Goal: Information Seeking & Learning: Learn about a topic

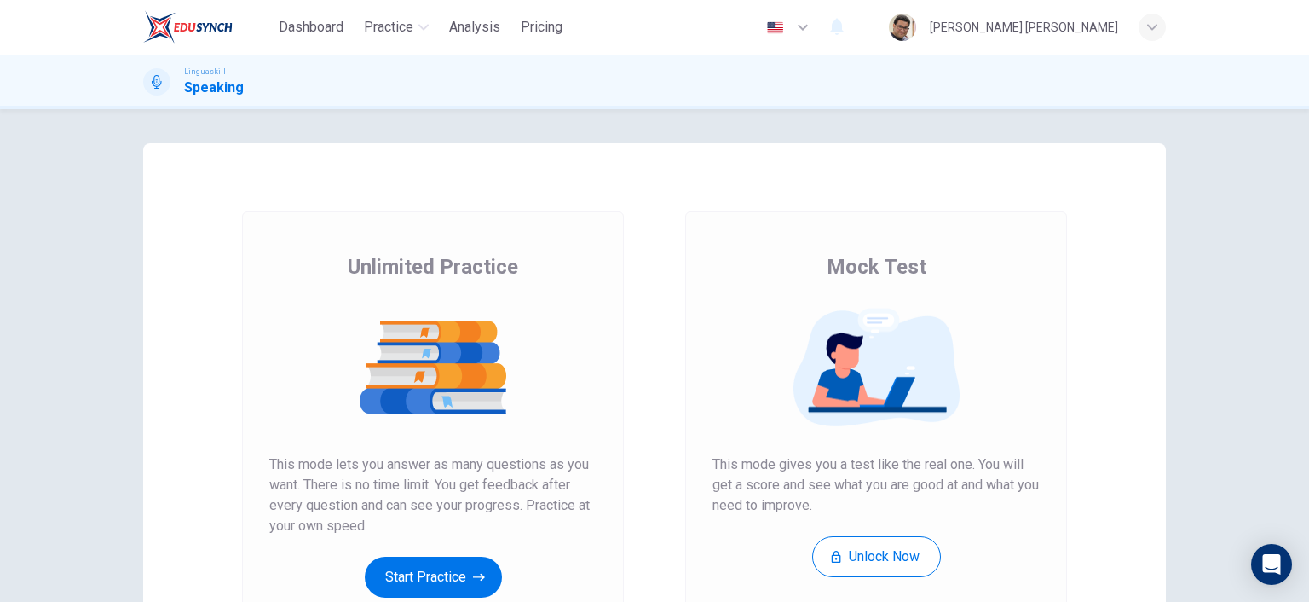
scroll to position [170, 0]
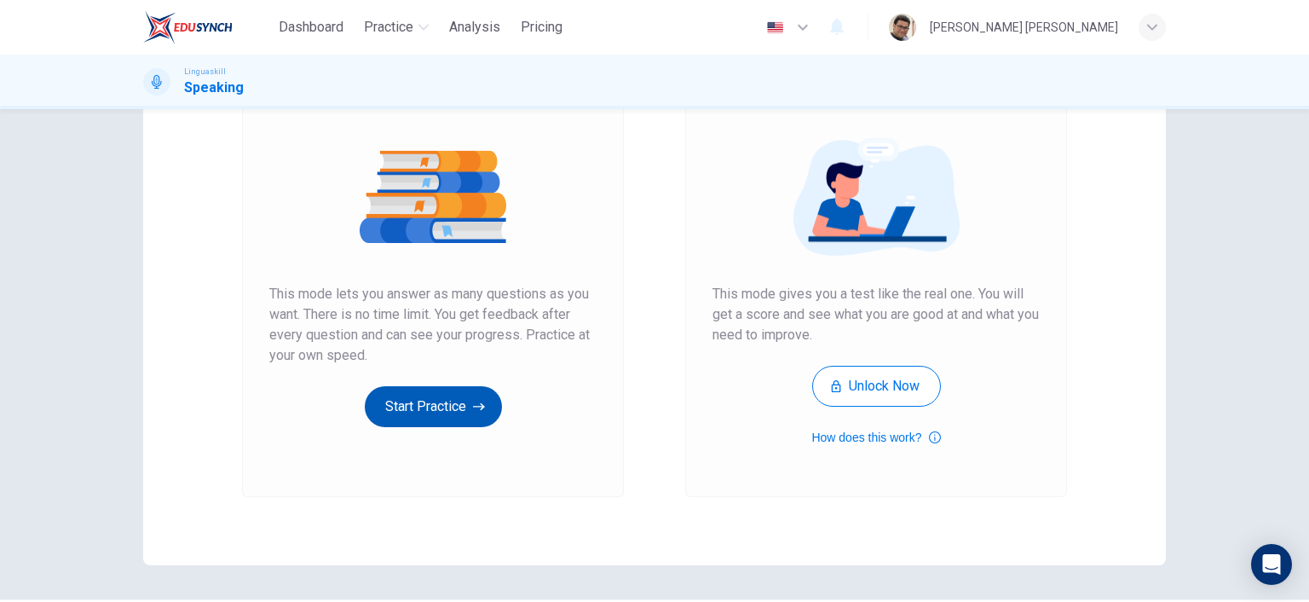
click at [455, 415] on button "Start Practice" at bounding box center [433, 406] width 137 height 41
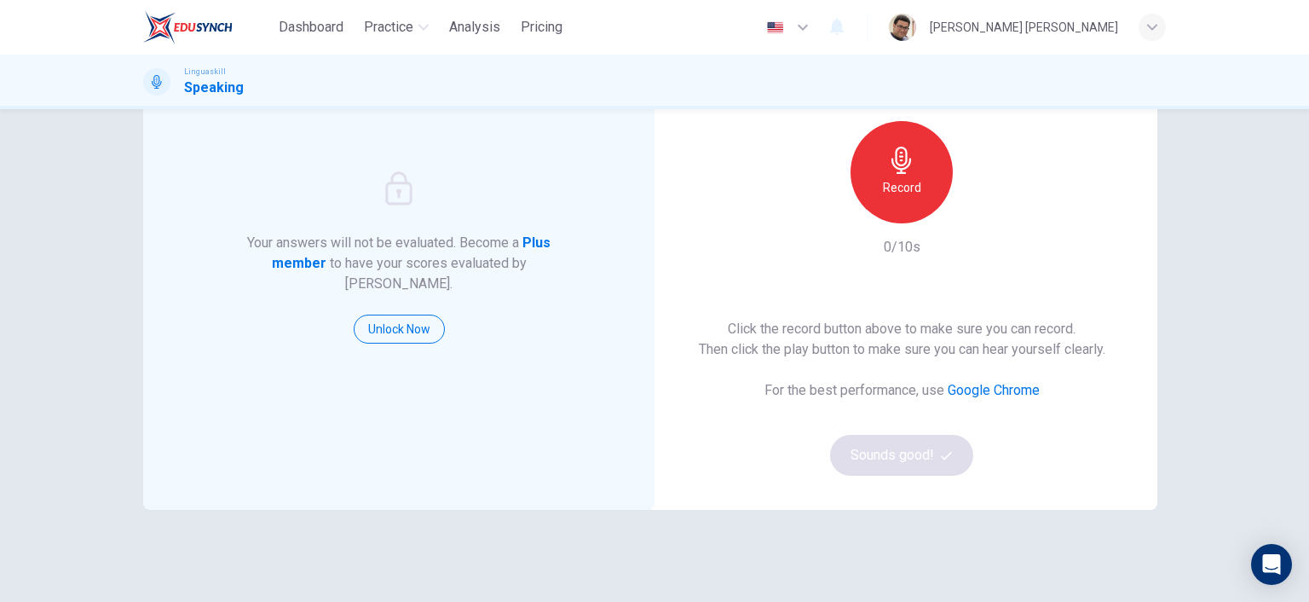
scroll to position [137, 0]
click at [895, 170] on icon "button" at bounding box center [901, 160] width 27 height 27
click at [974, 215] on icon "button" at bounding box center [980, 210] width 17 height 17
click at [909, 453] on button "Sounds good!" at bounding box center [901, 456] width 143 height 41
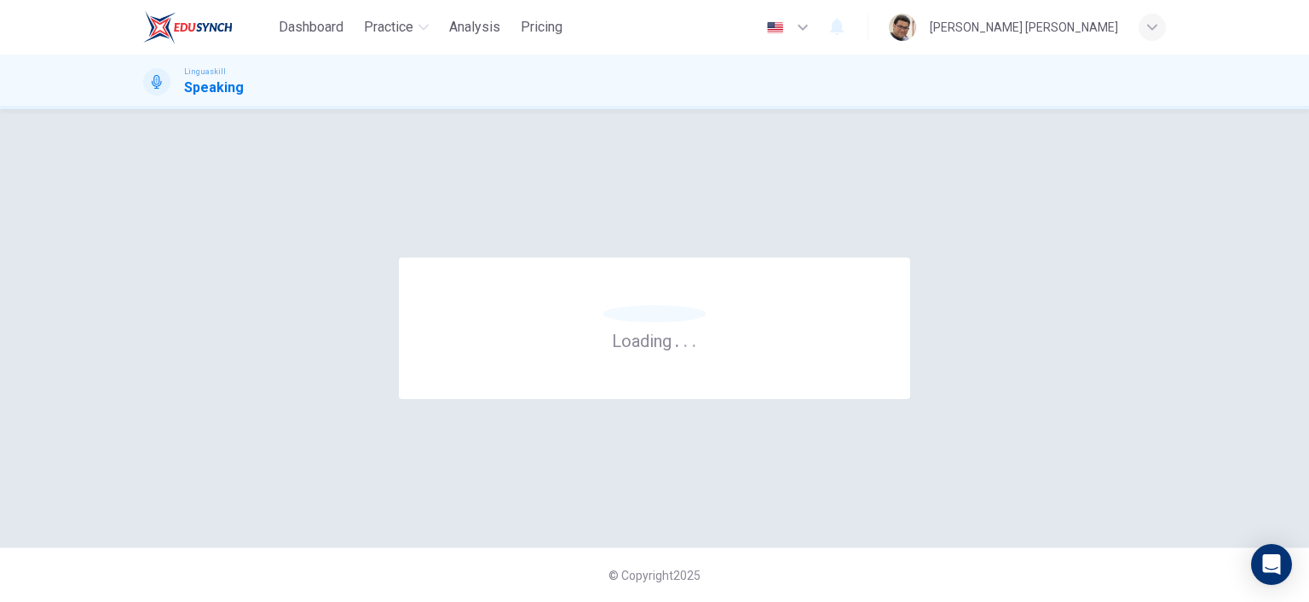
scroll to position [0, 0]
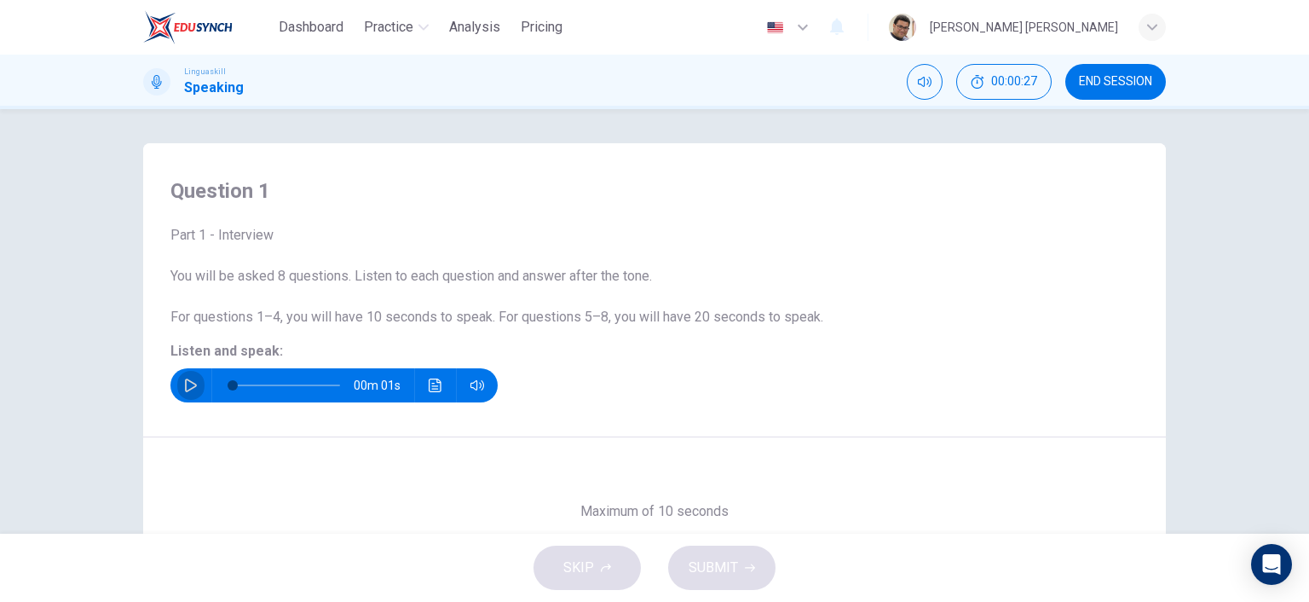
click at [185, 388] on icon "button" at bounding box center [191, 385] width 12 height 14
click at [734, 572] on div "SKIP SUBMIT" at bounding box center [654, 568] width 1309 height 68
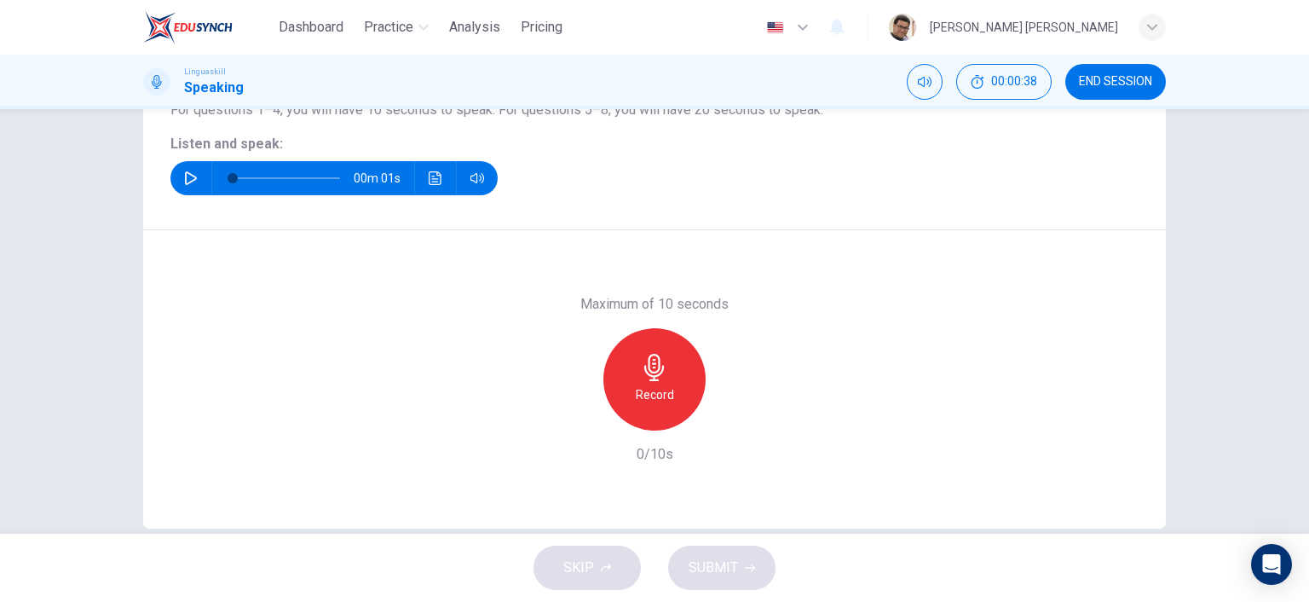
scroll to position [236, 0]
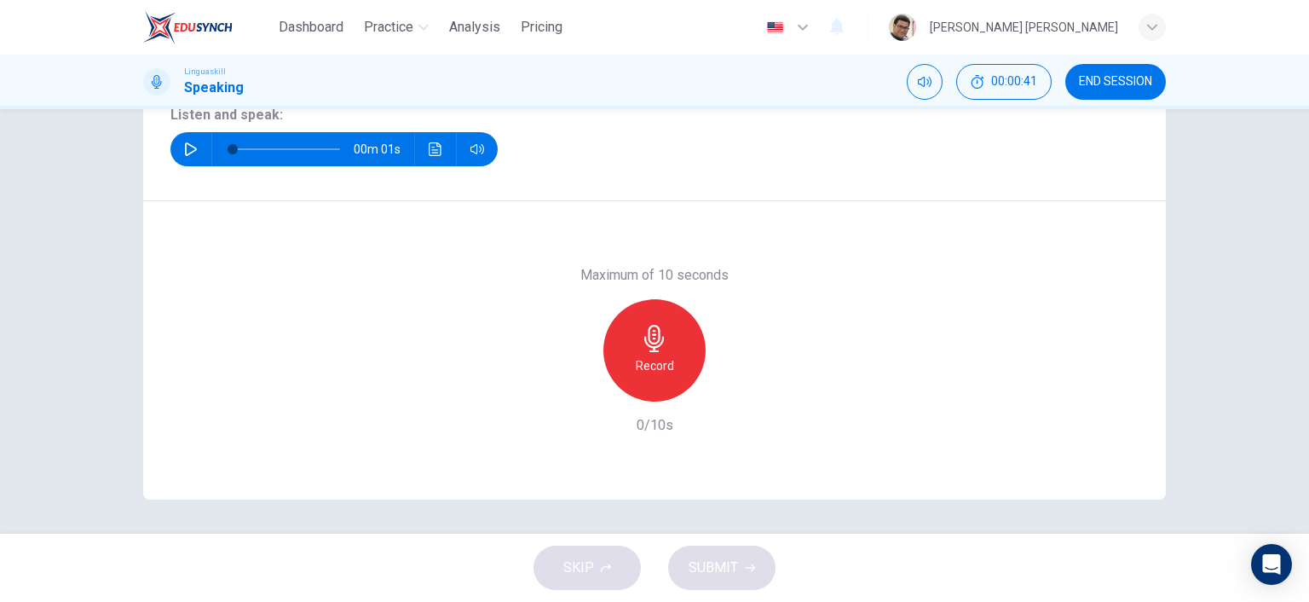
click at [186, 146] on icon "button" at bounding box center [191, 149] width 14 height 14
click at [659, 353] on div "Record" at bounding box center [654, 350] width 102 height 102
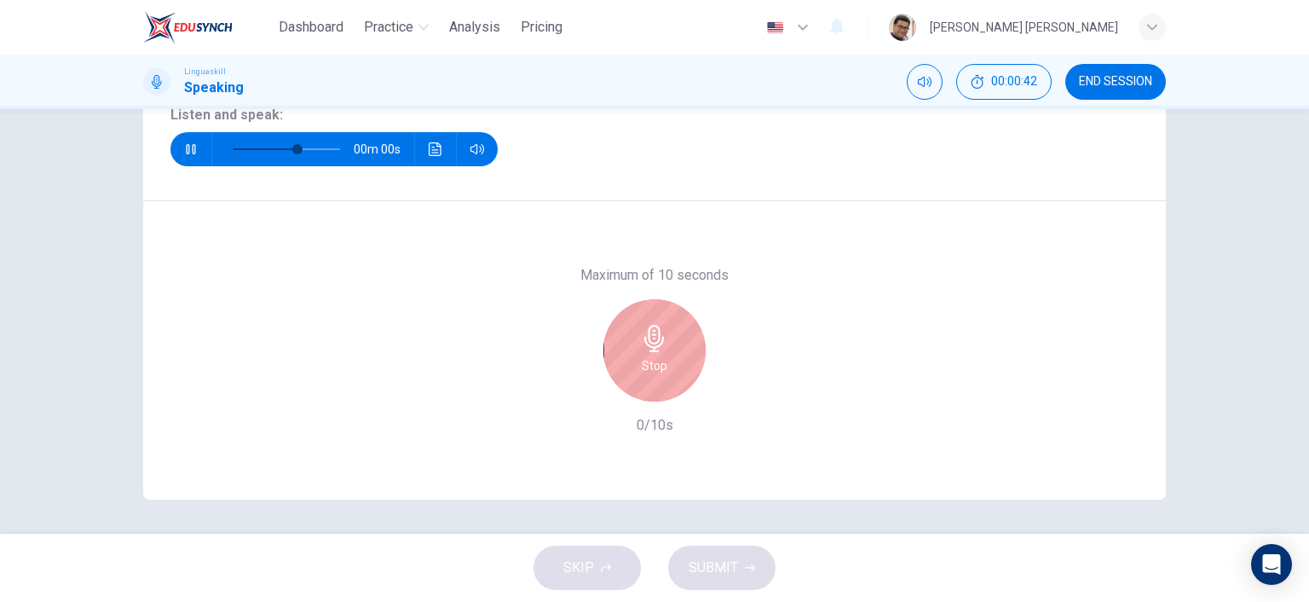
type input "0"
click at [617, 365] on div "Stop" at bounding box center [654, 350] width 102 height 102
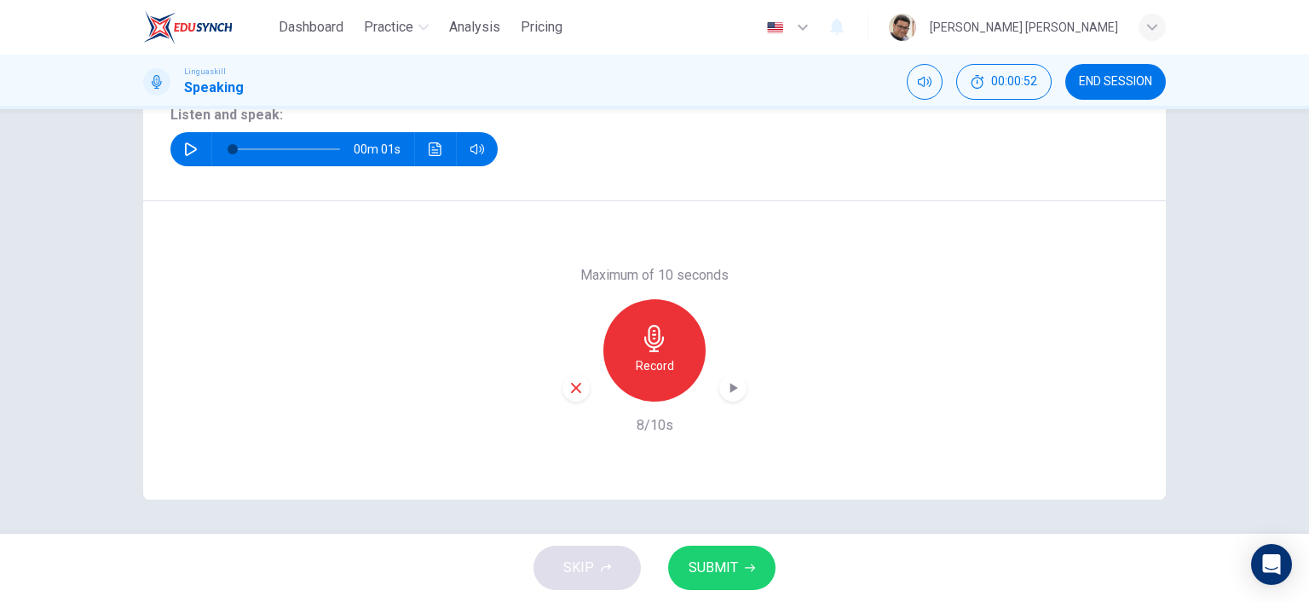
click at [740, 572] on button "SUBMIT" at bounding box center [721, 568] width 107 height 44
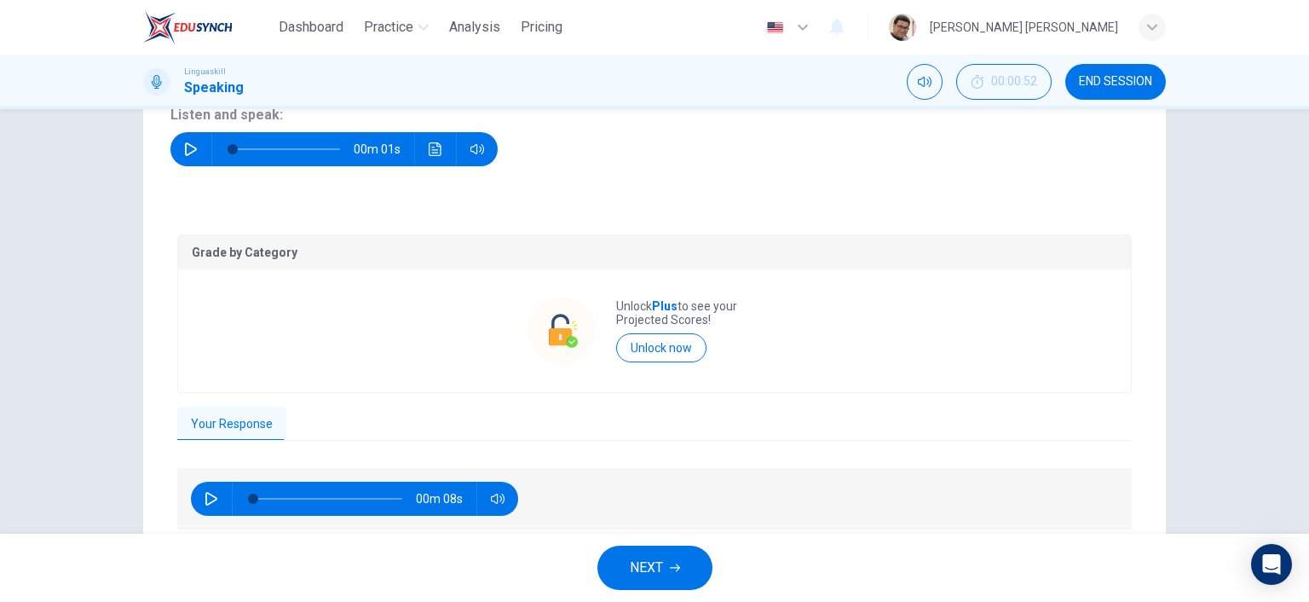
click at [205, 494] on icon "button" at bounding box center [211, 499] width 12 height 14
type input "0"
click at [655, 570] on span "NEXT" at bounding box center [646, 568] width 33 height 24
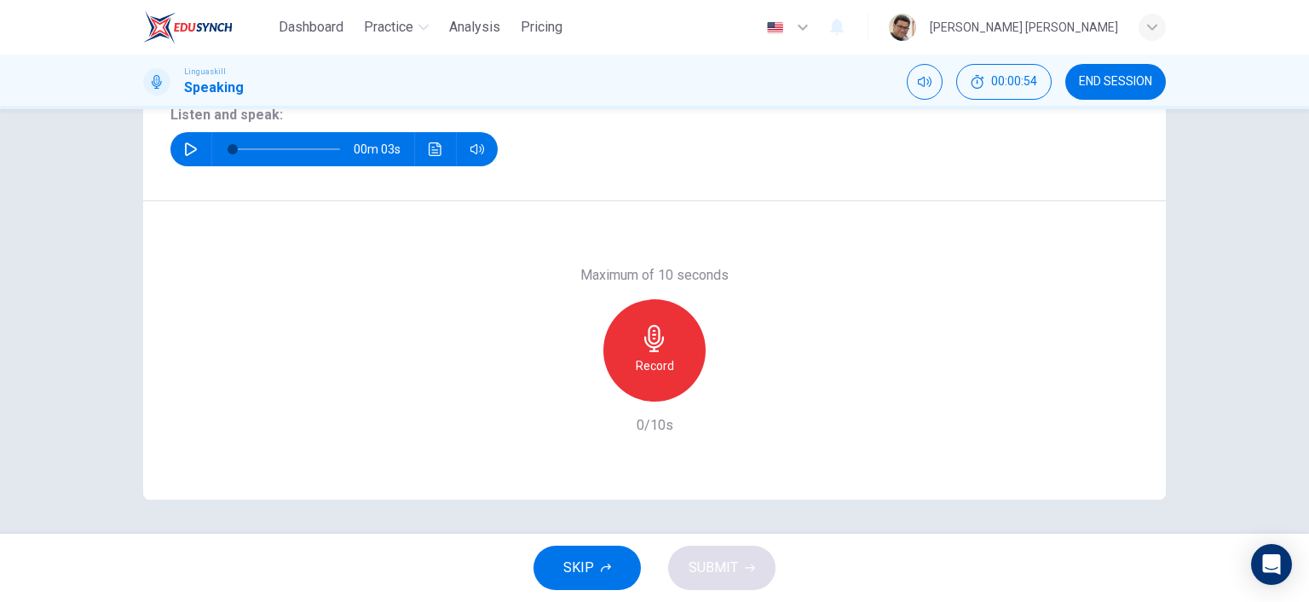
click at [184, 155] on icon "button" at bounding box center [191, 149] width 14 height 14
type input "0"
click at [664, 355] on h6 "Record" at bounding box center [655, 365] width 38 height 20
click at [741, 571] on button "SUBMIT" at bounding box center [721, 568] width 107 height 44
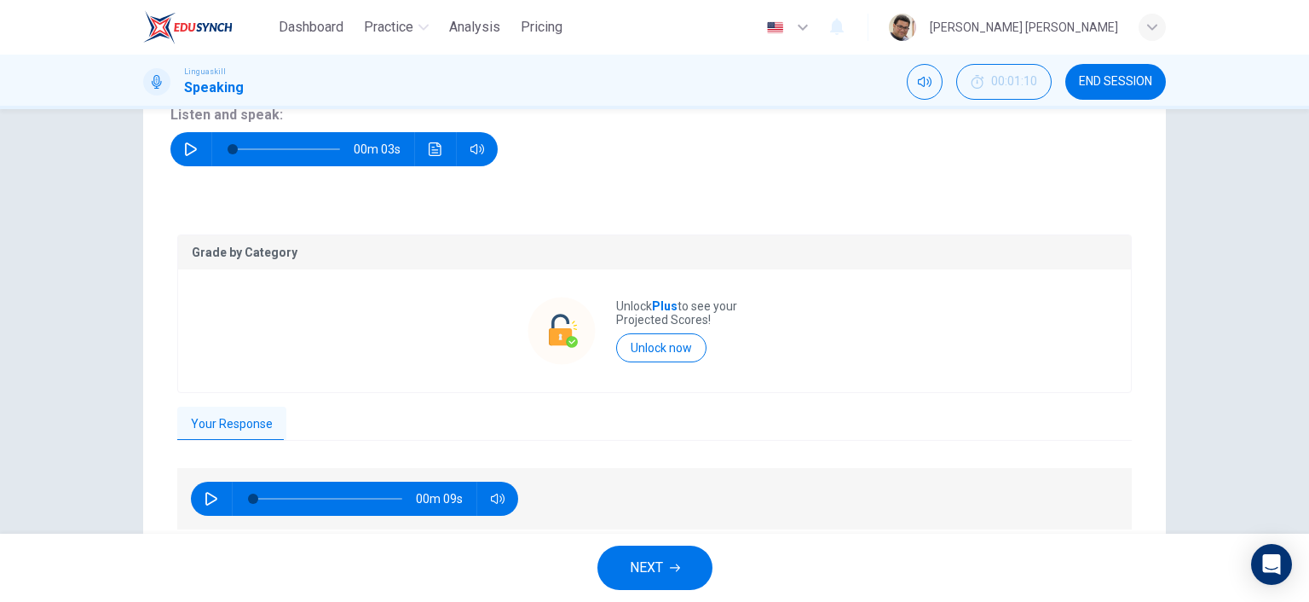
click at [199, 499] on button "button" at bounding box center [211, 499] width 27 height 34
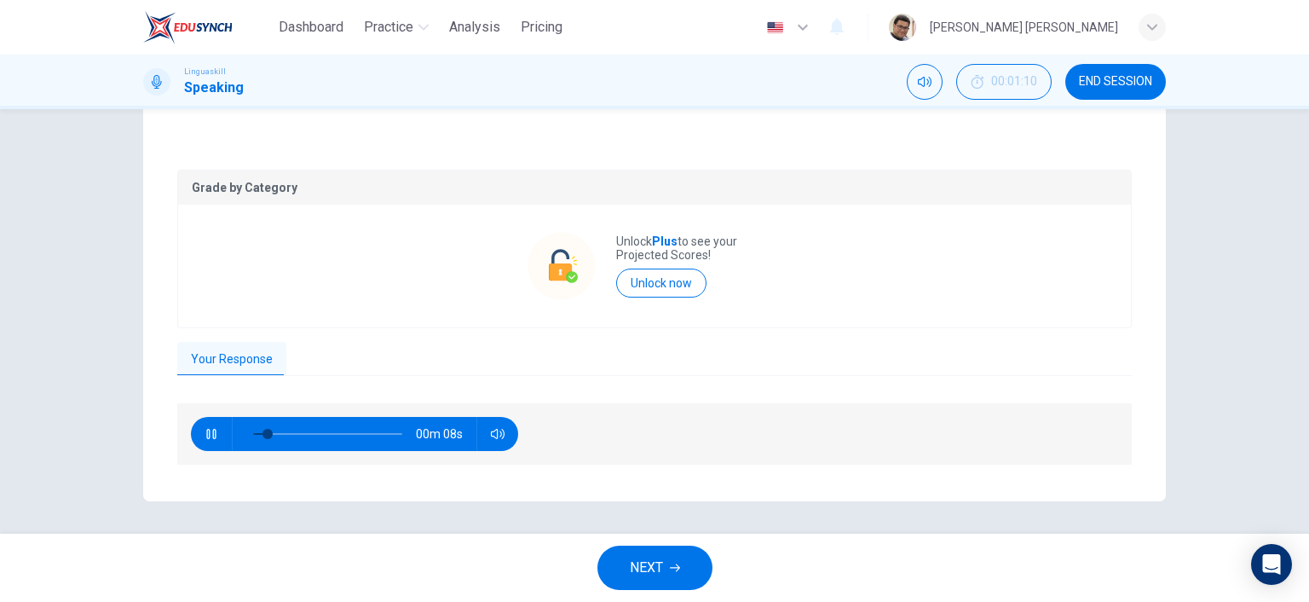
scroll to position [302, 0]
type input "0"
click at [662, 573] on span "NEXT" at bounding box center [646, 568] width 33 height 24
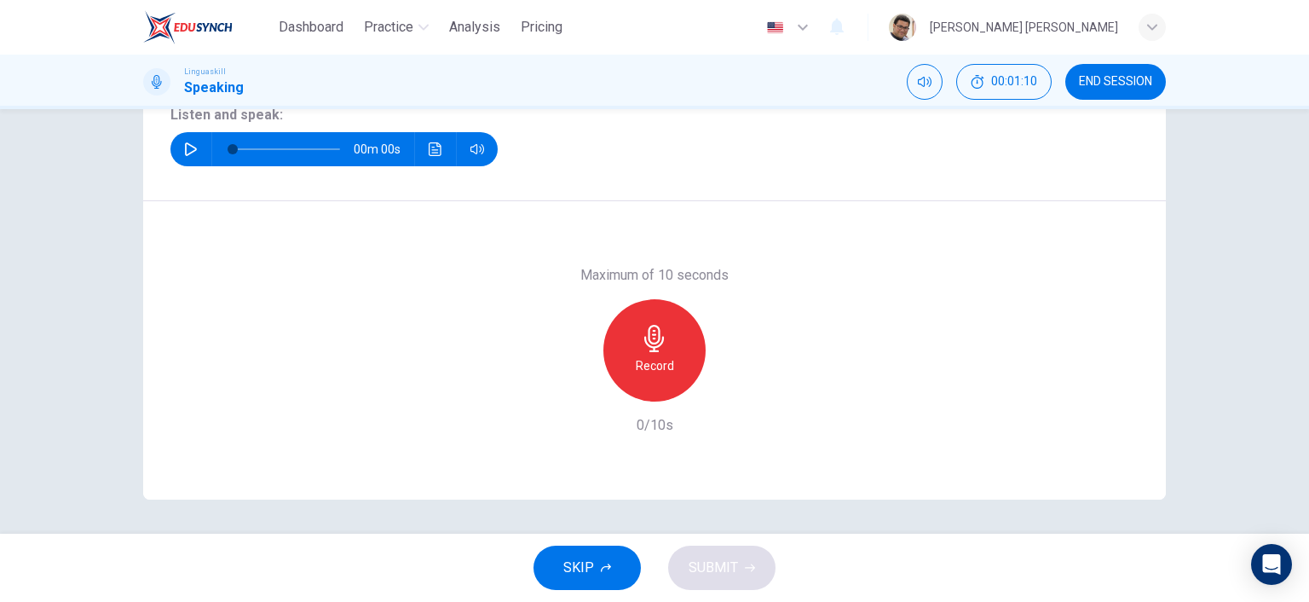
scroll to position [236, 0]
click at [188, 146] on icon "button" at bounding box center [191, 149] width 12 height 14
type input "0"
click at [651, 361] on h6 "Record" at bounding box center [655, 365] width 38 height 20
click at [648, 371] on h6 "Stop" at bounding box center [655, 365] width 26 height 20
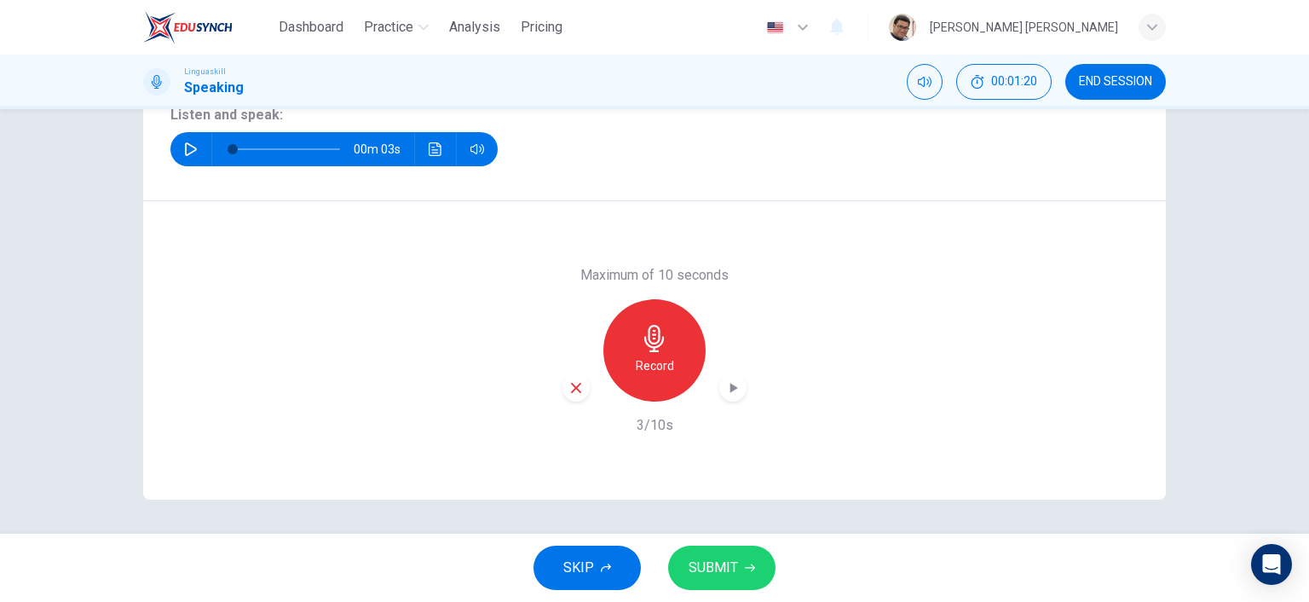
click at [734, 566] on span "SUBMIT" at bounding box center [713, 568] width 49 height 24
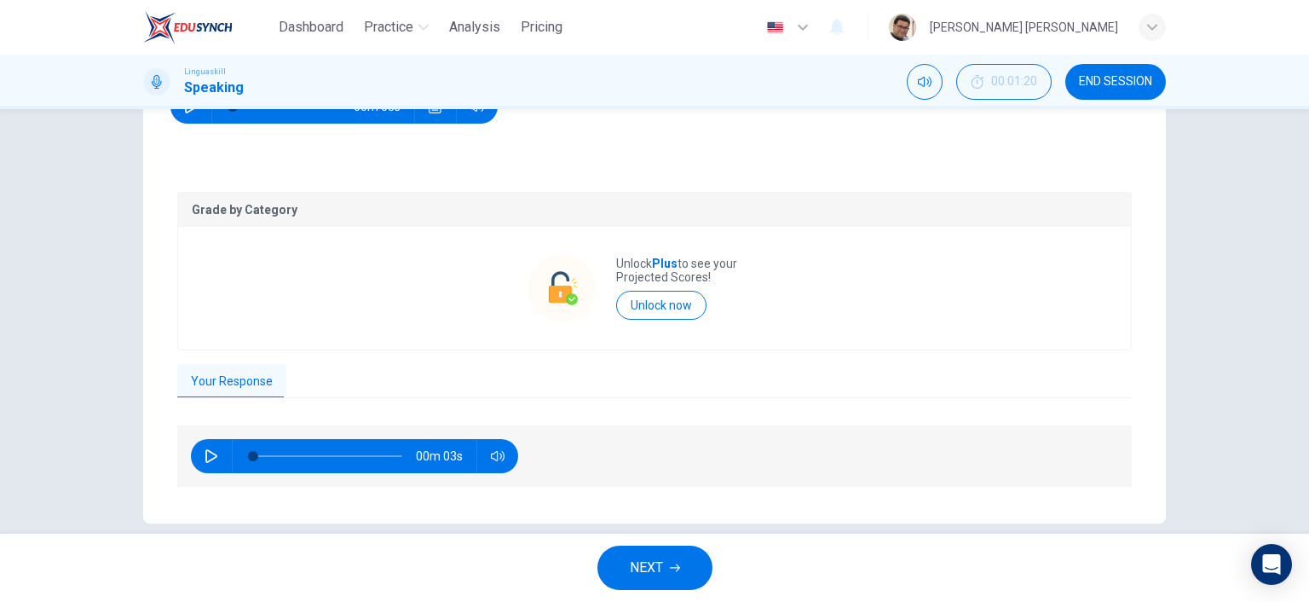
scroll to position [302, 0]
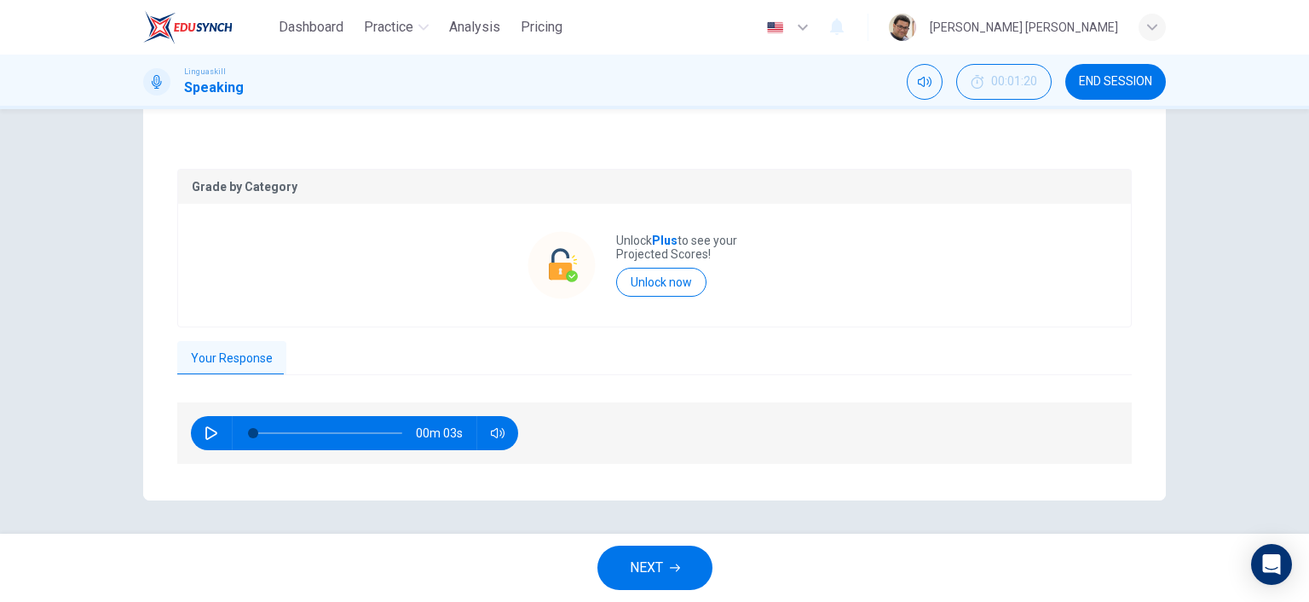
click at [205, 430] on icon "button" at bounding box center [212, 433] width 14 height 14
type input "55"
click at [678, 569] on icon "button" at bounding box center [675, 568] width 10 height 8
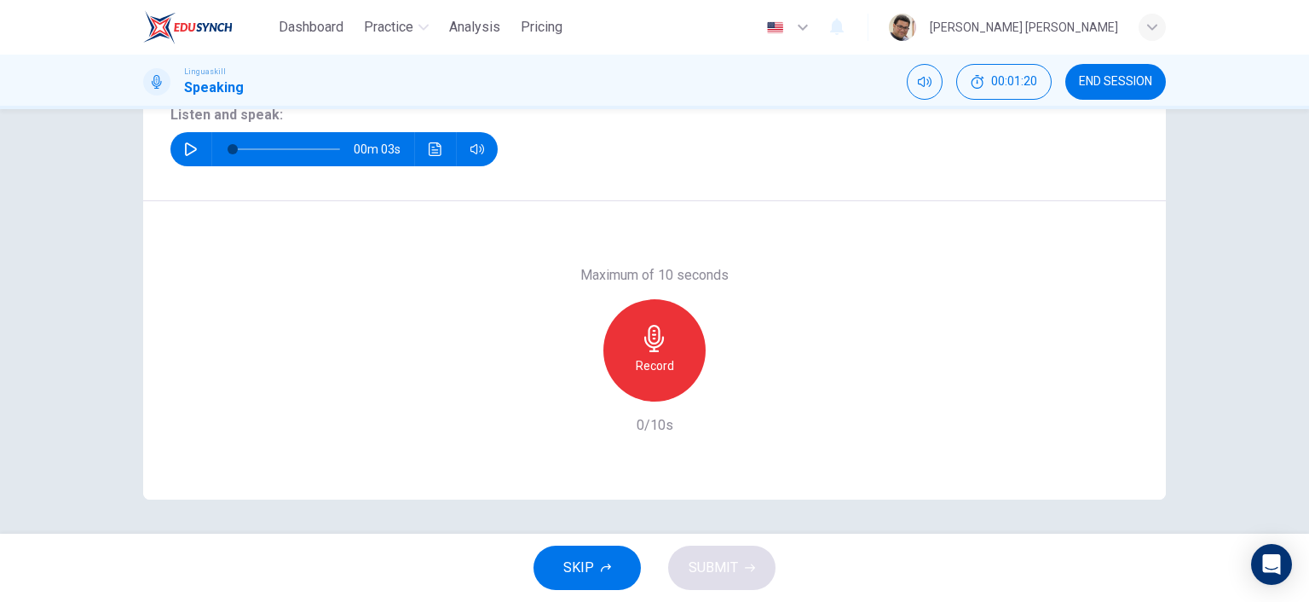
click at [654, 359] on h6 "Record" at bounding box center [655, 365] width 38 height 20
click at [654, 359] on h6 "Stop" at bounding box center [655, 365] width 26 height 20
click at [188, 147] on icon "button" at bounding box center [191, 149] width 14 height 14
type input "0"
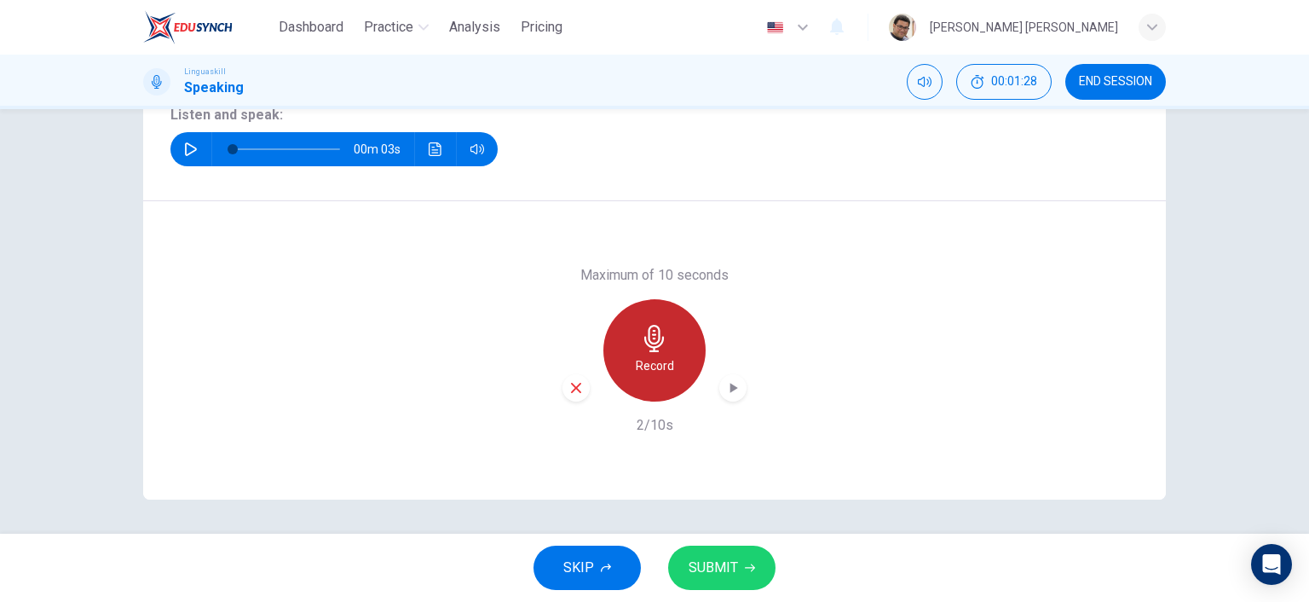
click at [655, 355] on h6 "Record" at bounding box center [655, 365] width 38 height 20
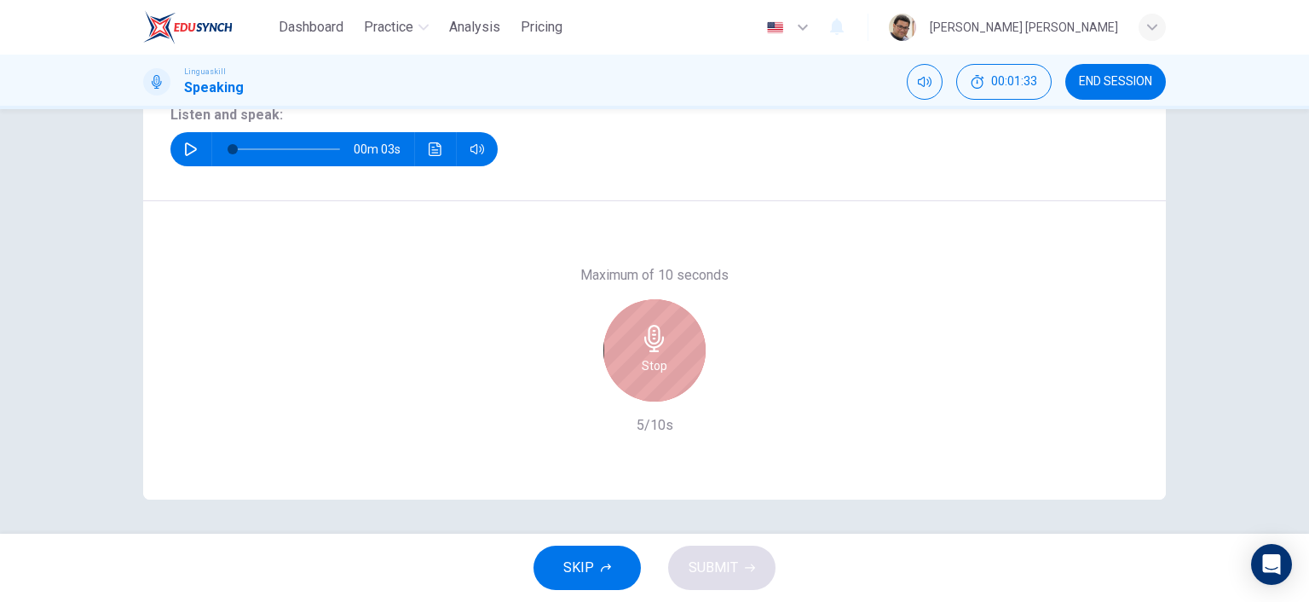
click at [612, 367] on div "Stop" at bounding box center [654, 350] width 102 height 102
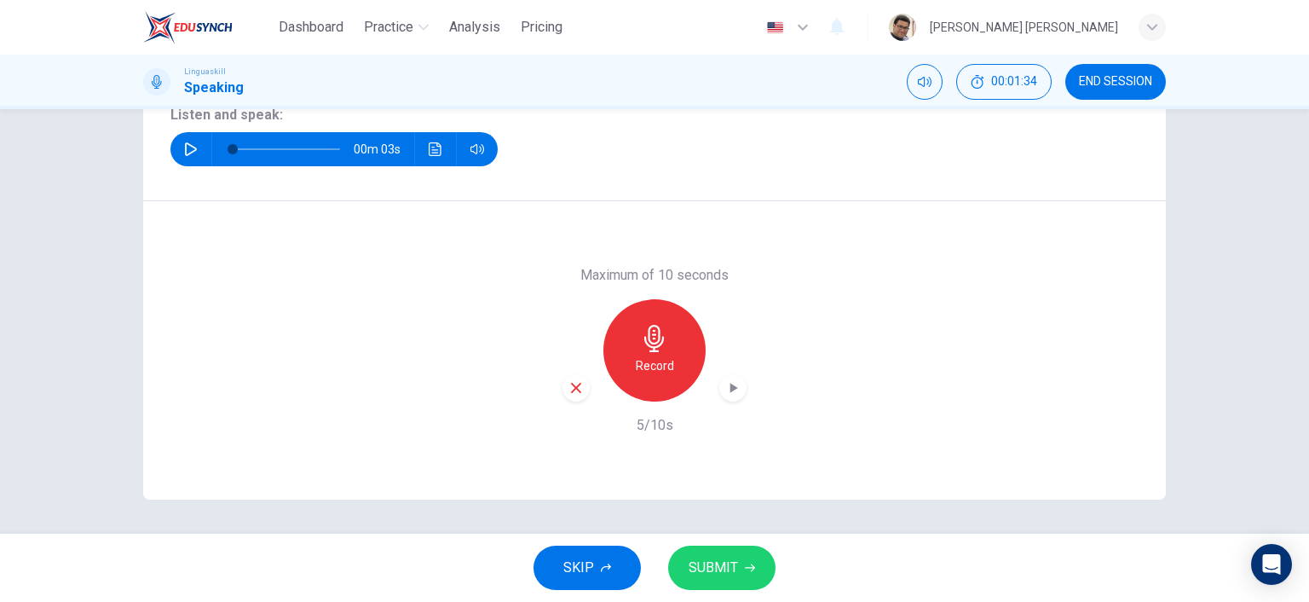
click at [719, 577] on span "SUBMIT" at bounding box center [713, 568] width 49 height 24
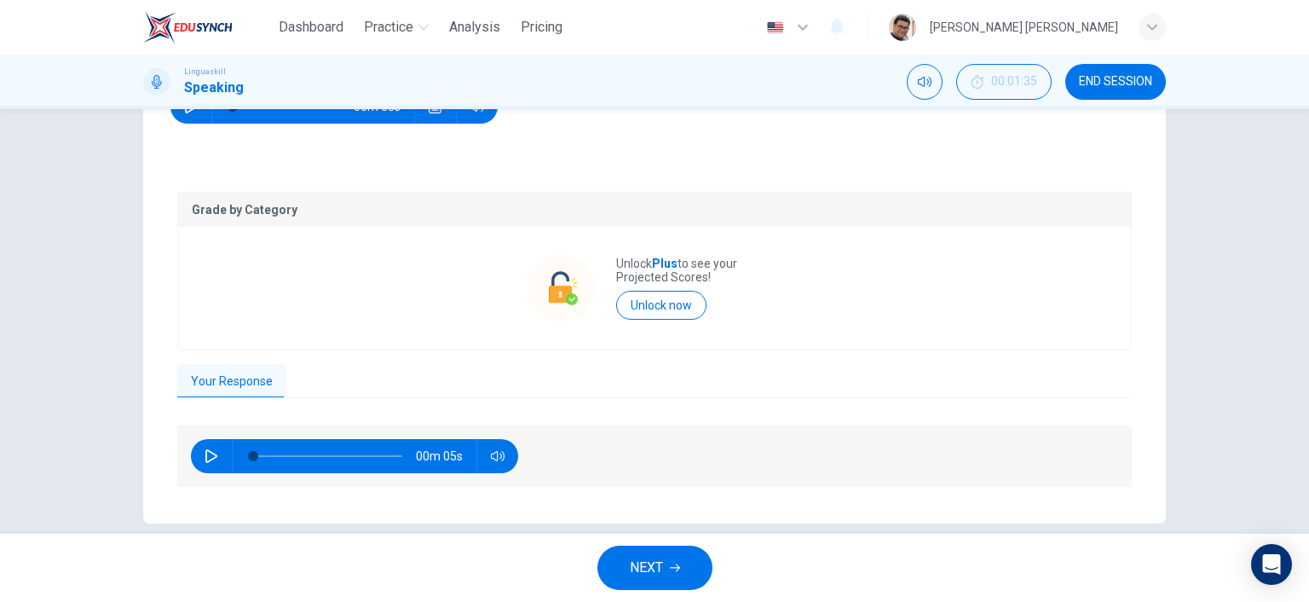
scroll to position [302, 0]
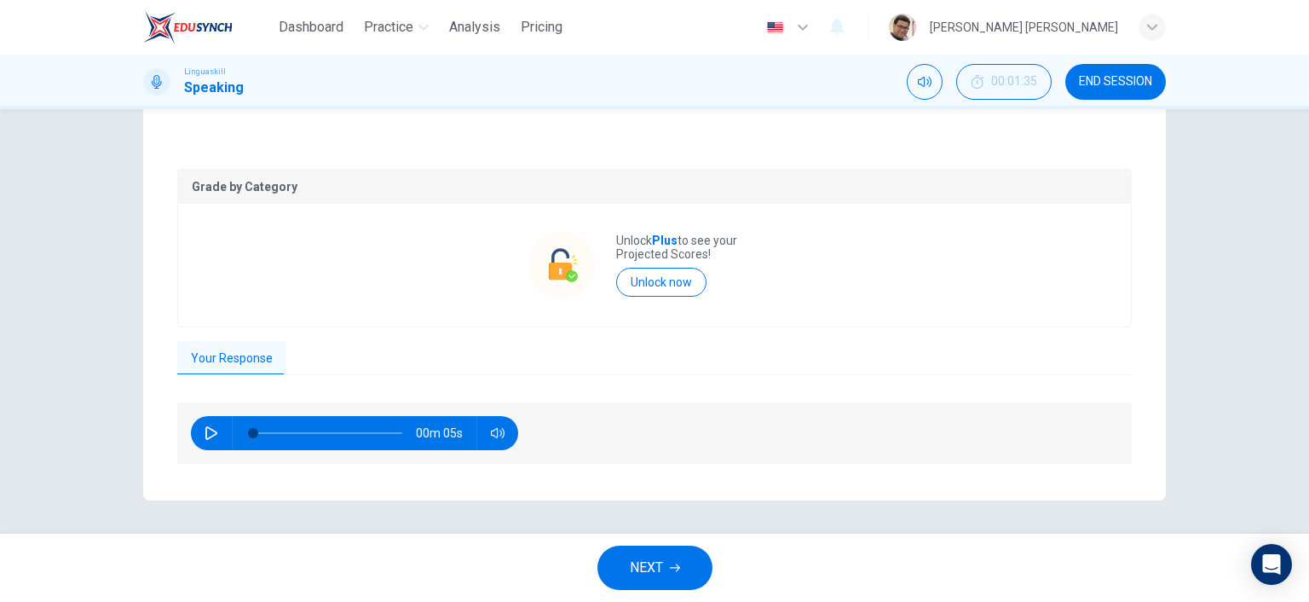
click at [205, 433] on icon "button" at bounding box center [212, 433] width 14 height 14
type input "54"
click at [672, 569] on icon "button" at bounding box center [675, 568] width 10 height 10
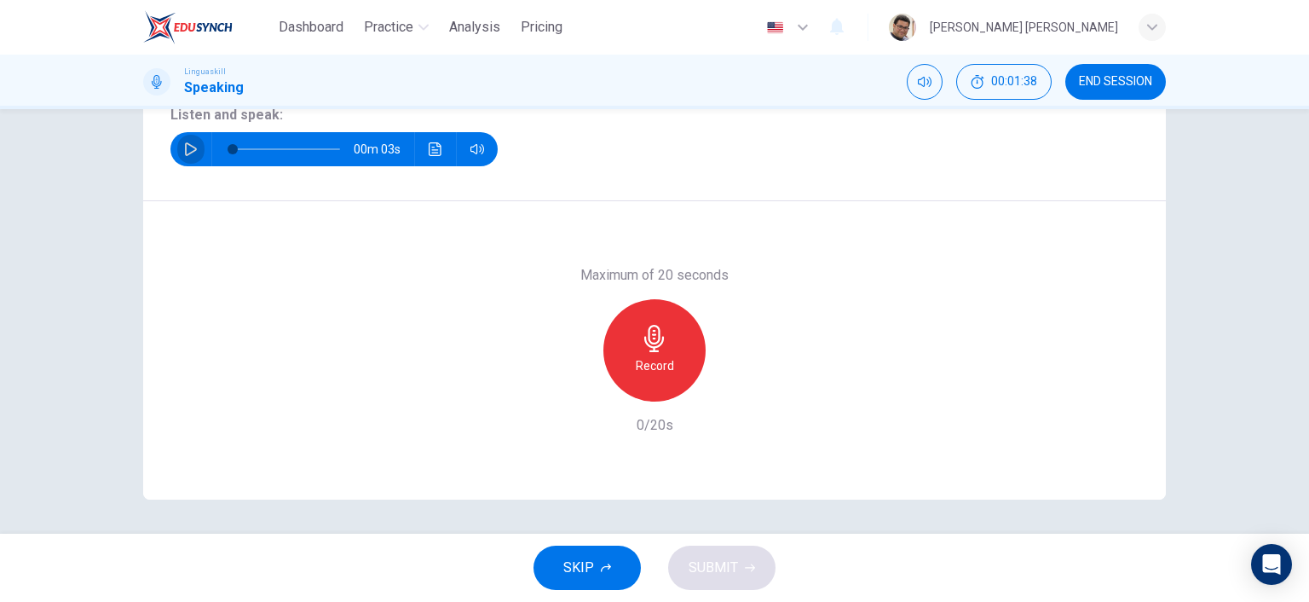
click at [191, 153] on icon "button" at bounding box center [191, 149] width 14 height 14
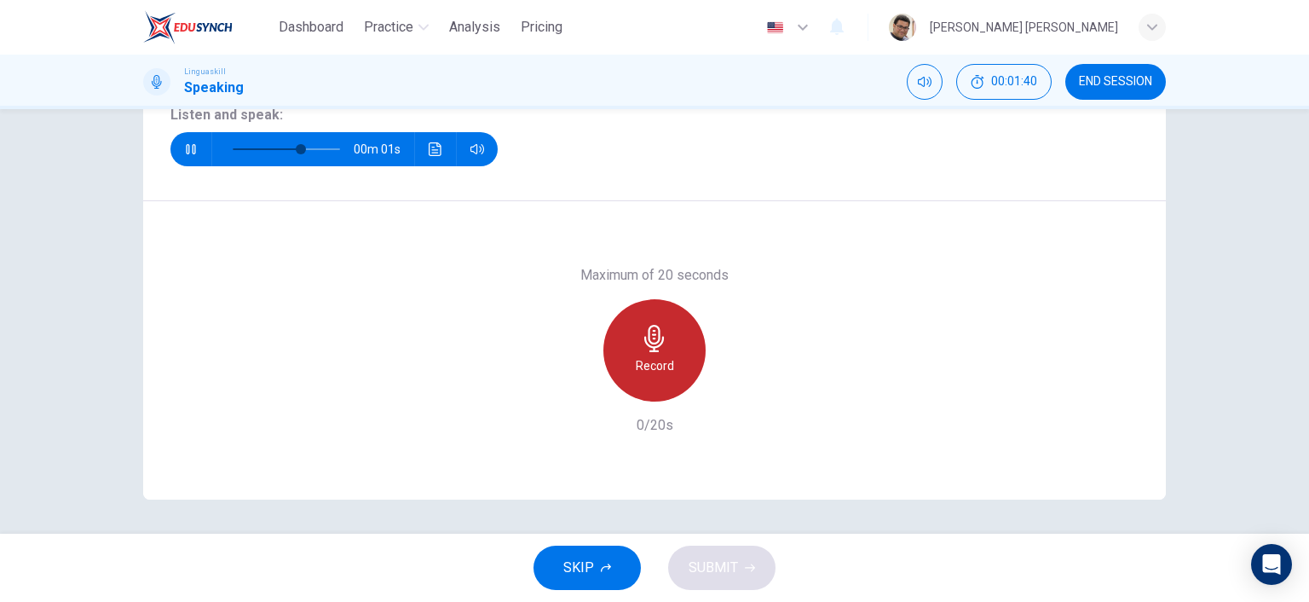
click at [662, 351] on div "Record" at bounding box center [654, 350] width 102 height 102
type input "0"
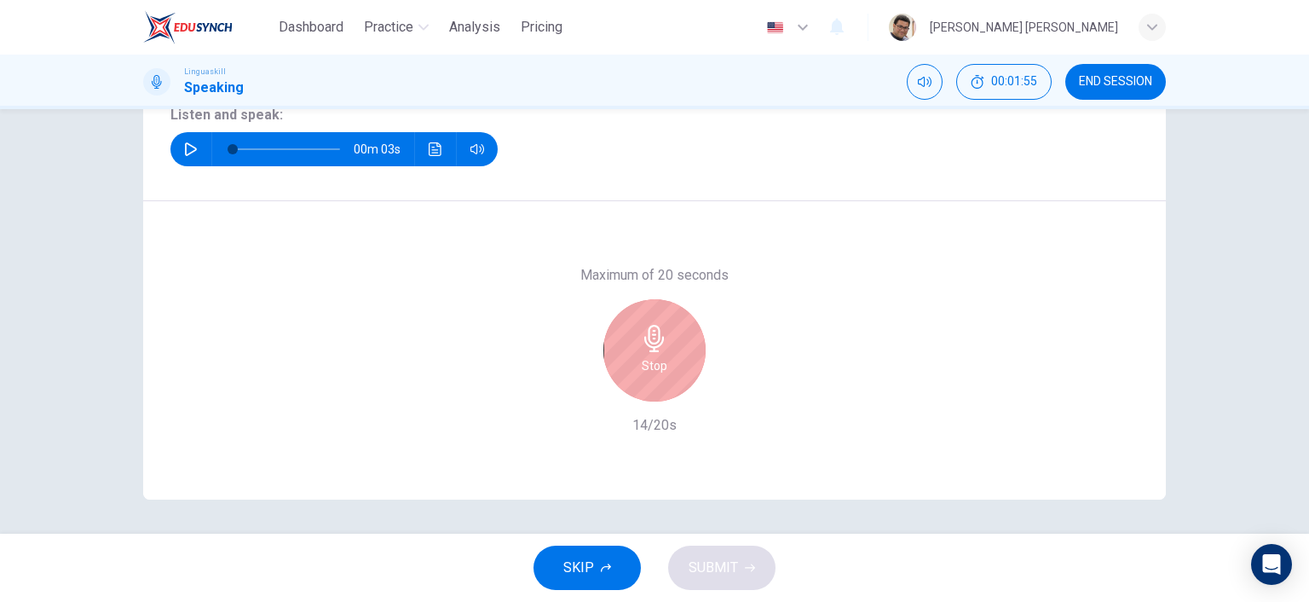
click at [615, 347] on div "Stop" at bounding box center [654, 350] width 102 height 102
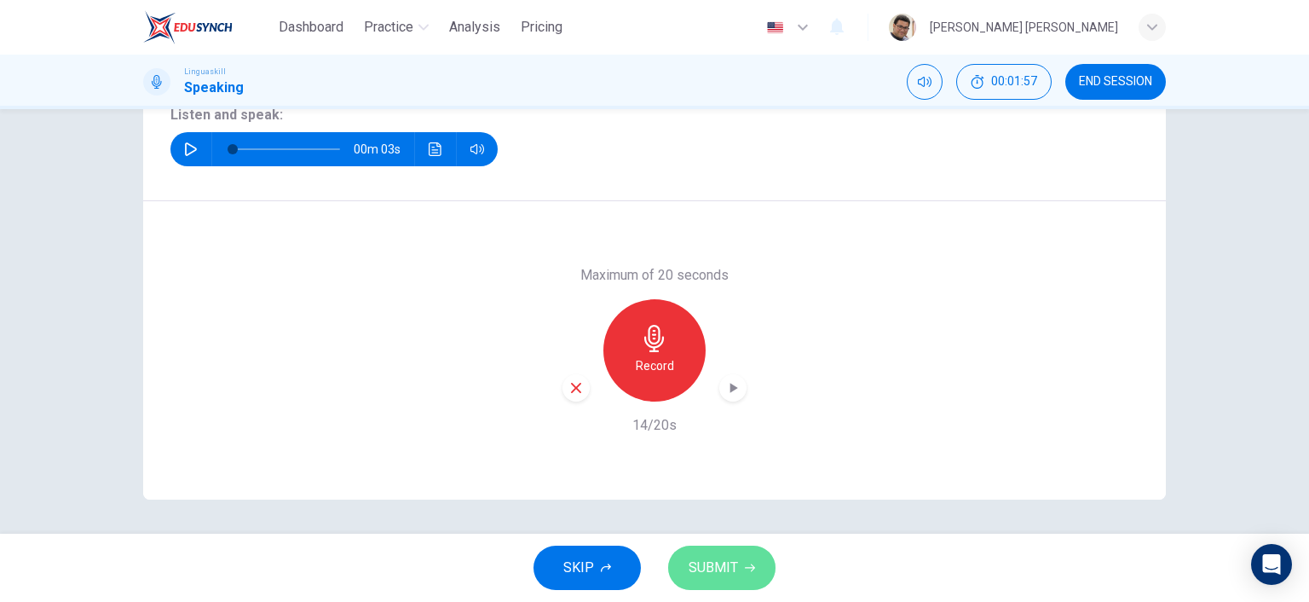
click at [724, 568] on span "SUBMIT" at bounding box center [713, 568] width 49 height 24
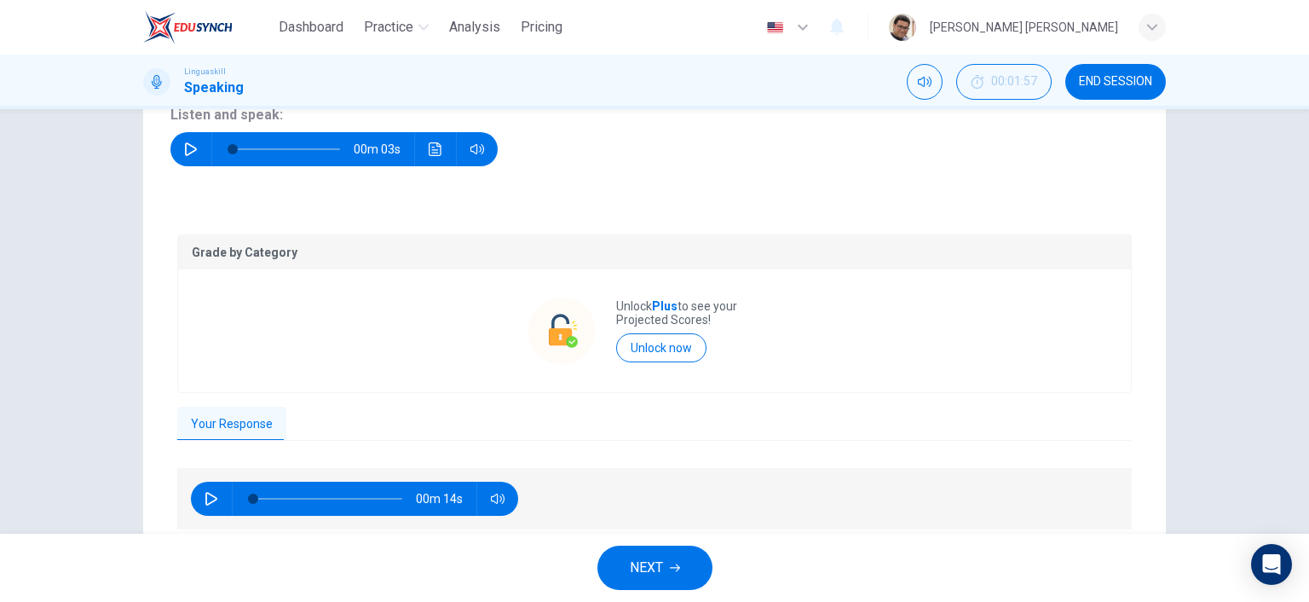
click at [209, 494] on icon "button" at bounding box center [212, 499] width 14 height 14
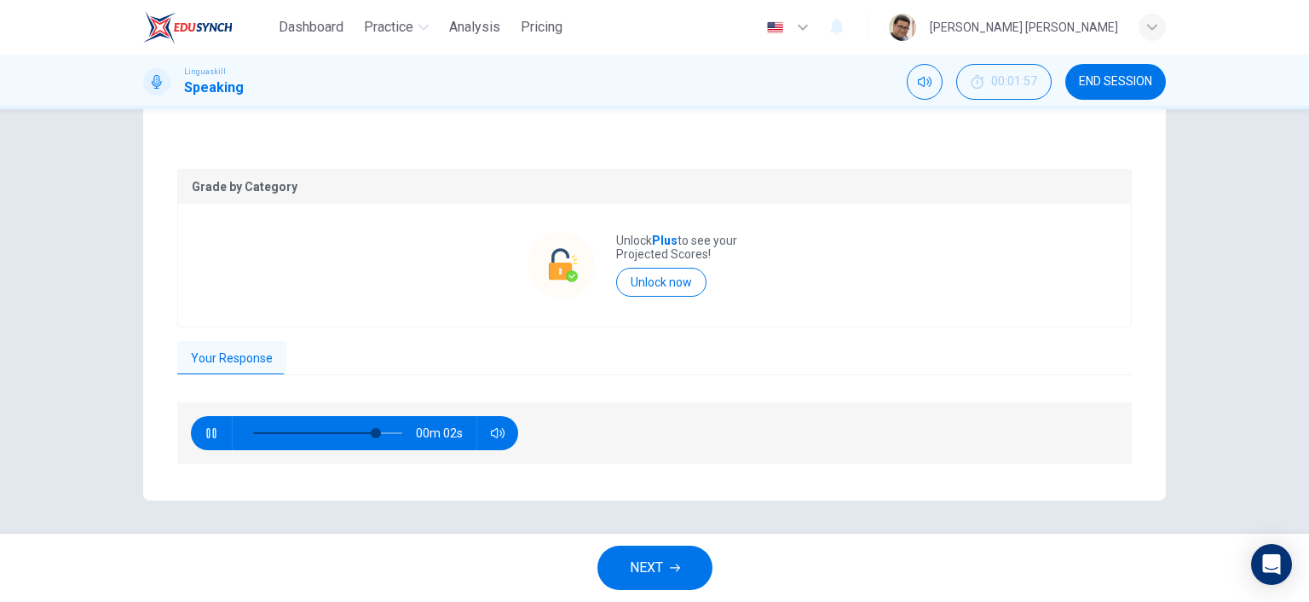
type input "89"
click at [661, 574] on span "NEXT" at bounding box center [646, 568] width 33 height 24
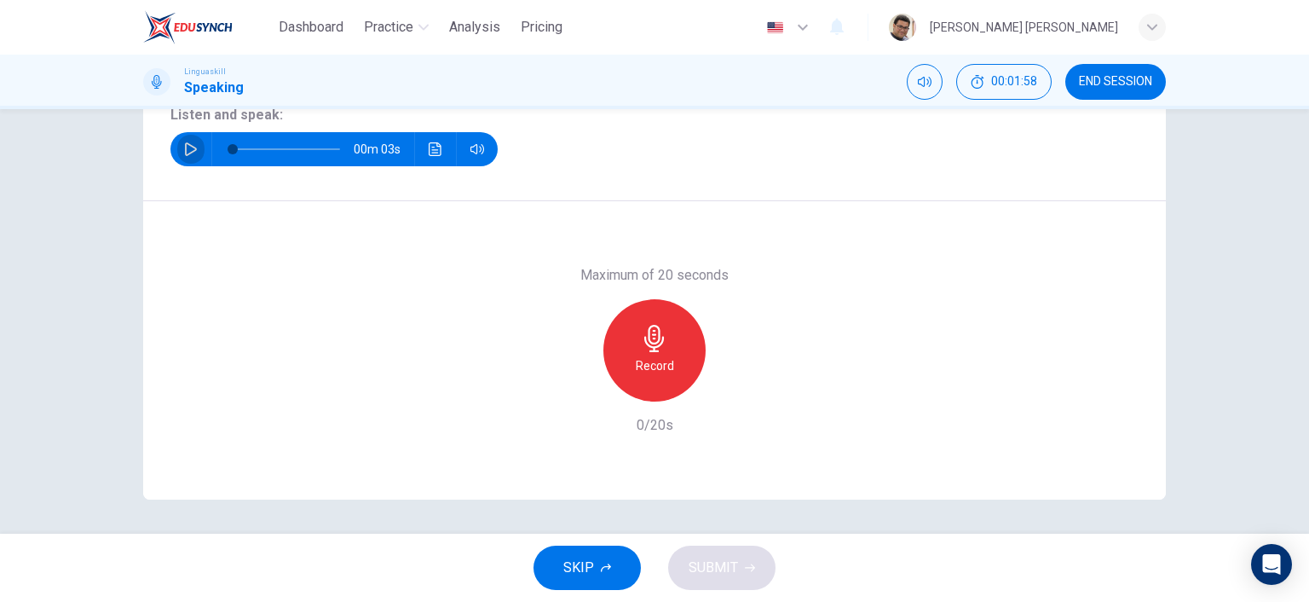
click at [193, 156] on button "button" at bounding box center [190, 149] width 27 height 34
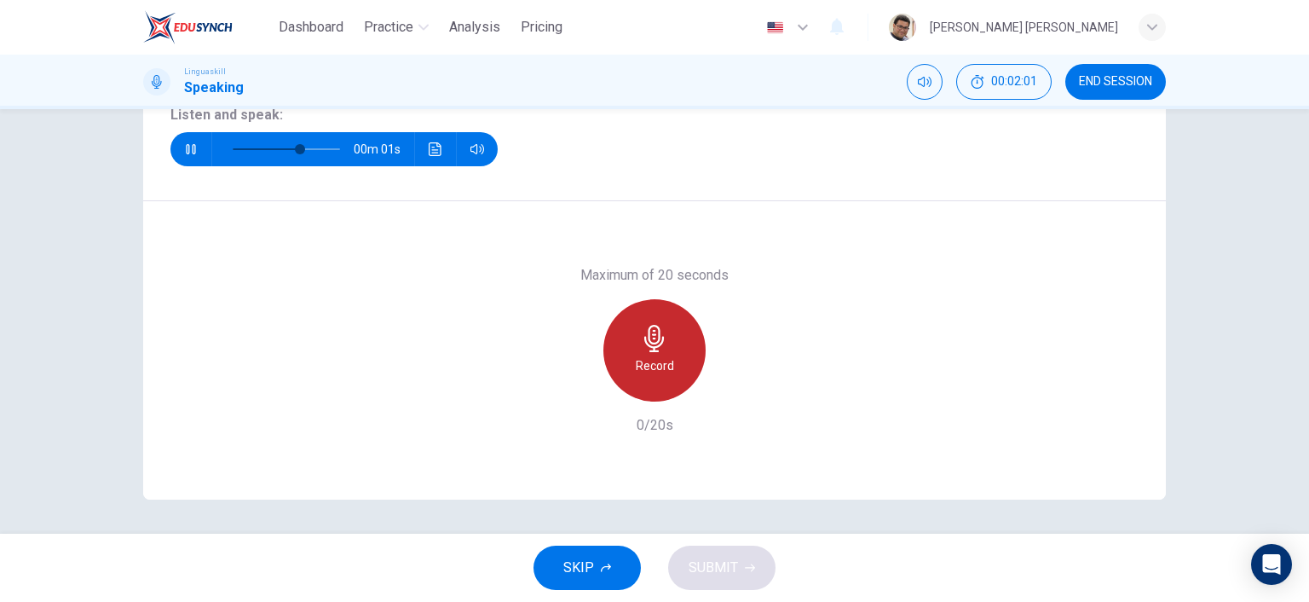
click at [655, 355] on h6 "Record" at bounding box center [655, 365] width 38 height 20
type input "0"
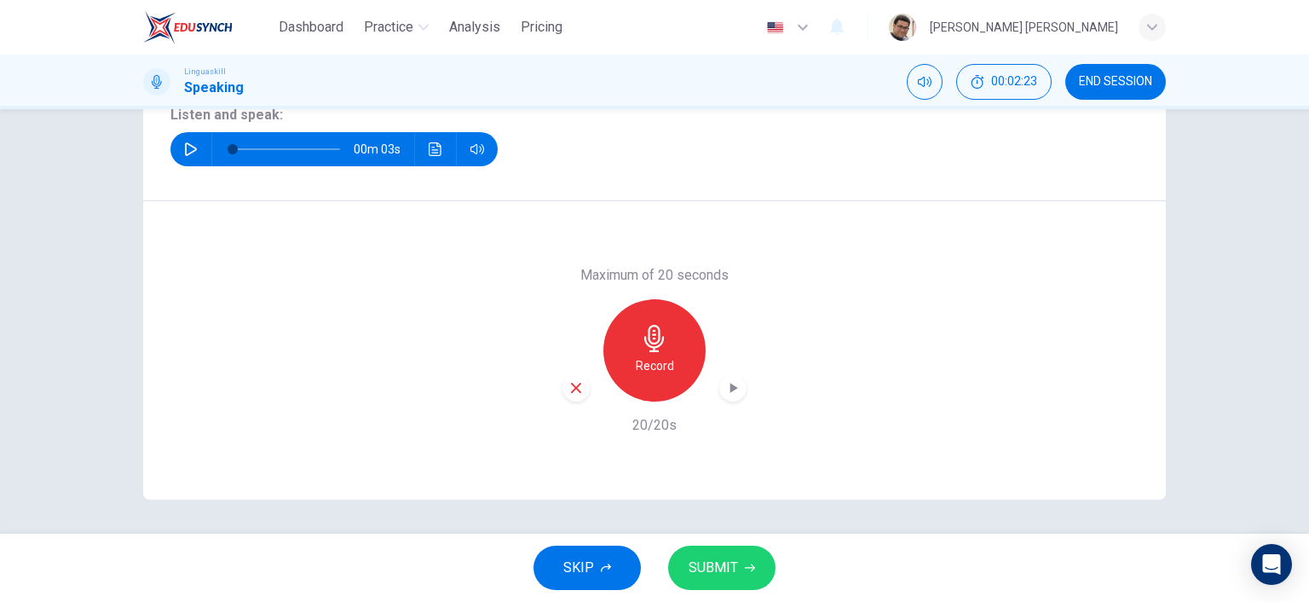
click at [726, 570] on span "SUBMIT" at bounding box center [713, 568] width 49 height 24
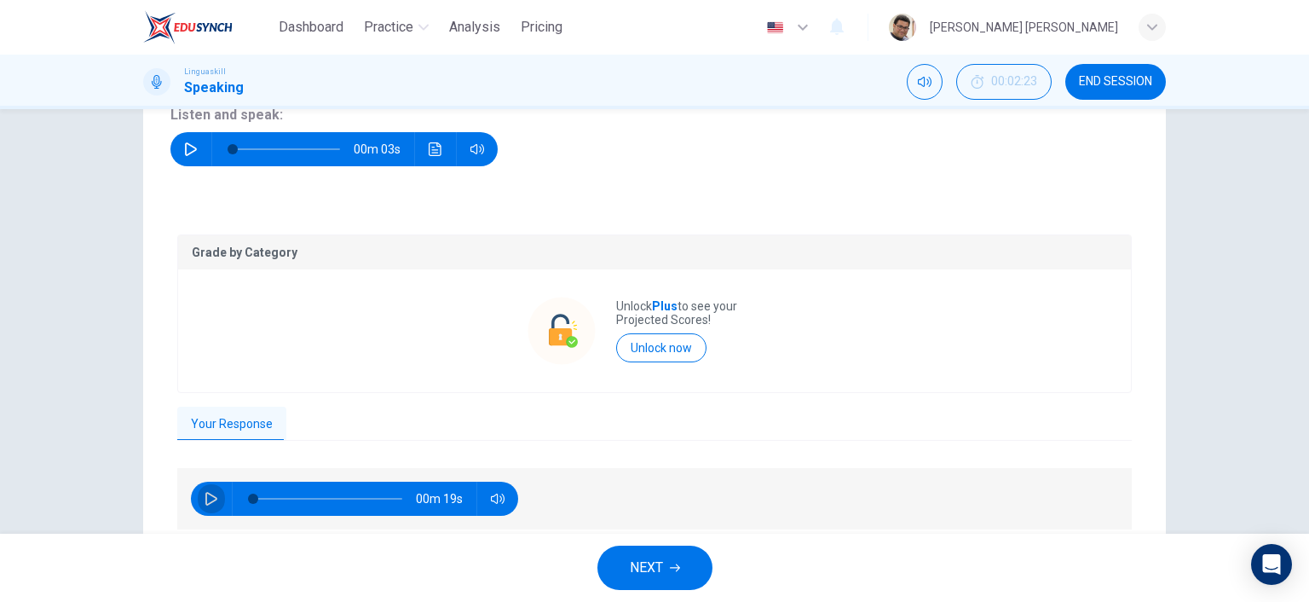
click at [205, 494] on icon "button" at bounding box center [211, 499] width 12 height 14
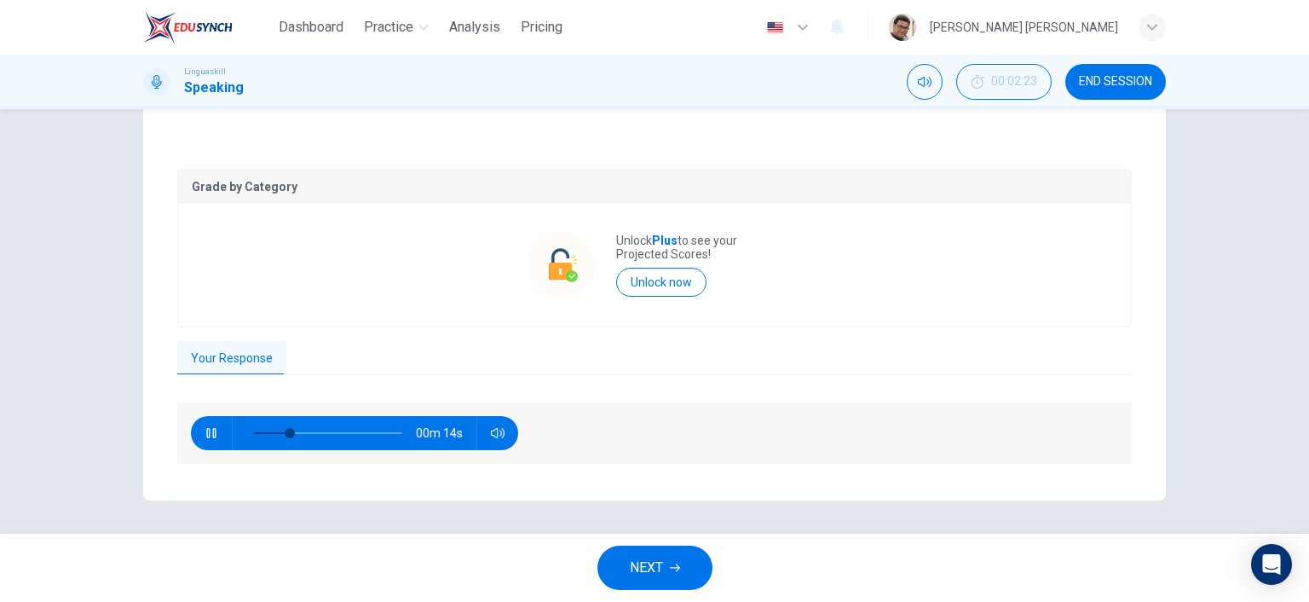
type input "30"
click at [656, 557] on span "NEXT" at bounding box center [646, 568] width 33 height 24
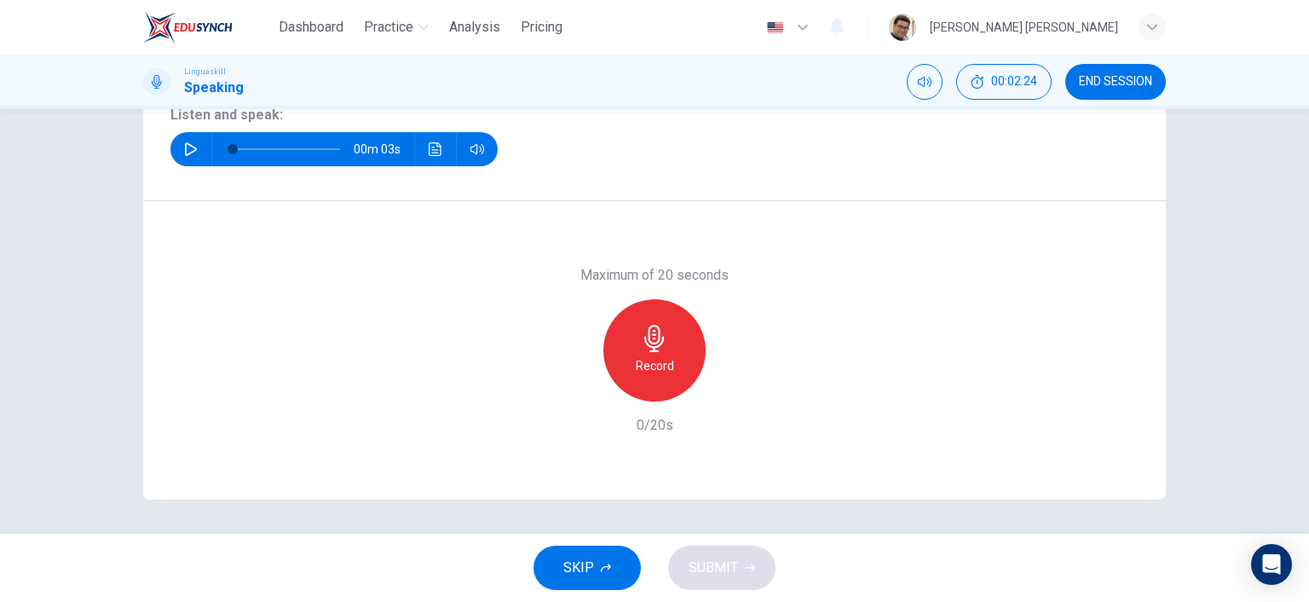
click at [184, 149] on icon "button" at bounding box center [191, 149] width 14 height 14
click at [185, 153] on icon "button" at bounding box center [191, 149] width 12 height 14
click at [429, 149] on icon "Click to see the audio transcription" at bounding box center [435, 149] width 13 height 14
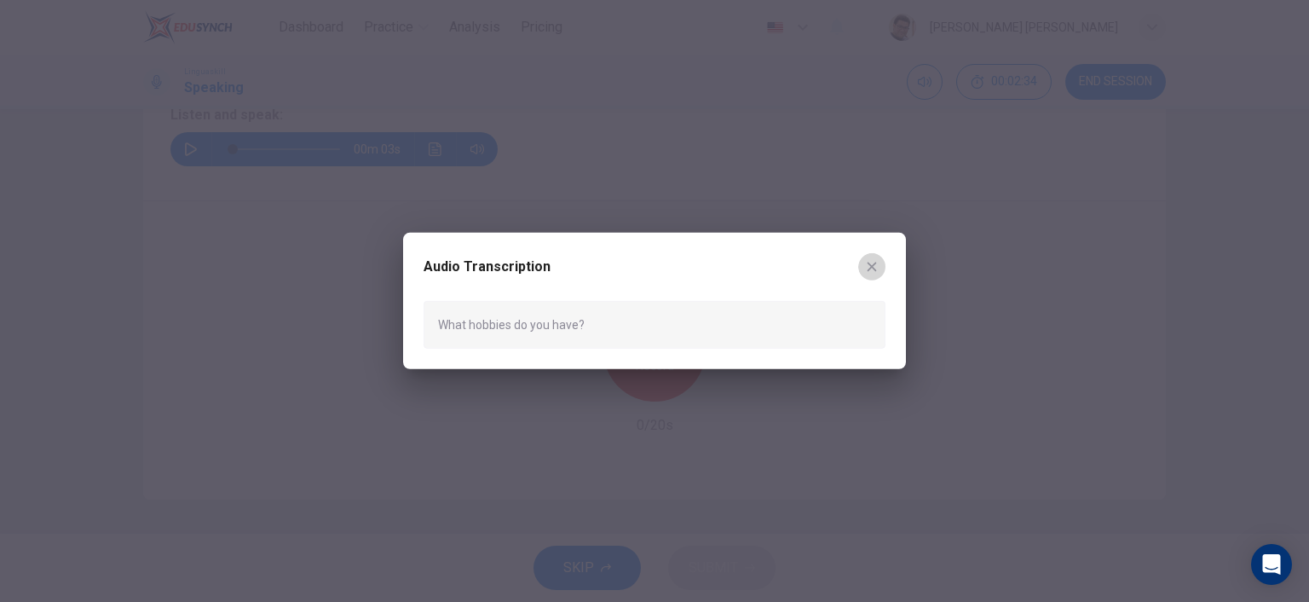
click at [872, 263] on icon "button" at bounding box center [872, 267] width 14 height 14
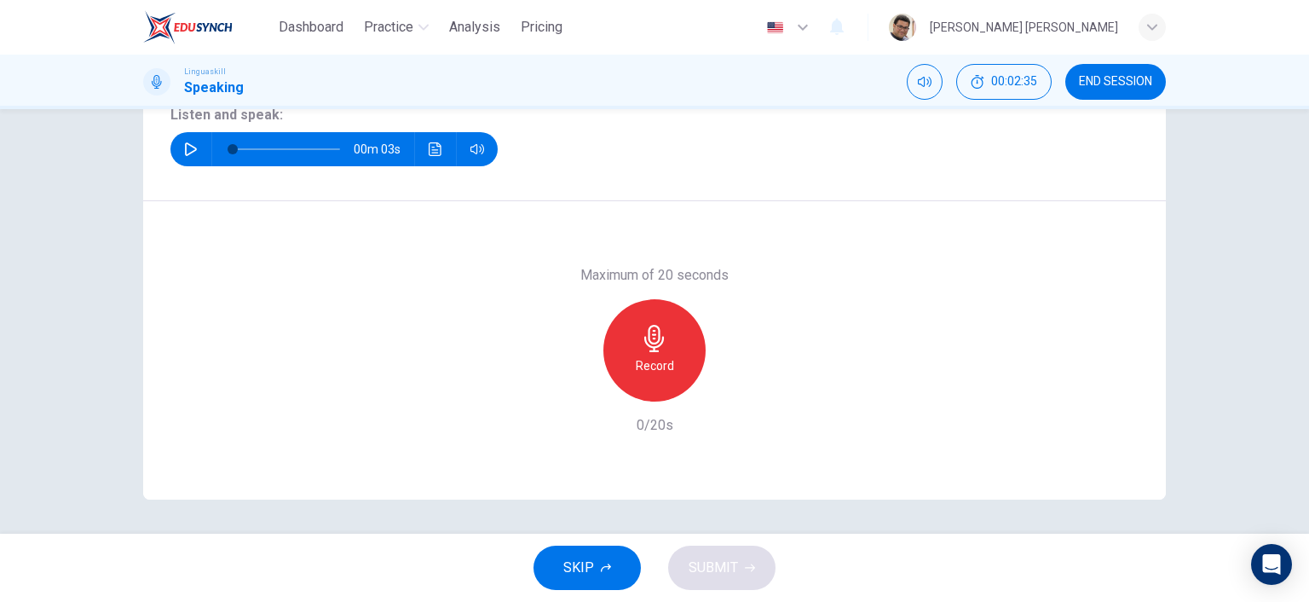
click at [184, 146] on icon "button" at bounding box center [191, 149] width 14 height 14
type input "0"
click at [659, 350] on icon "button" at bounding box center [654, 338] width 27 height 27
click at [632, 368] on div "Stop" at bounding box center [654, 350] width 102 height 102
click at [730, 569] on span "SUBMIT" at bounding box center [713, 568] width 49 height 24
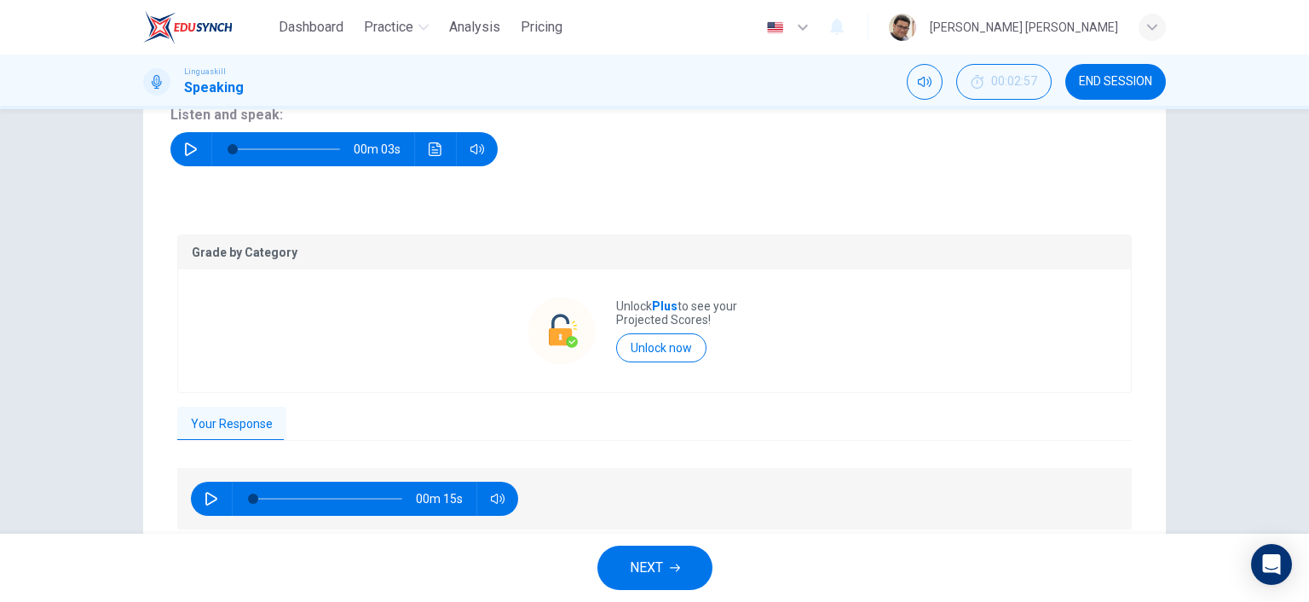
click at [208, 497] on icon "button" at bounding box center [212, 499] width 14 height 14
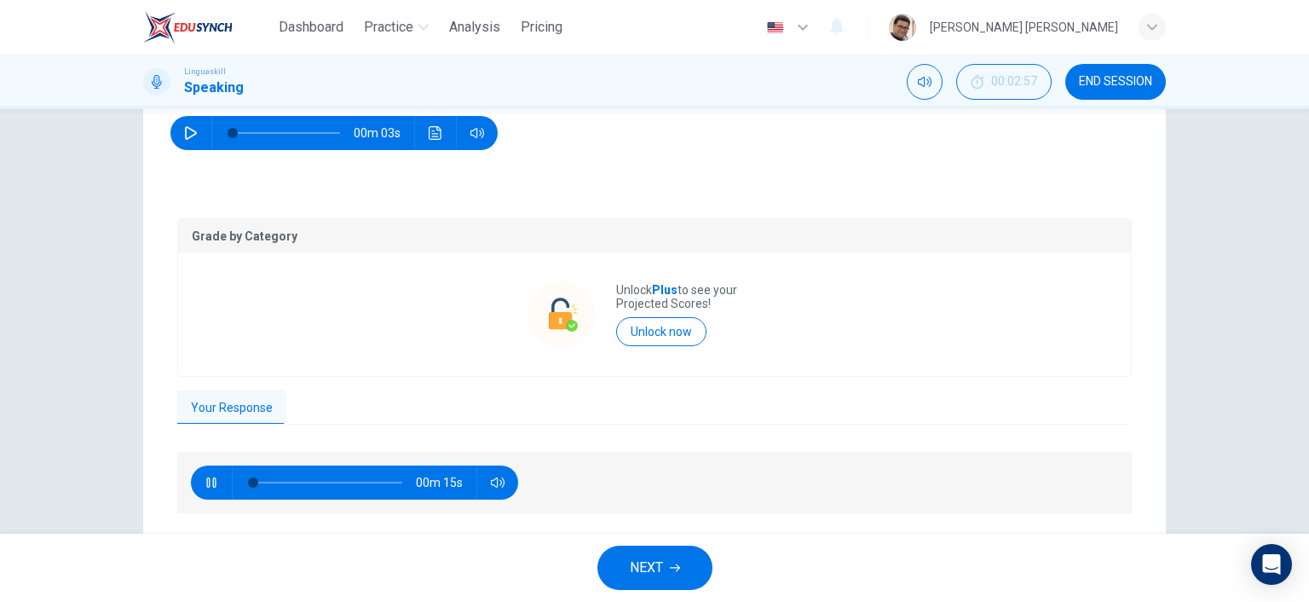
scroll to position [302, 0]
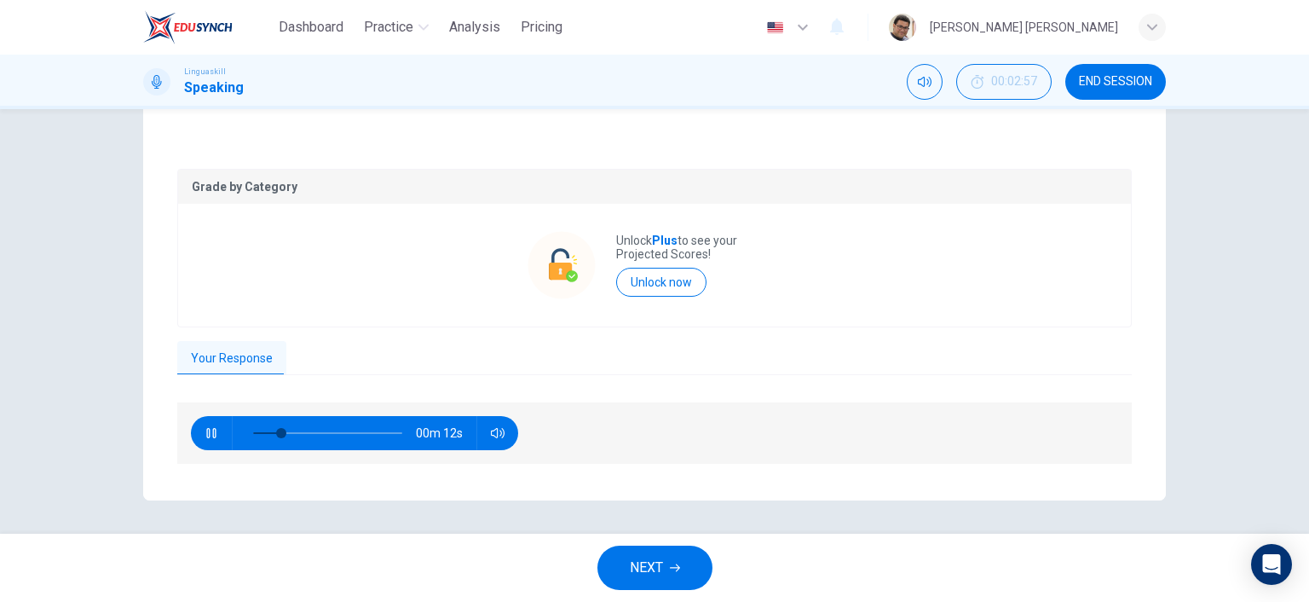
type input "25"
click at [655, 569] on span "NEXT" at bounding box center [646, 568] width 33 height 24
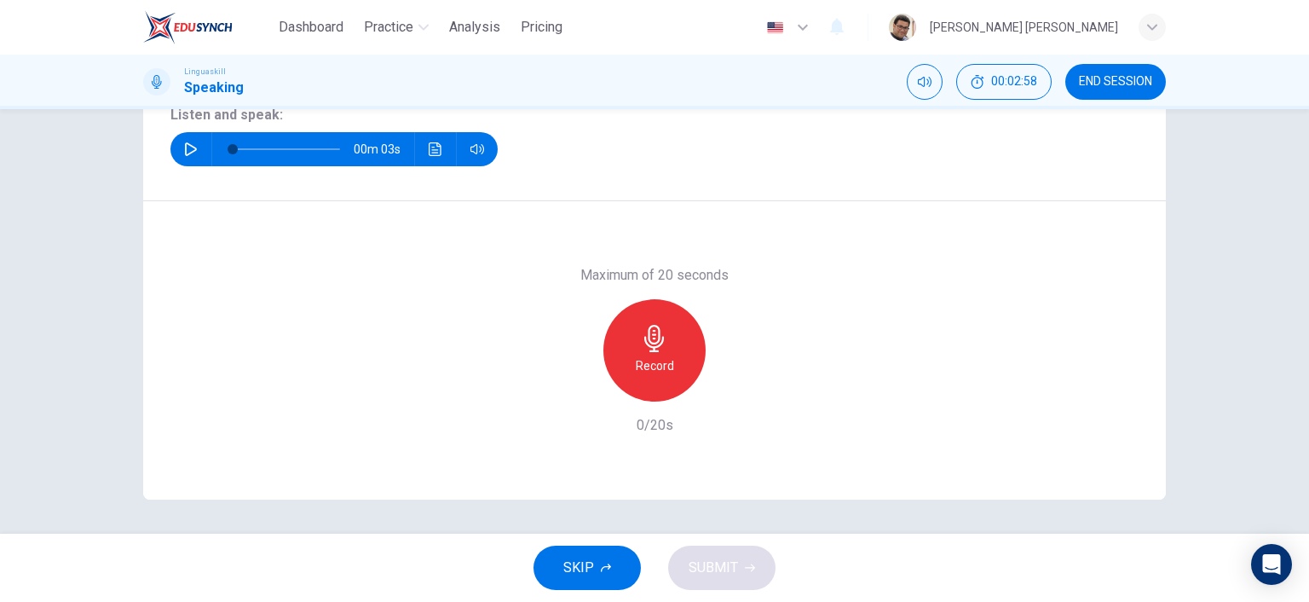
click at [186, 150] on icon "button" at bounding box center [191, 149] width 14 height 14
type input "0"
click at [659, 352] on div "Record" at bounding box center [654, 350] width 102 height 102
click at [652, 358] on h6 "Stop" at bounding box center [655, 365] width 26 height 20
click at [735, 575] on span "SUBMIT" at bounding box center [713, 568] width 49 height 24
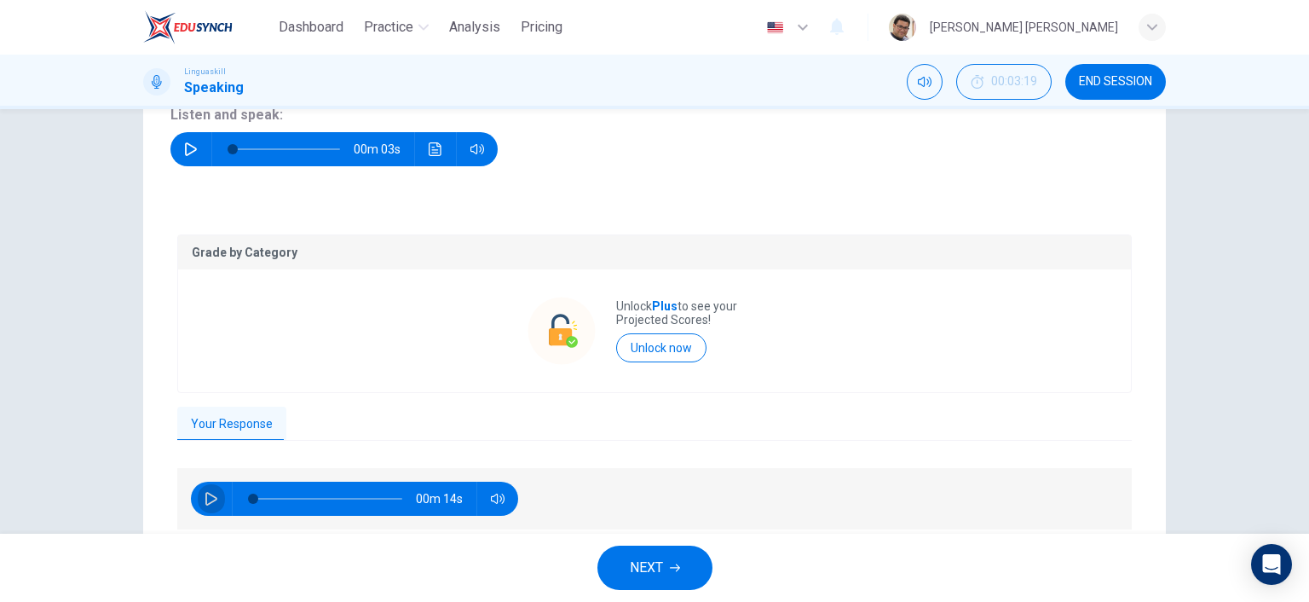
click at [206, 504] on icon "button" at bounding box center [212, 499] width 14 height 14
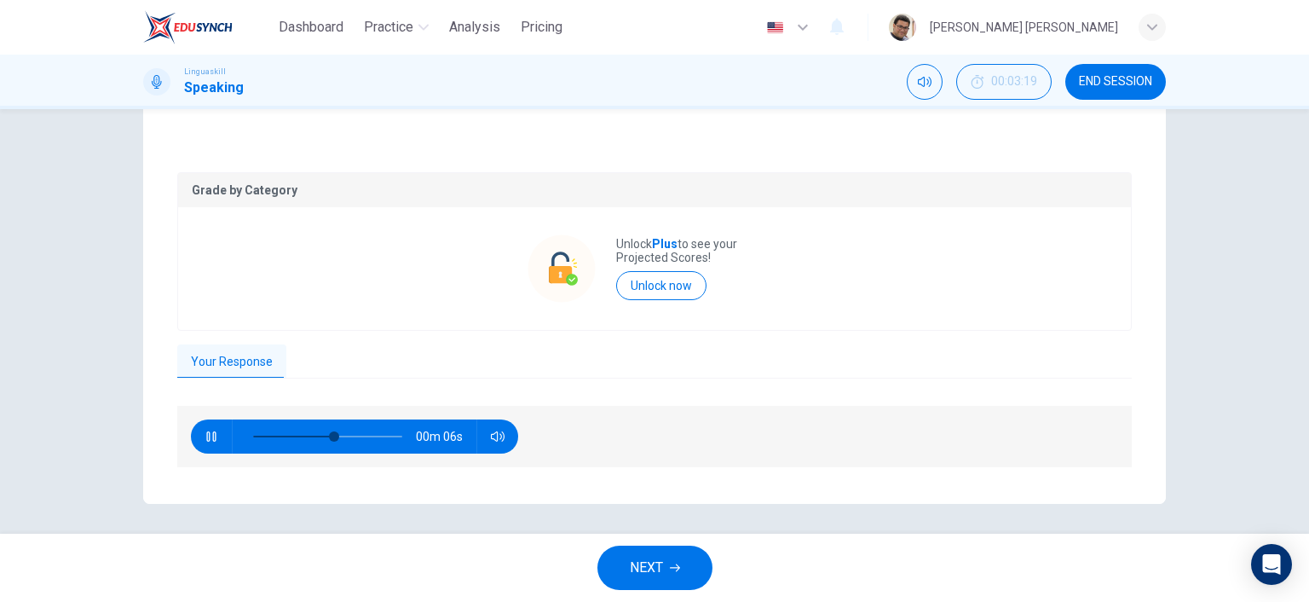
scroll to position [302, 0]
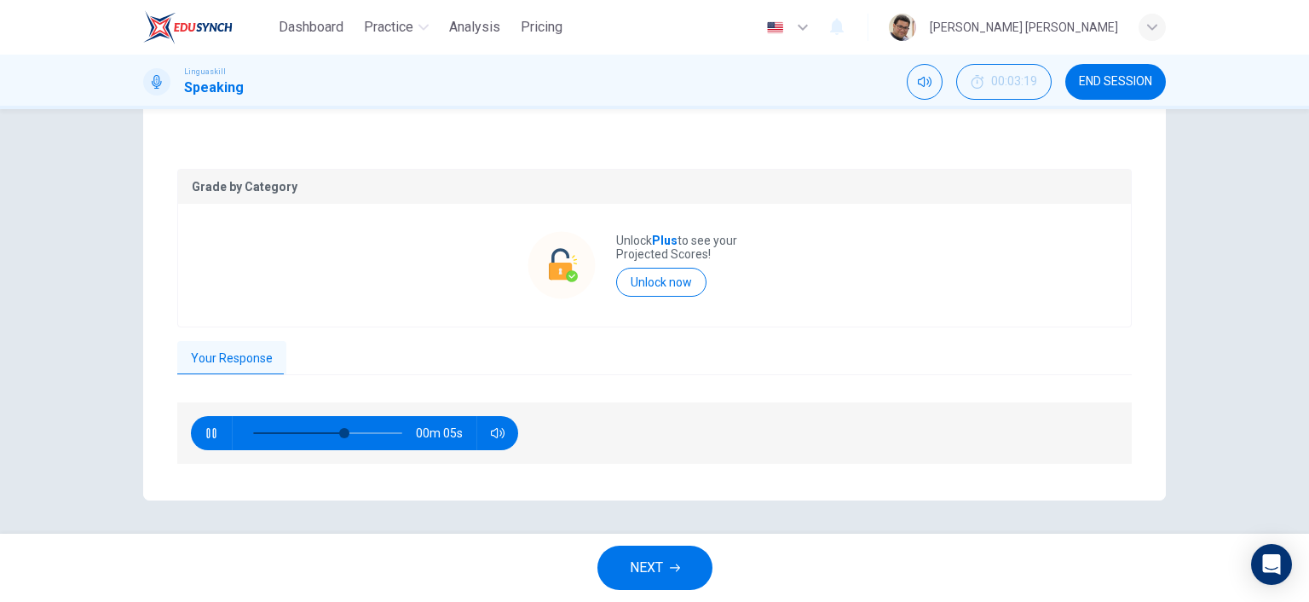
type input "68"
click at [651, 562] on span "NEXT" at bounding box center [646, 568] width 33 height 24
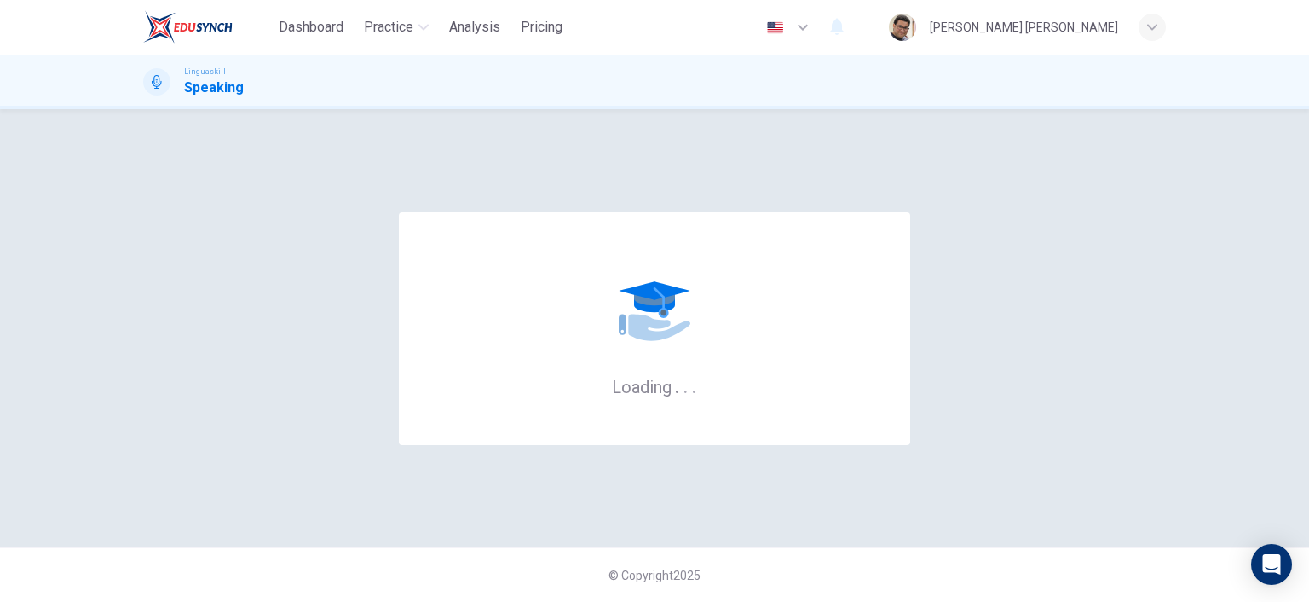
scroll to position [0, 0]
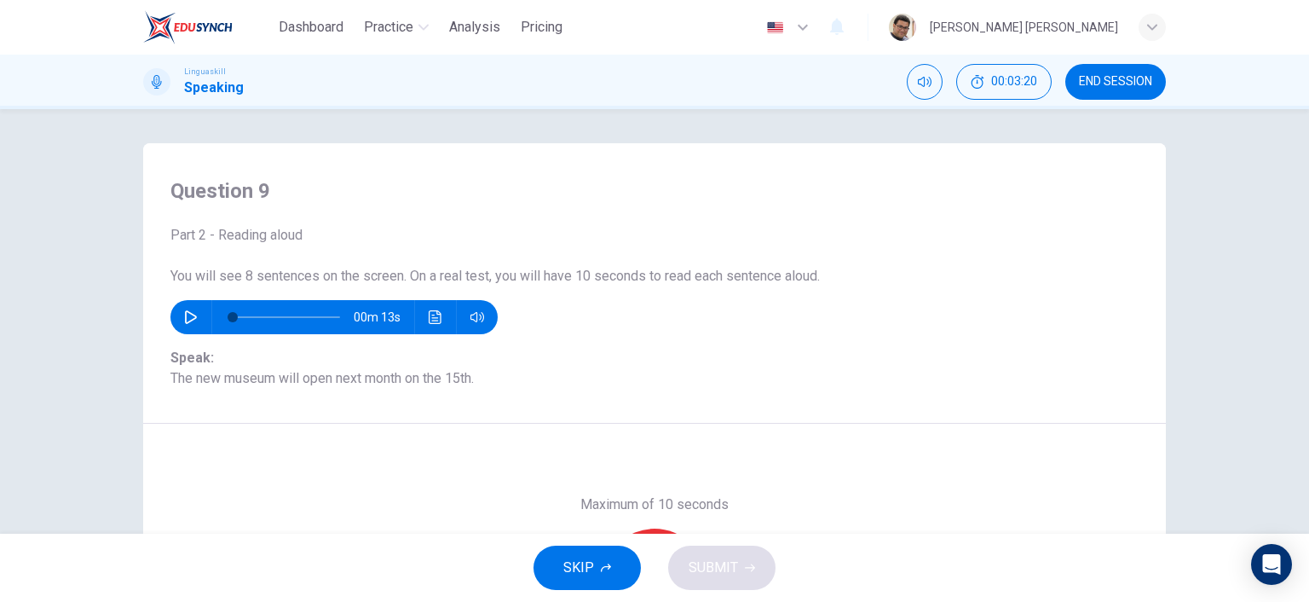
click at [177, 316] on button "button" at bounding box center [190, 317] width 27 height 34
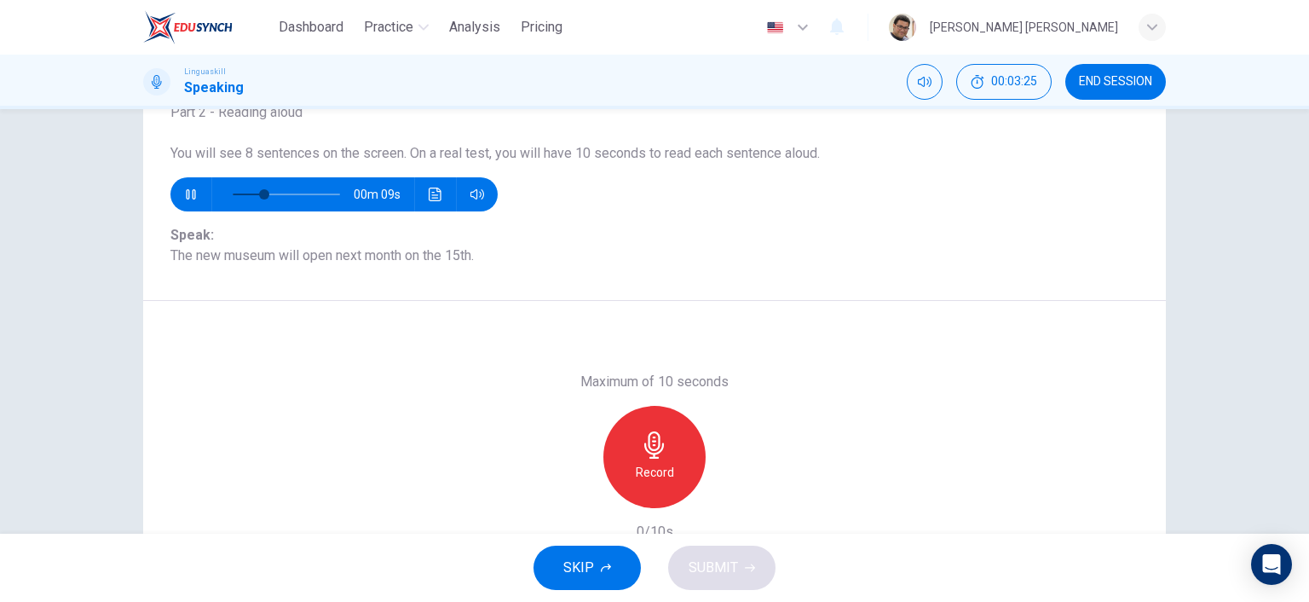
scroll to position [85, 0]
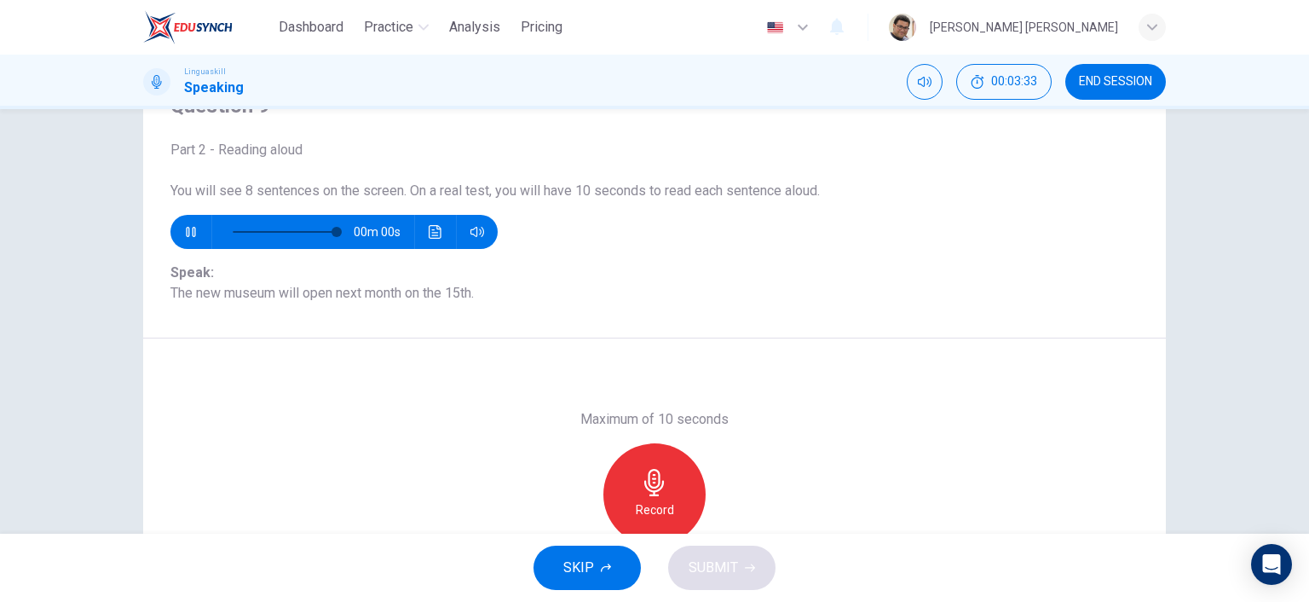
type input "0"
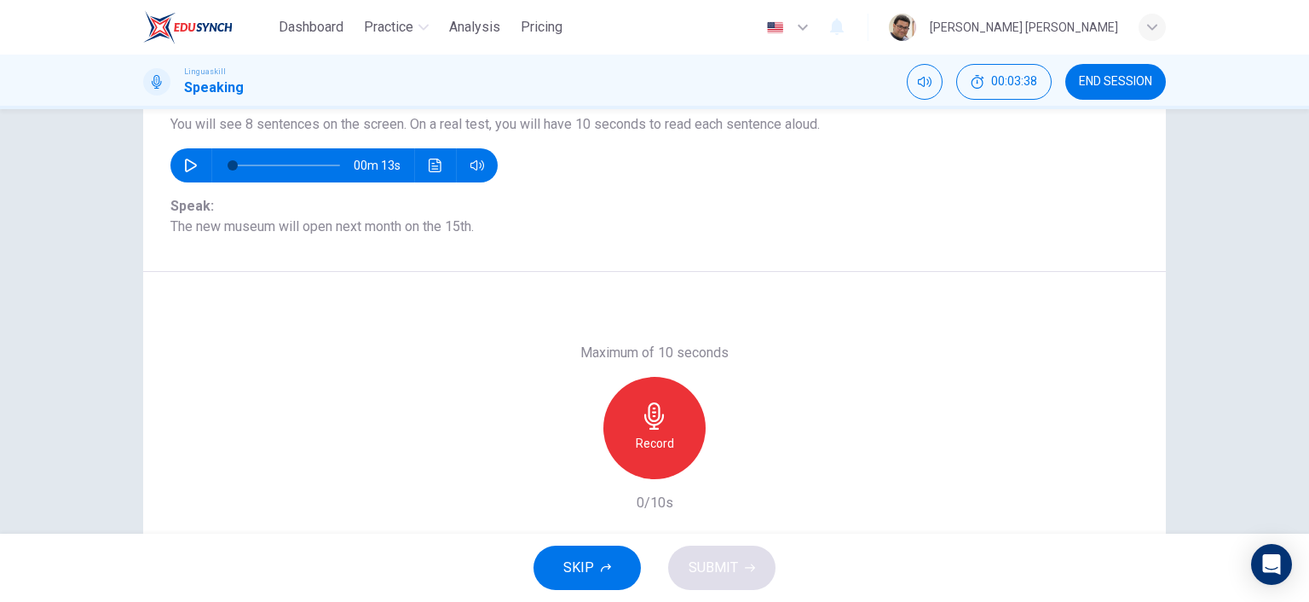
scroll to position [151, 0]
click at [660, 415] on icon "button" at bounding box center [654, 416] width 27 height 27
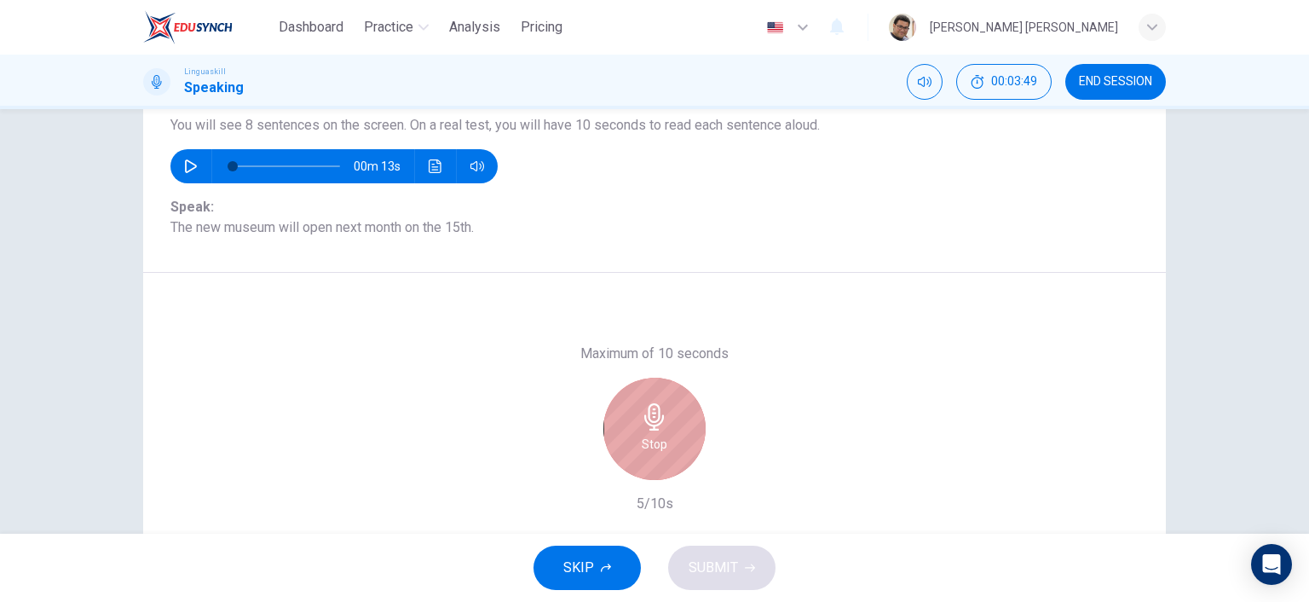
click at [662, 435] on div "Stop" at bounding box center [654, 429] width 102 height 102
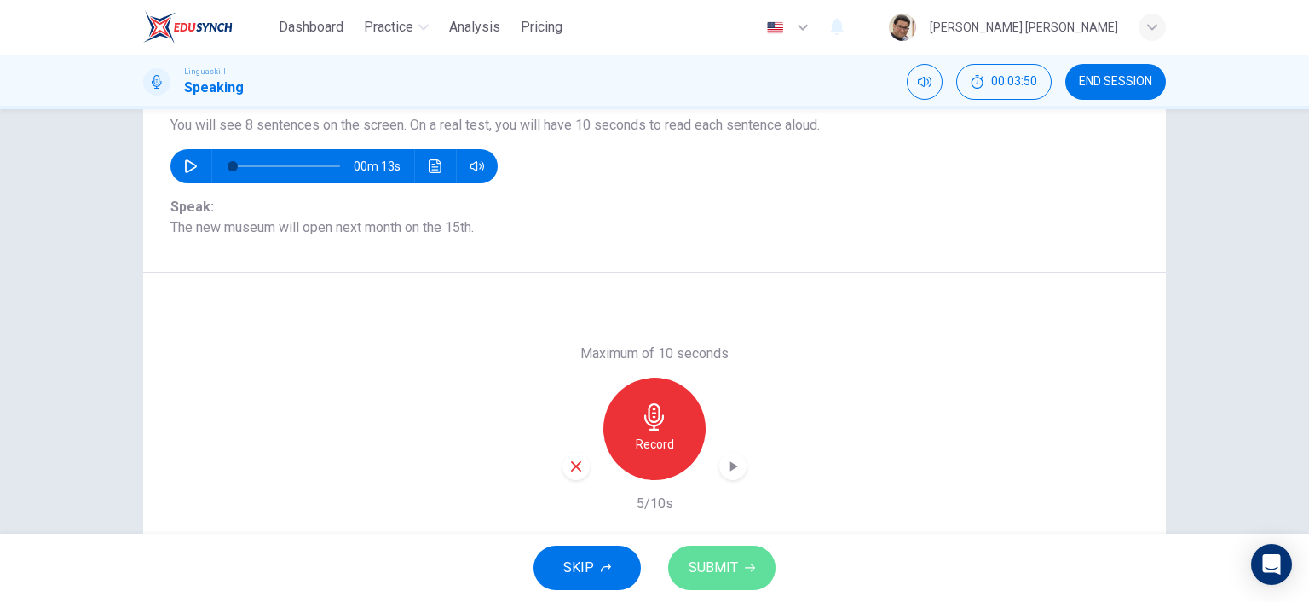
click at [745, 563] on icon "button" at bounding box center [750, 568] width 10 height 10
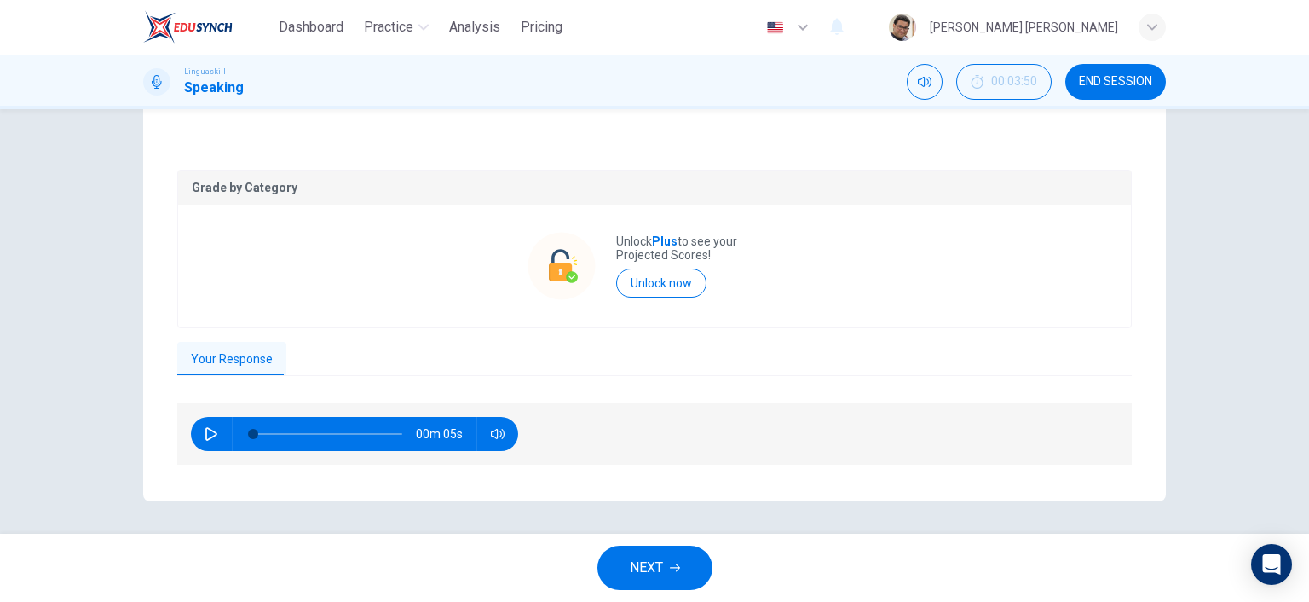
scroll to position [288, 0]
click at [205, 433] on icon "button" at bounding box center [211, 433] width 12 height 14
type input "75"
click at [663, 580] on button "NEXT" at bounding box center [654, 568] width 115 height 44
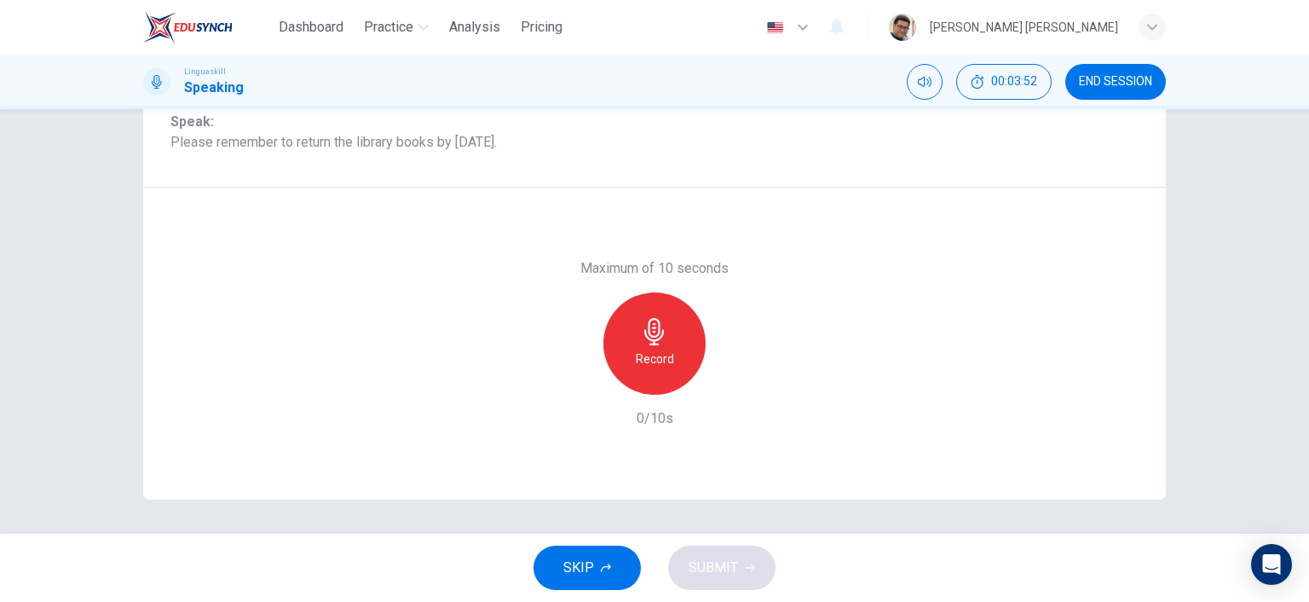
click at [639, 344] on div "Record" at bounding box center [654, 343] width 102 height 102
click at [662, 345] on div "Stop" at bounding box center [654, 343] width 102 height 102
click at [732, 566] on span "SUBMIT" at bounding box center [713, 568] width 49 height 24
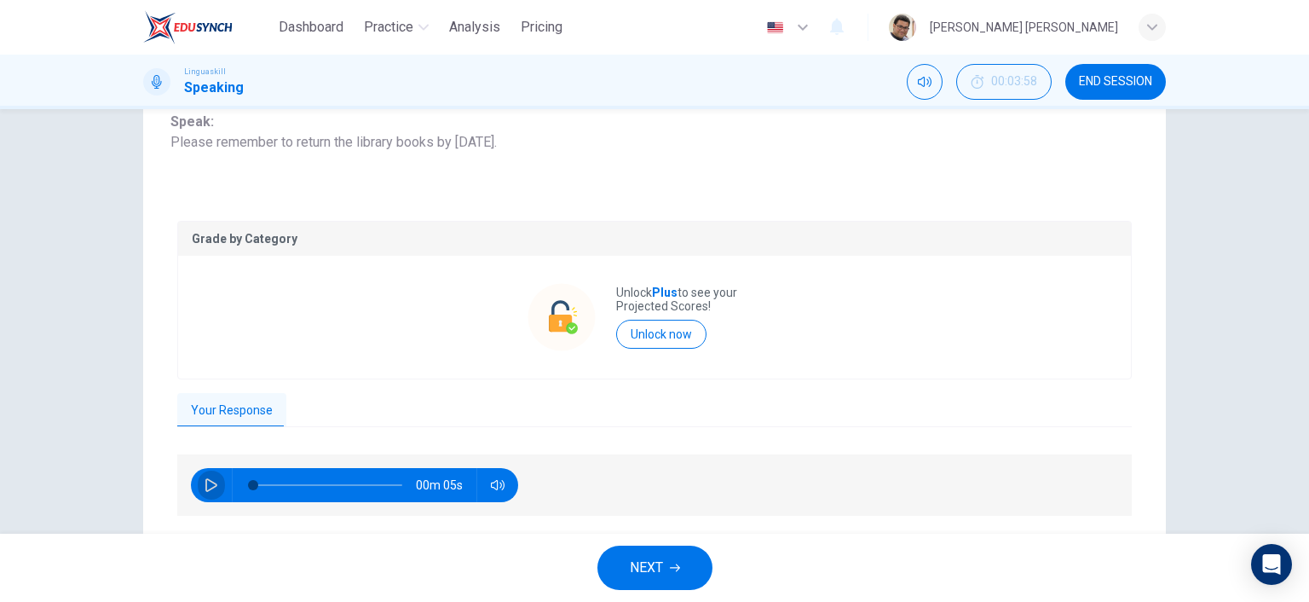
click at [207, 483] on icon "button" at bounding box center [212, 485] width 14 height 14
type input "76"
click at [690, 569] on button "NEXT" at bounding box center [654, 568] width 115 height 44
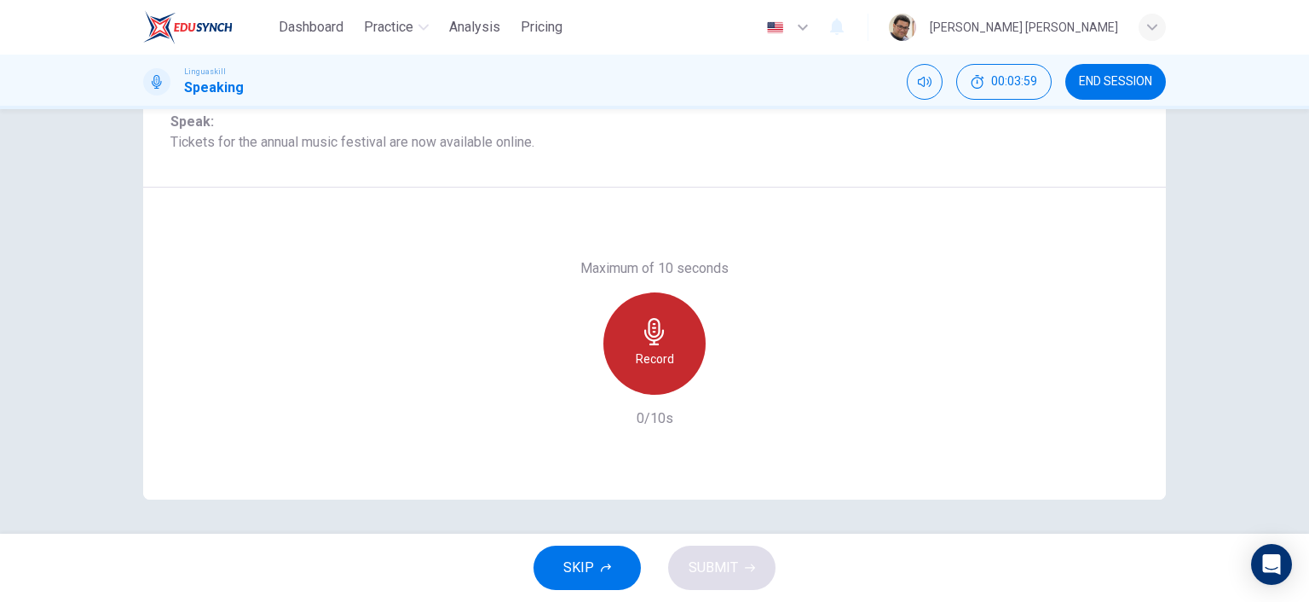
click at [648, 345] on div "Record" at bounding box center [654, 343] width 102 height 102
click at [673, 346] on div "Stop" at bounding box center [654, 343] width 102 height 102
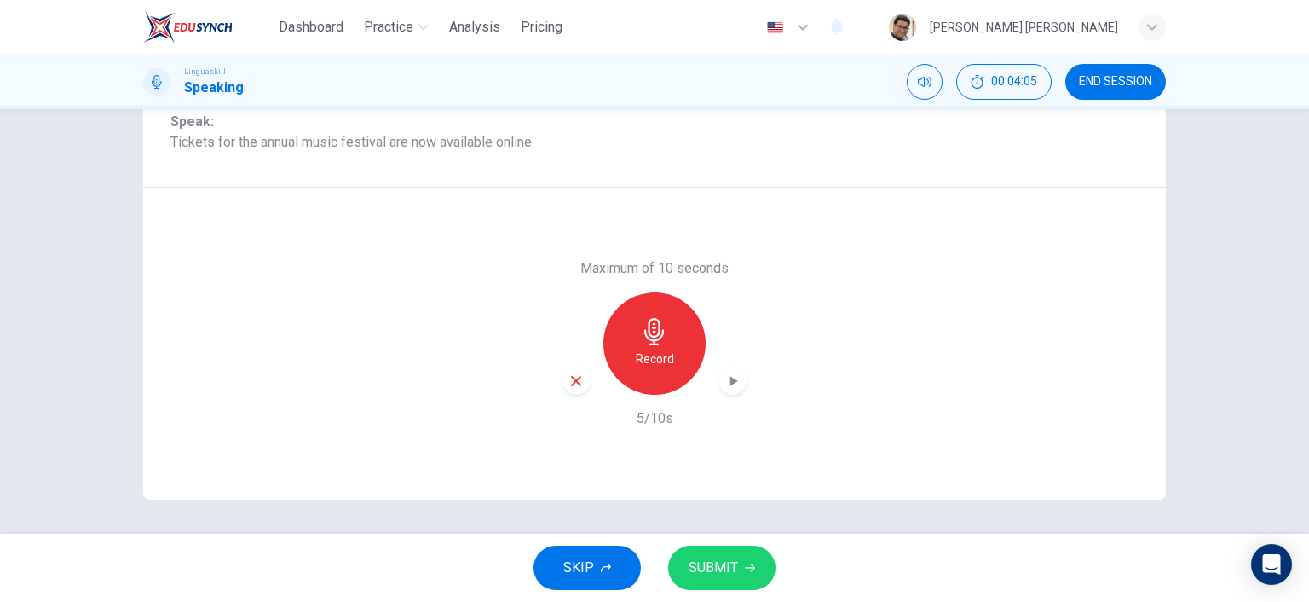
click at [733, 565] on span "SUBMIT" at bounding box center [713, 568] width 49 height 24
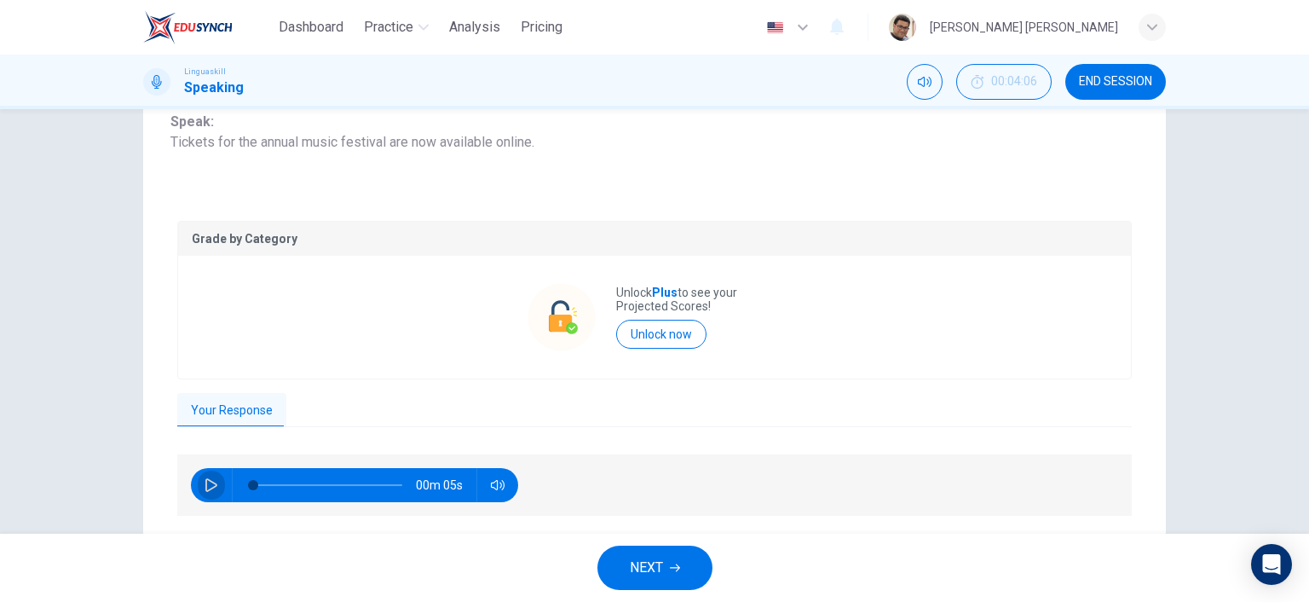
click at [208, 483] on icon "button" at bounding box center [212, 485] width 14 height 14
type input "0"
click at [675, 568] on icon "button" at bounding box center [675, 568] width 10 height 10
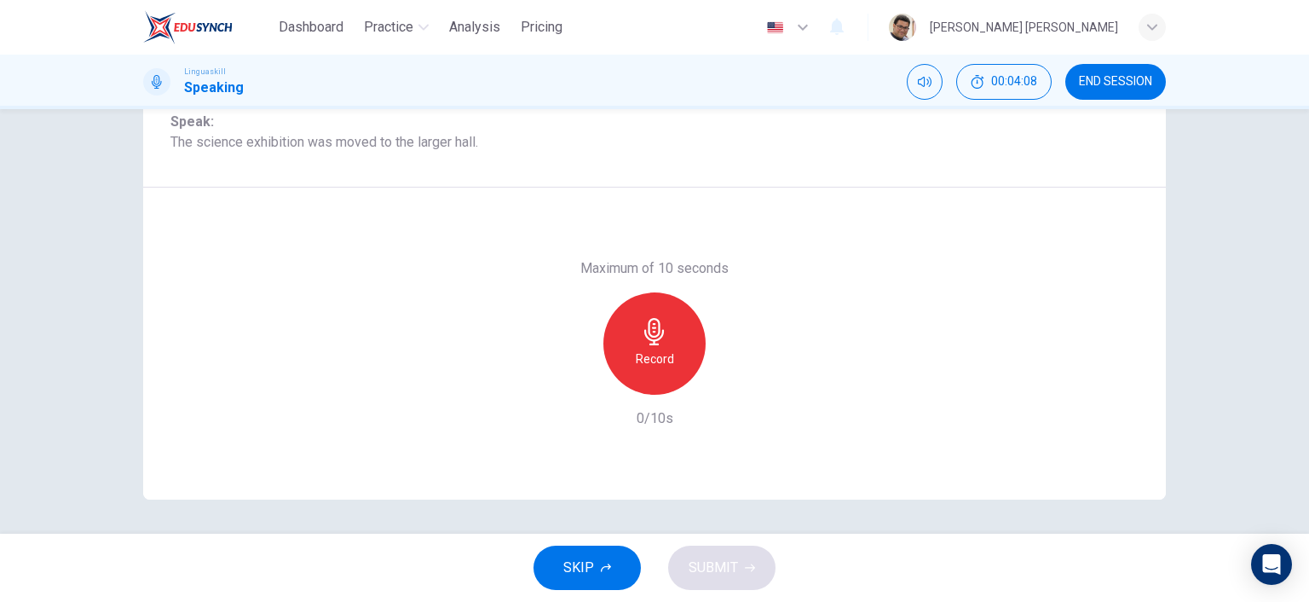
click at [661, 350] on h6 "Record" at bounding box center [655, 359] width 38 height 20
click at [650, 324] on icon "button" at bounding box center [654, 331] width 27 height 27
drag, startPoint x: 240, startPoint y: 142, endPoint x: 302, endPoint y: 145, distance: 62.3
click at [303, 145] on span "Speak: The science exhibition was moved to the larger hall." at bounding box center [654, 132] width 968 height 41
drag, startPoint x: 297, startPoint y: 144, endPoint x: 247, endPoint y: 145, distance: 50.3
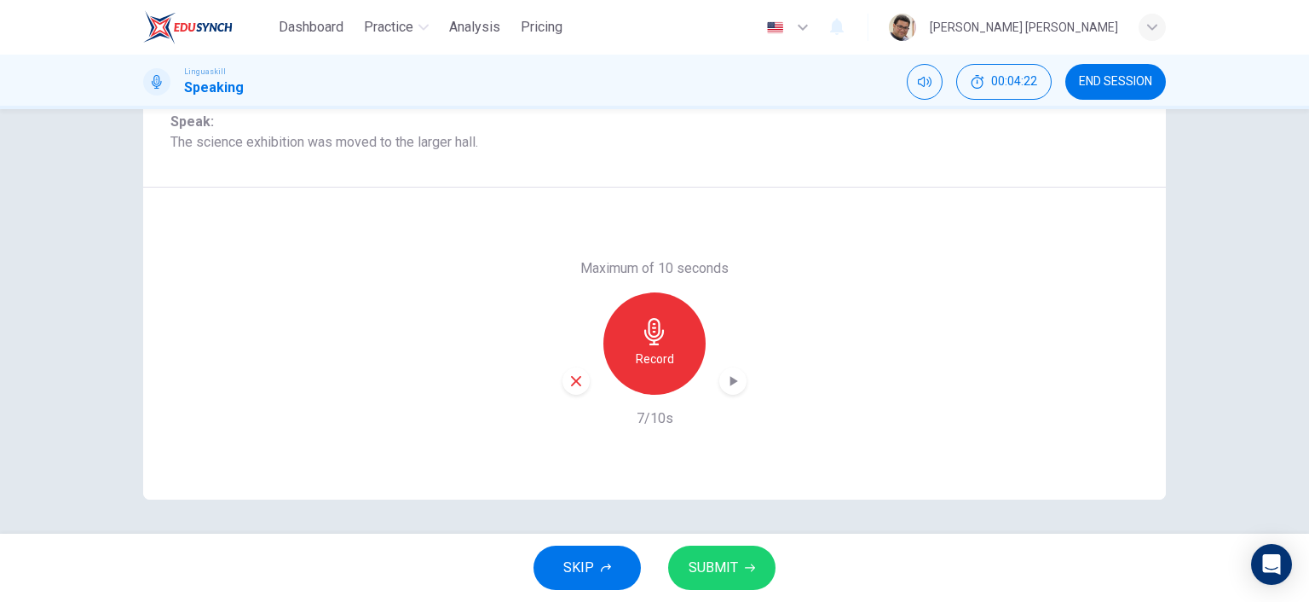
click at [247, 145] on span "Speak: The science exhibition was moved to the larger hall." at bounding box center [654, 132] width 968 height 41
click at [661, 349] on h6 "Record" at bounding box center [655, 359] width 38 height 20
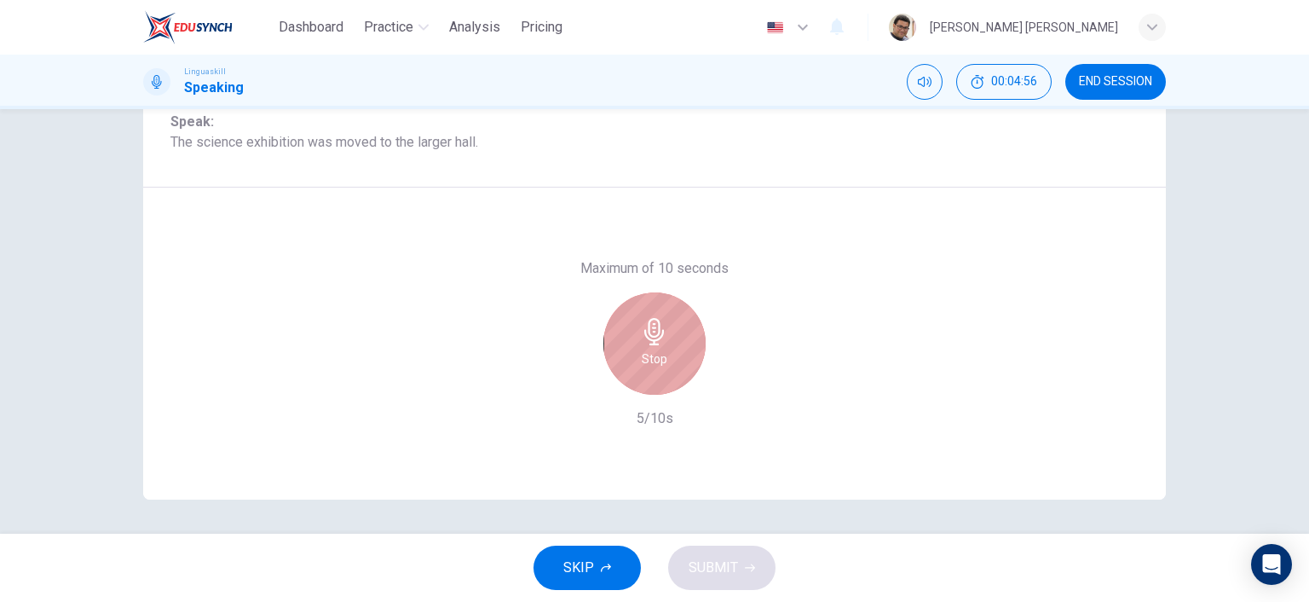
click at [656, 357] on h6 "Stop" at bounding box center [655, 359] width 26 height 20
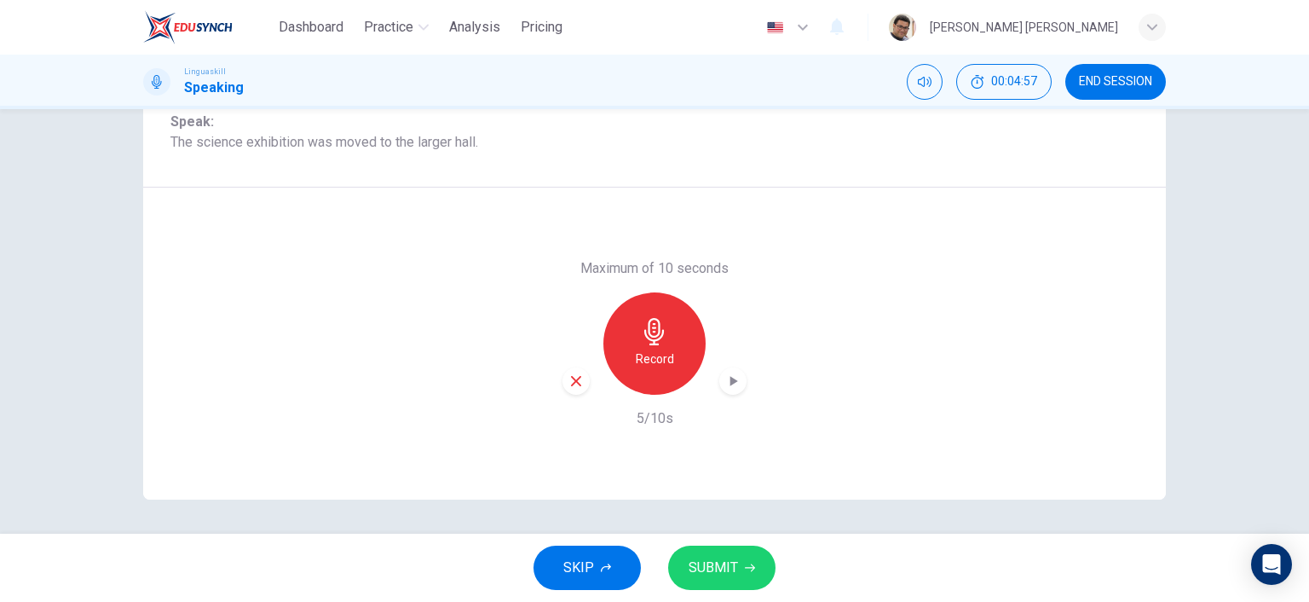
click at [723, 565] on span "SUBMIT" at bounding box center [713, 568] width 49 height 24
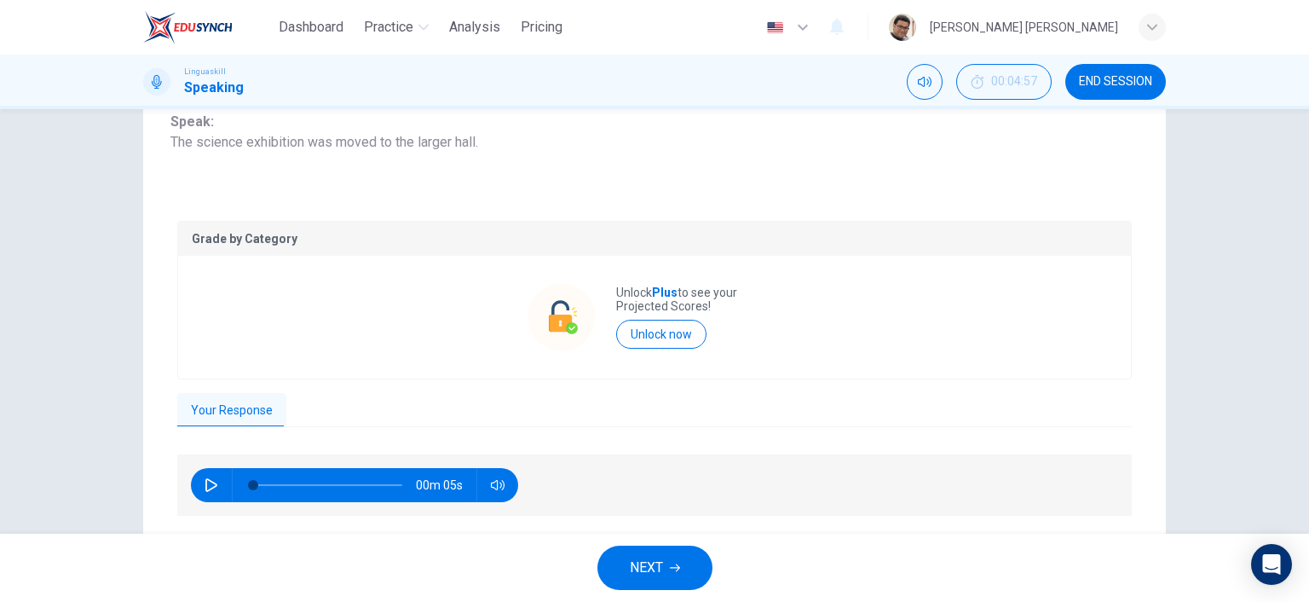
click at [201, 475] on button "button" at bounding box center [211, 485] width 27 height 34
type input "0"
click at [662, 570] on span "NEXT" at bounding box center [646, 568] width 33 height 24
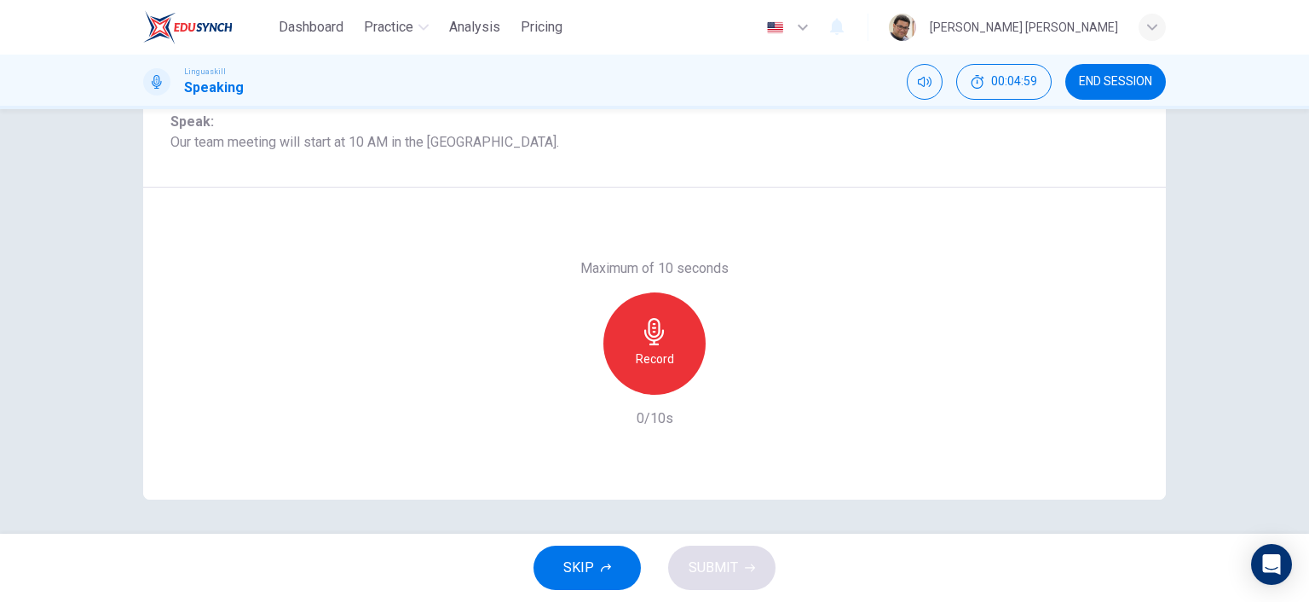
click at [664, 354] on h6 "Record" at bounding box center [655, 359] width 38 height 20
click at [651, 336] on icon "button" at bounding box center [654, 331] width 20 height 27
click at [716, 580] on button "SUBMIT" at bounding box center [721, 568] width 107 height 44
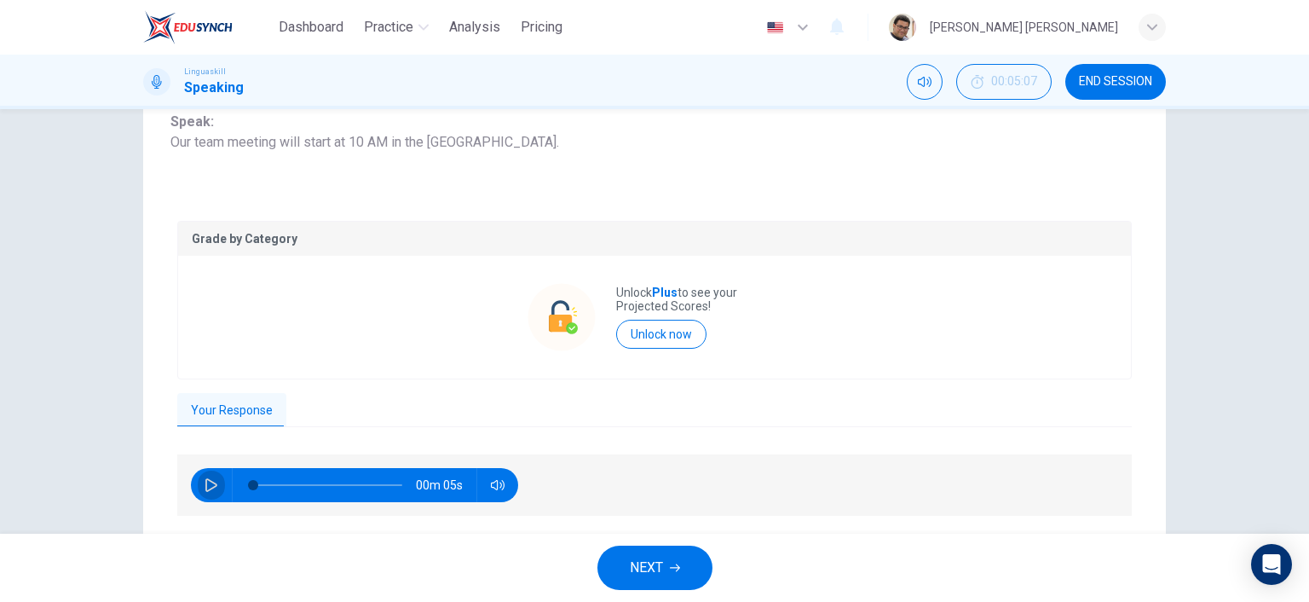
click at [205, 485] on icon "button" at bounding box center [212, 485] width 14 height 14
type input "0"
click at [661, 569] on span "NEXT" at bounding box center [646, 568] width 33 height 24
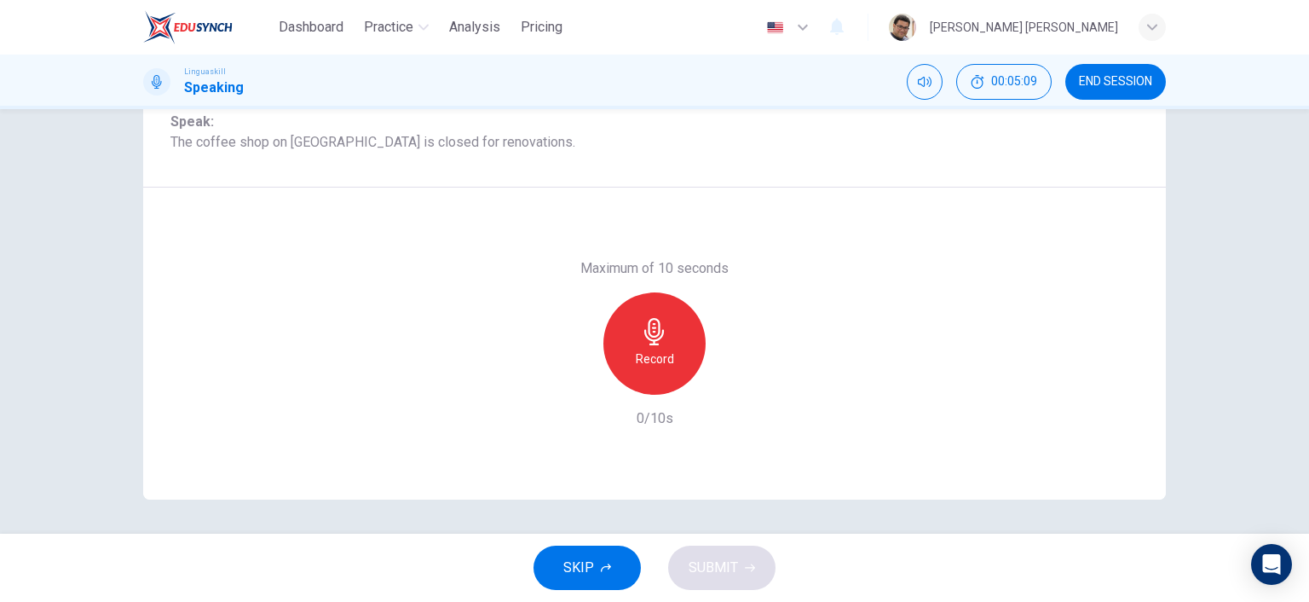
click at [647, 332] on icon "button" at bounding box center [654, 331] width 27 height 27
click at [644, 352] on h6 "Stop" at bounding box center [655, 359] width 26 height 20
click at [728, 569] on span "SUBMIT" at bounding box center [713, 568] width 49 height 24
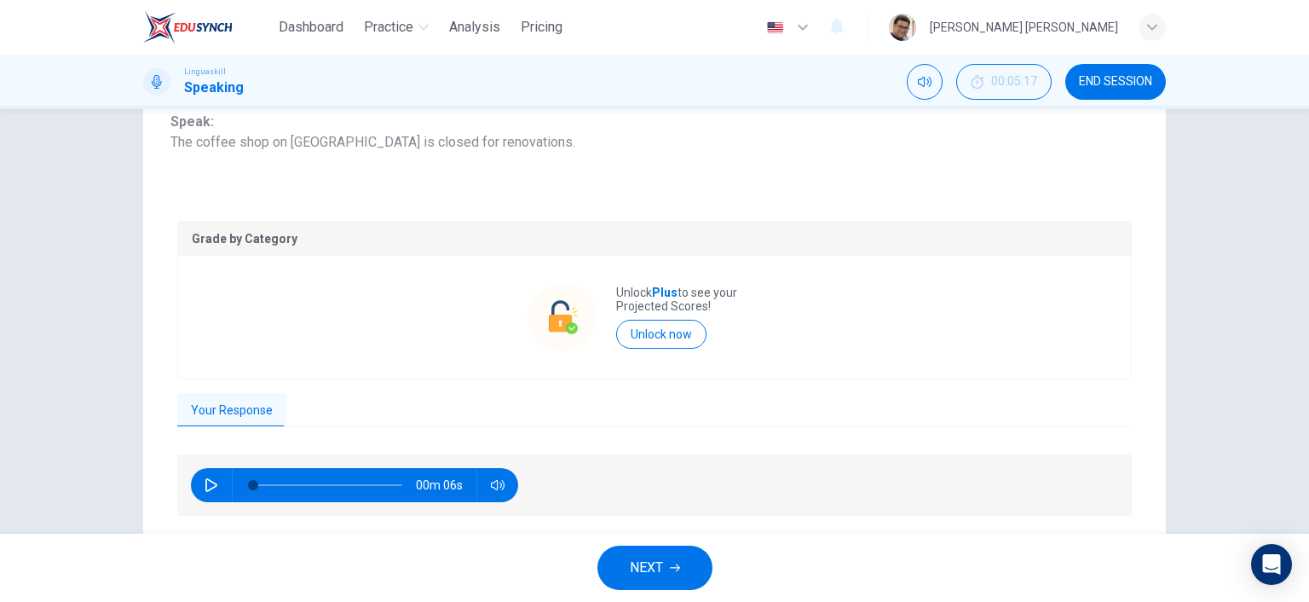
click at [205, 484] on icon "button" at bounding box center [212, 485] width 14 height 14
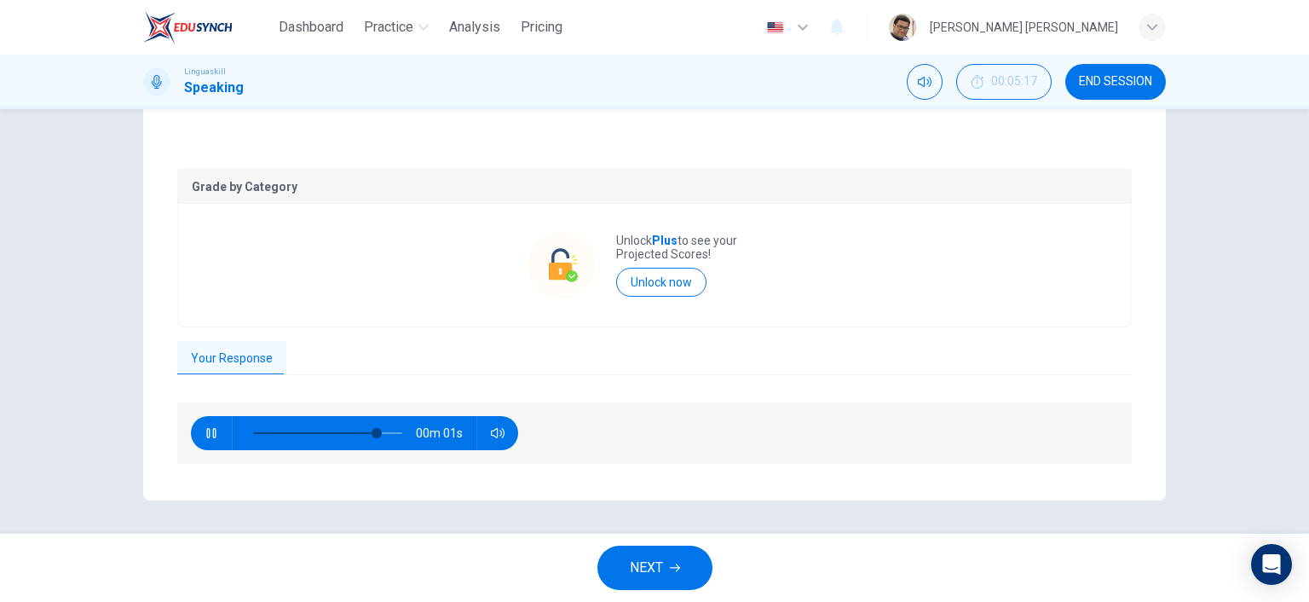
type input "0"
click at [659, 558] on span "NEXT" at bounding box center [646, 568] width 33 height 24
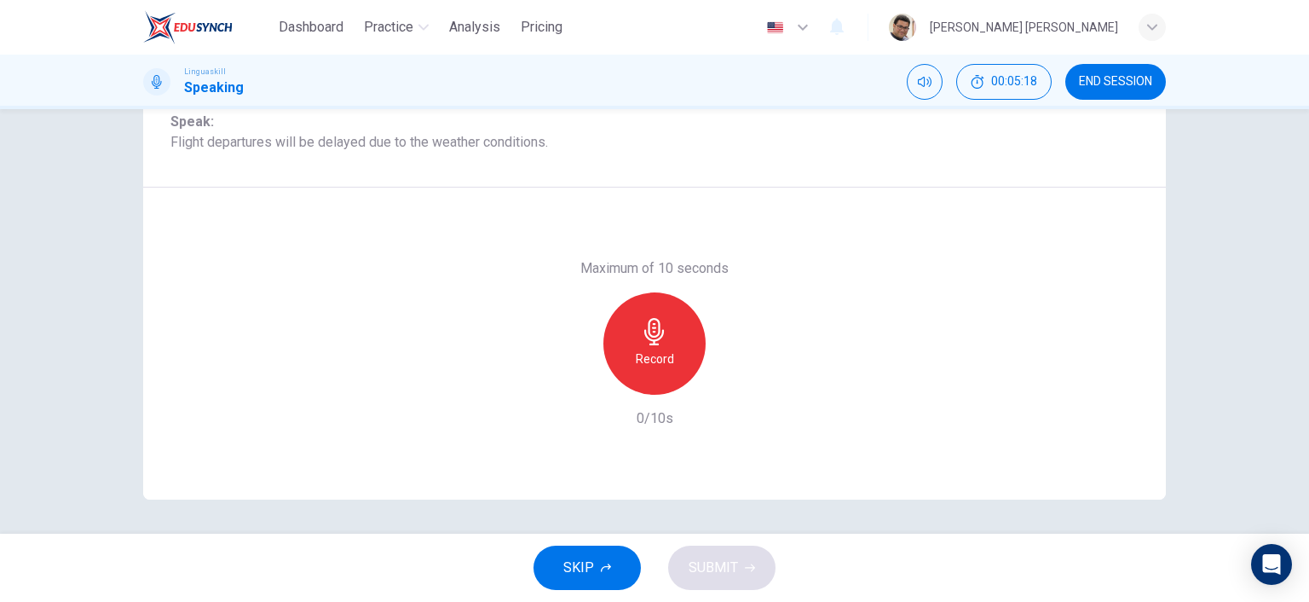
click at [659, 338] on icon "button" at bounding box center [654, 331] width 27 height 27
click at [673, 357] on div "Stop" at bounding box center [654, 343] width 102 height 102
click at [725, 580] on button "SUBMIT" at bounding box center [721, 568] width 107 height 44
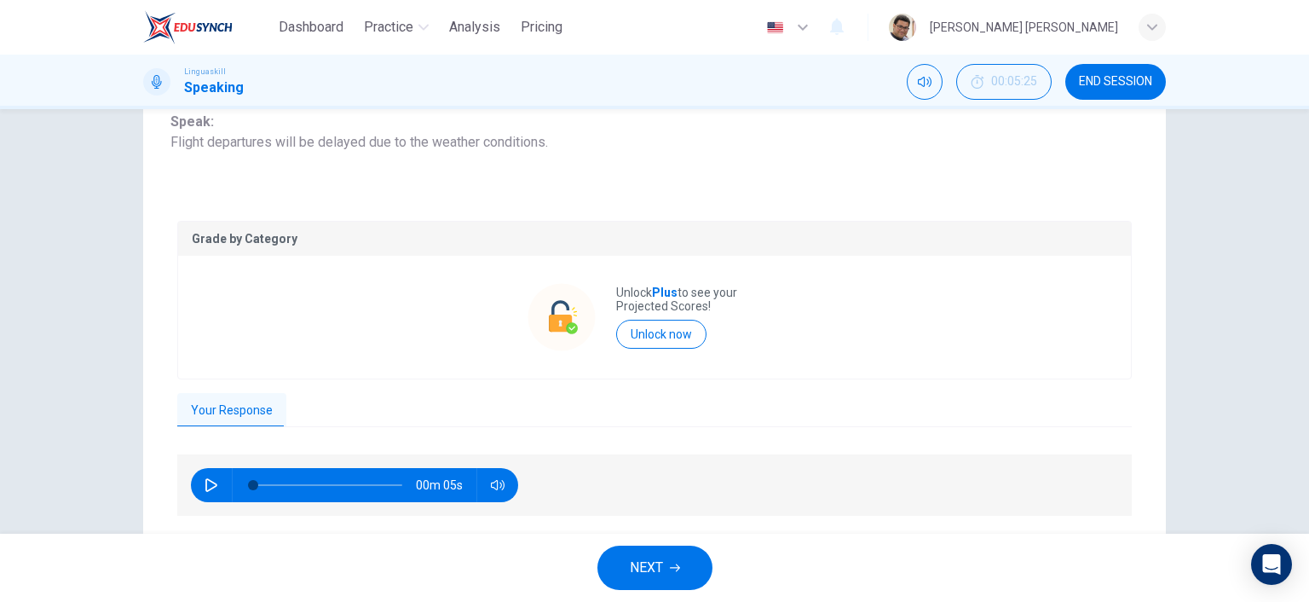
click at [205, 489] on icon "button" at bounding box center [211, 485] width 12 height 14
type input "0"
click at [655, 569] on span "NEXT" at bounding box center [646, 568] width 33 height 24
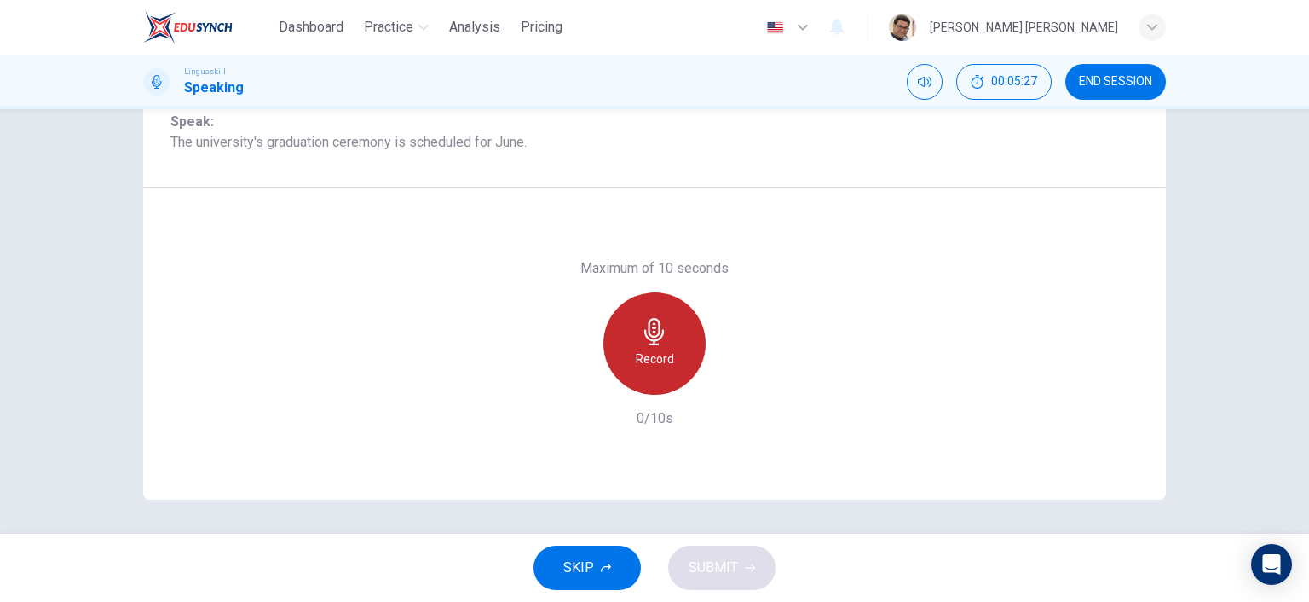
click at [647, 342] on icon "button" at bounding box center [654, 331] width 27 height 27
click at [648, 339] on icon "button" at bounding box center [654, 331] width 20 height 27
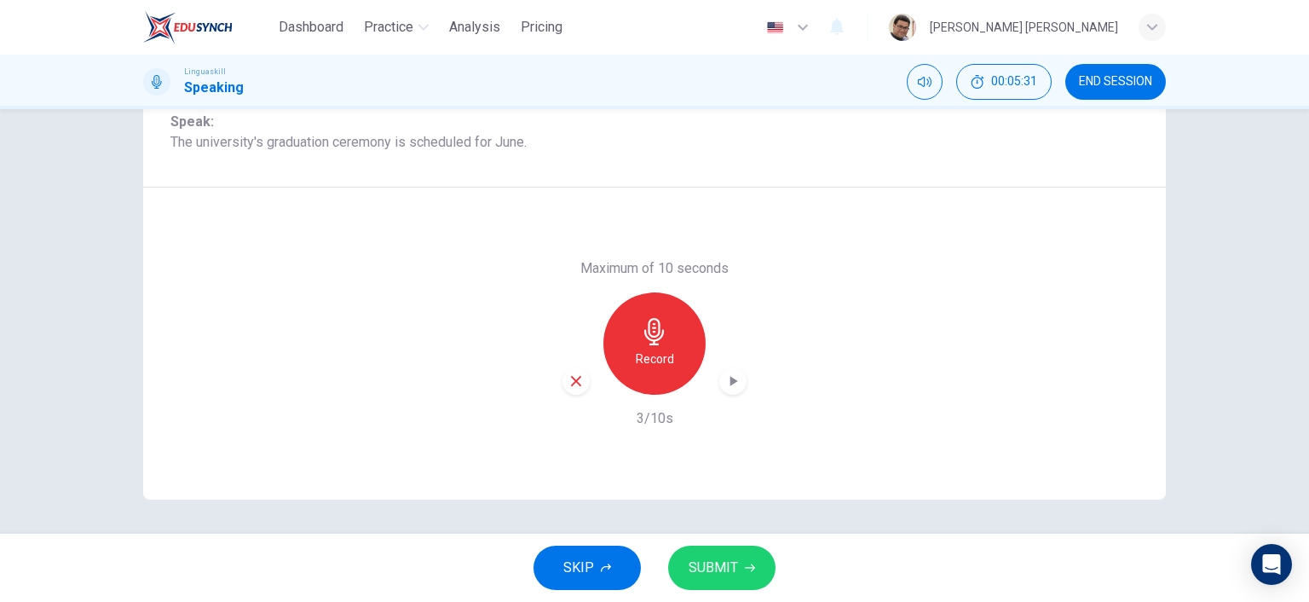
click at [741, 569] on button "SUBMIT" at bounding box center [721, 568] width 107 height 44
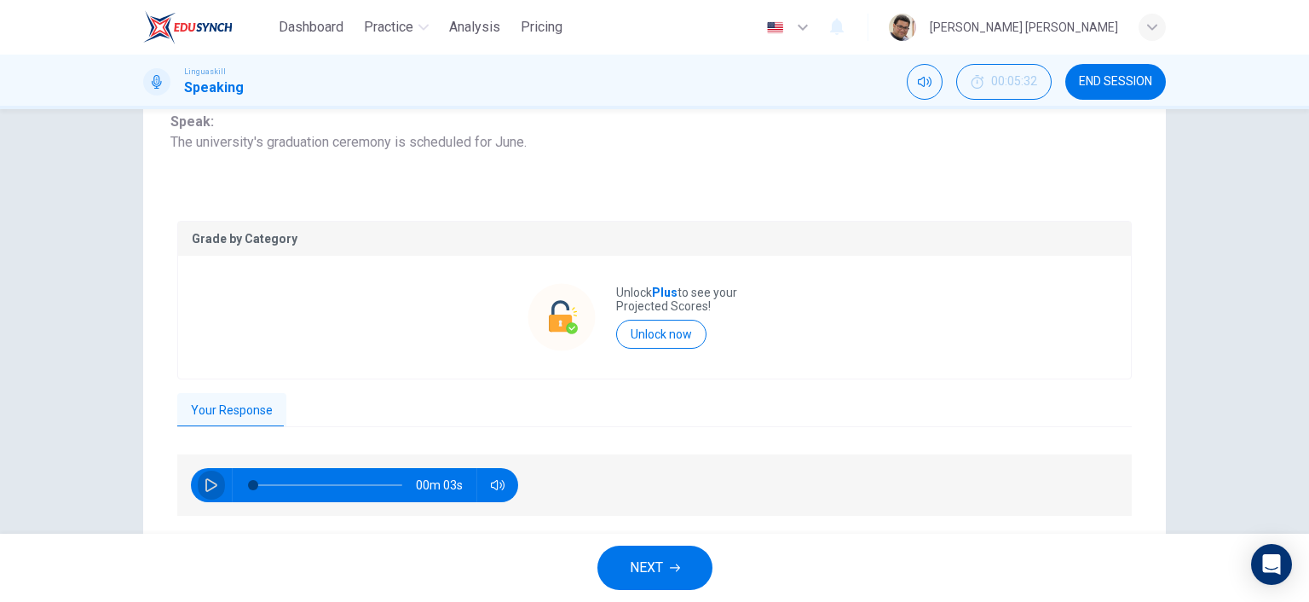
click at [198, 477] on button "button" at bounding box center [211, 485] width 27 height 34
type input "0"
click at [655, 569] on span "NEXT" at bounding box center [646, 568] width 33 height 24
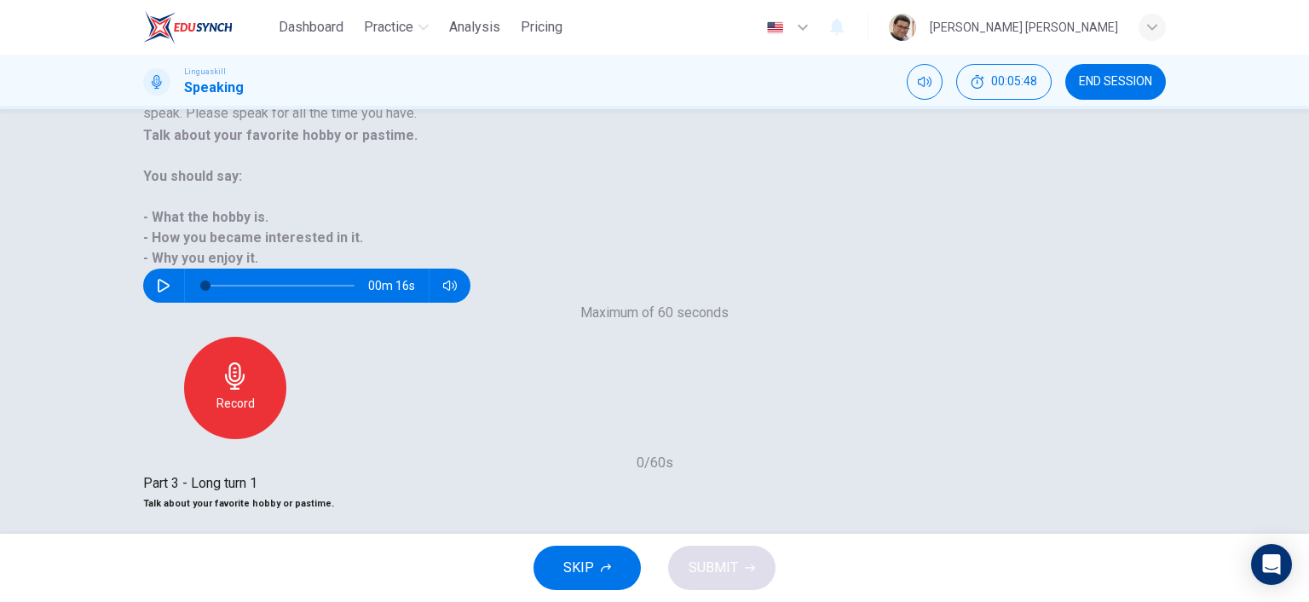
scroll to position [170, 0]
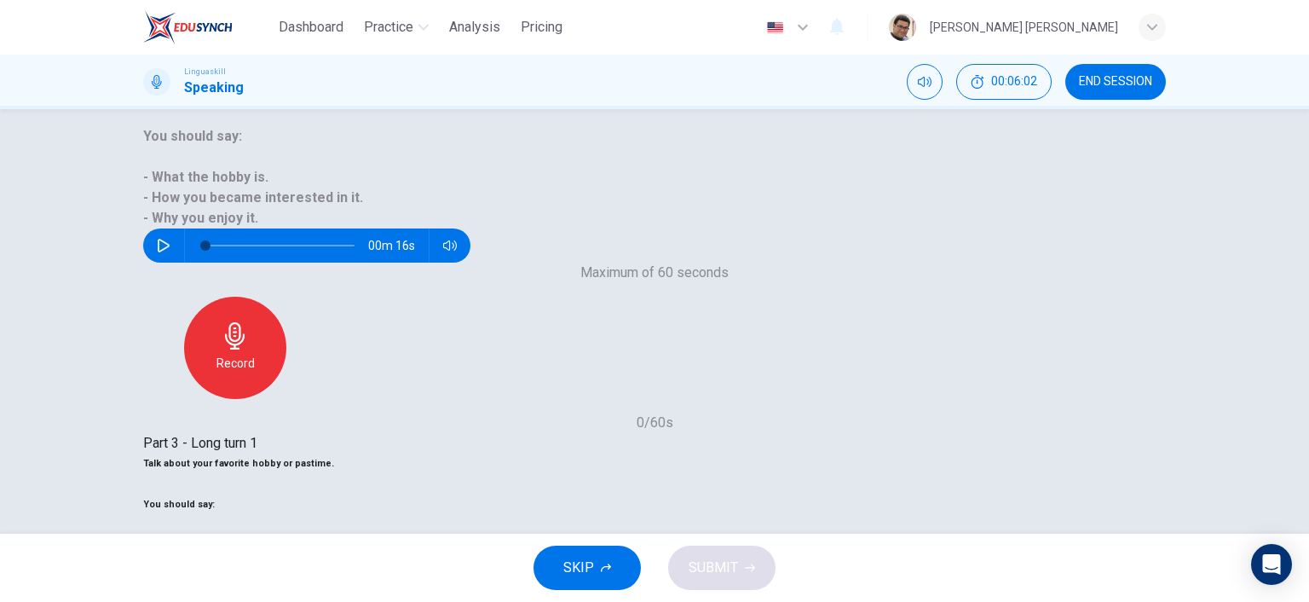
click at [719, 568] on span "SUBMIT" at bounding box center [713, 568] width 49 height 24
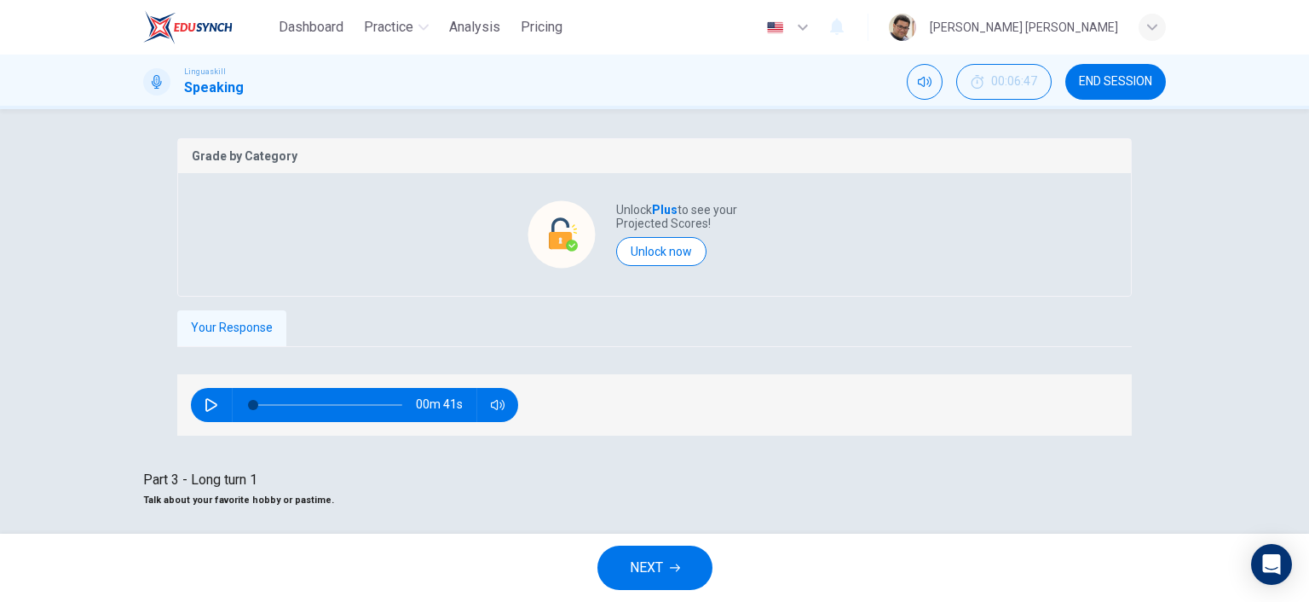
scroll to position [333, 0]
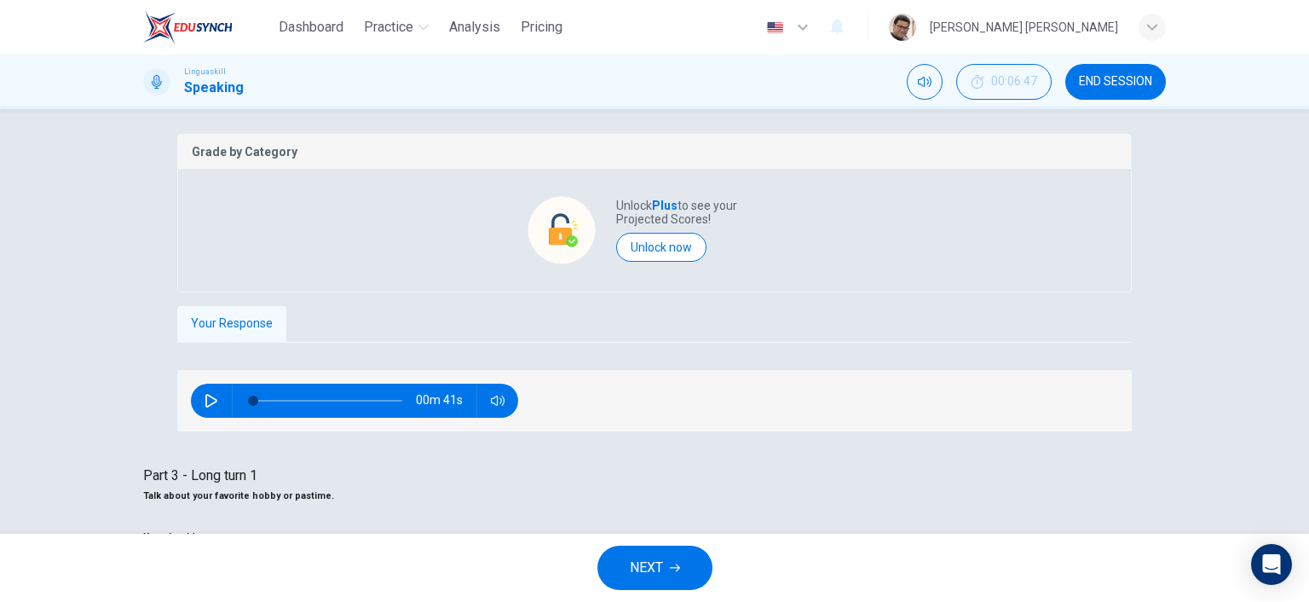
type input "54"
click at [670, 569] on icon "button" at bounding box center [675, 568] width 10 height 10
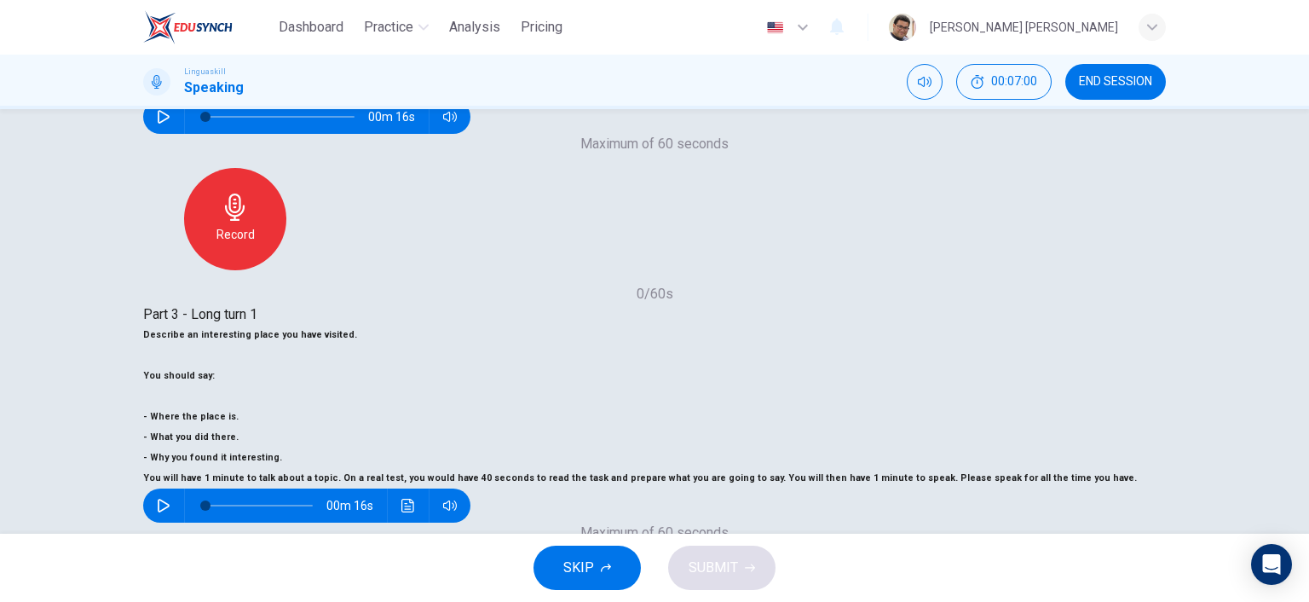
click at [753, 573] on button "SUBMIT" at bounding box center [721, 568] width 107 height 44
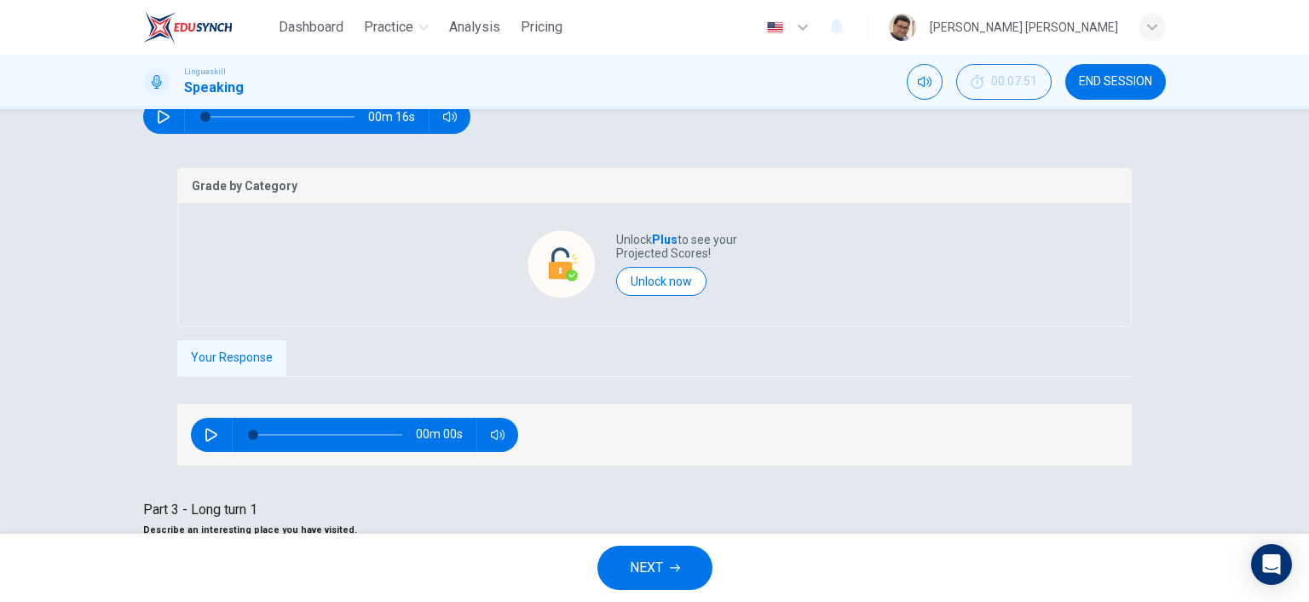
scroll to position [333, 0]
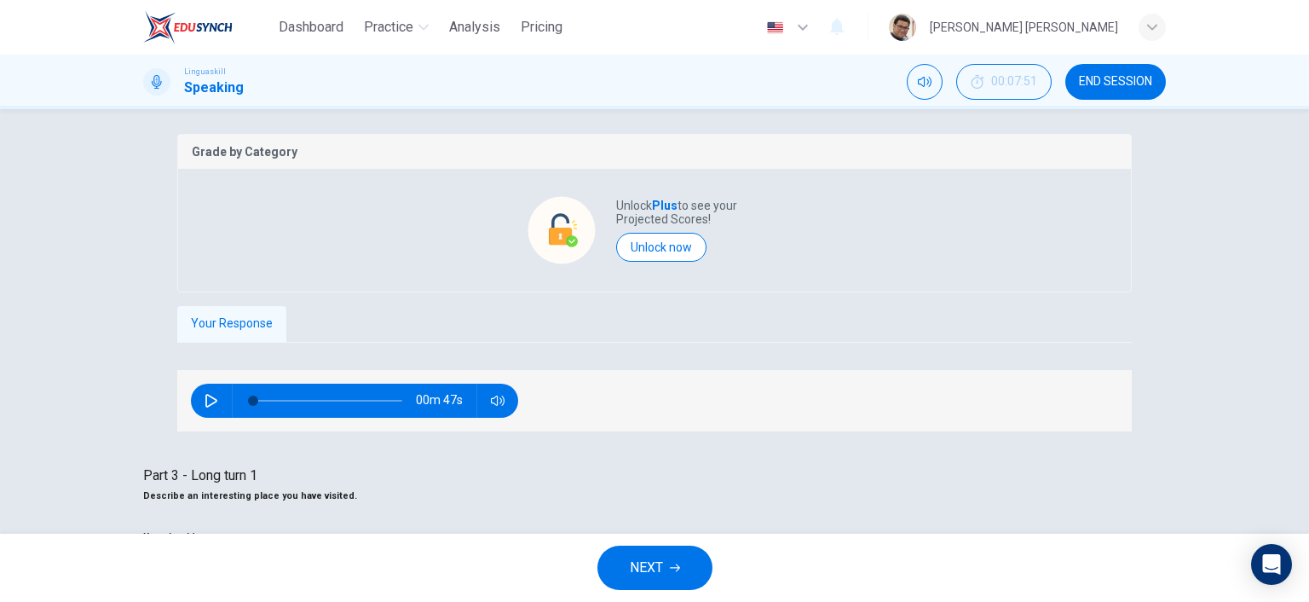
click at [644, 571] on span "NEXT" at bounding box center [646, 568] width 33 height 24
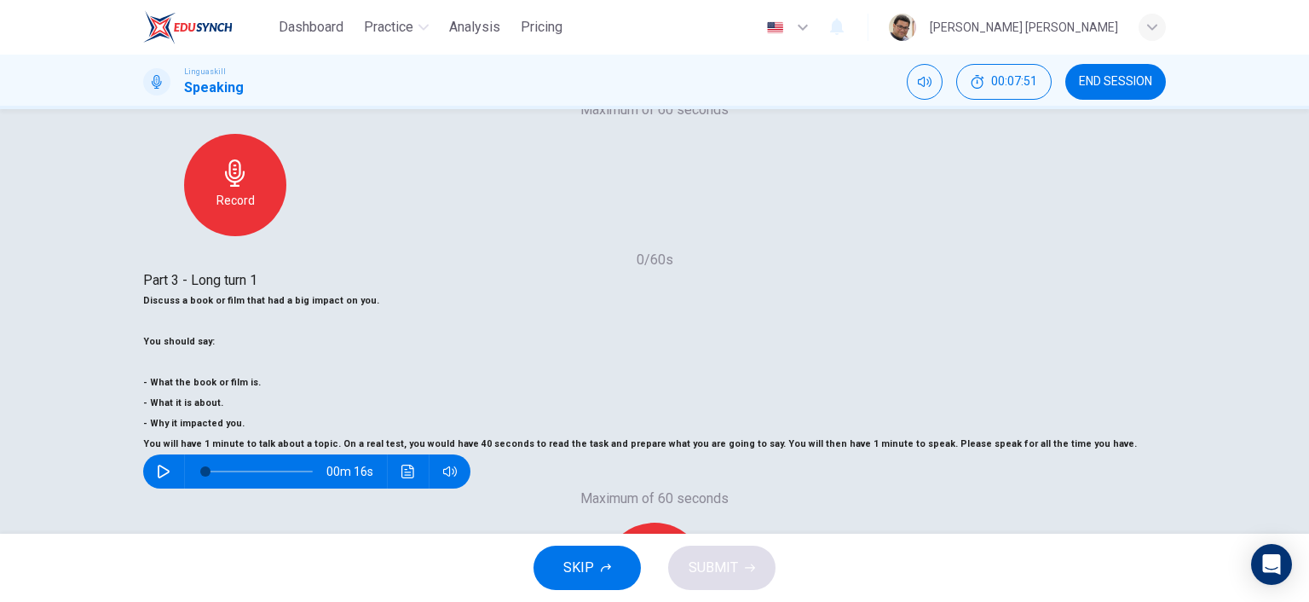
scroll to position [299, 0]
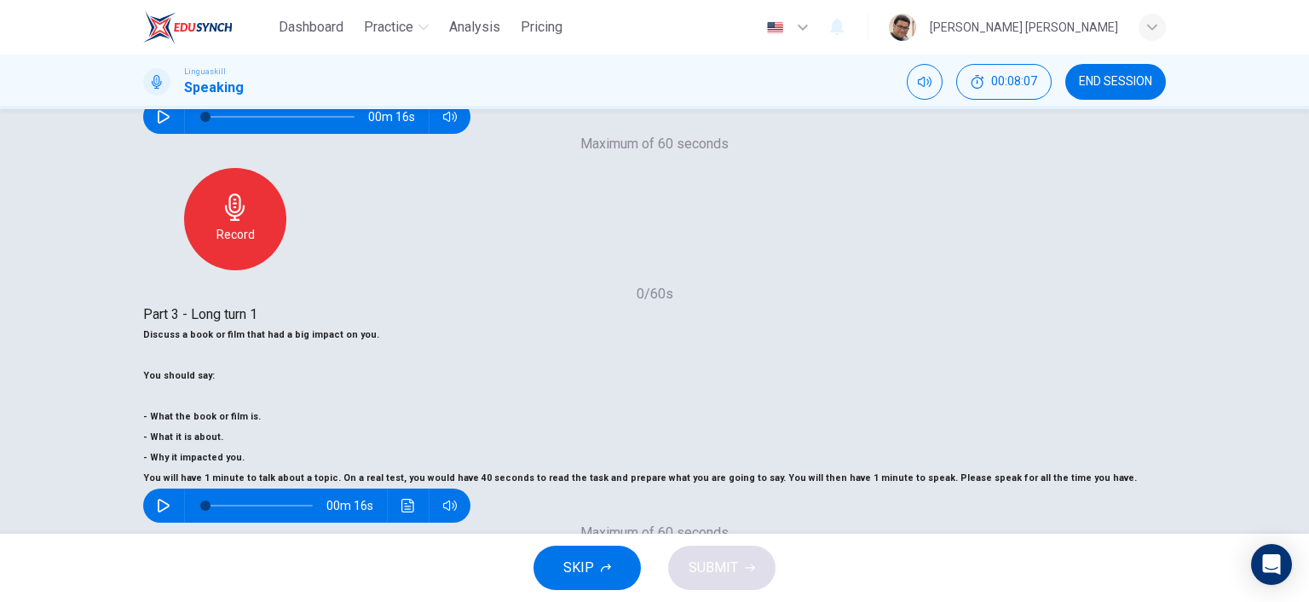
click at [721, 567] on span "SUBMIT" at bounding box center [713, 568] width 49 height 24
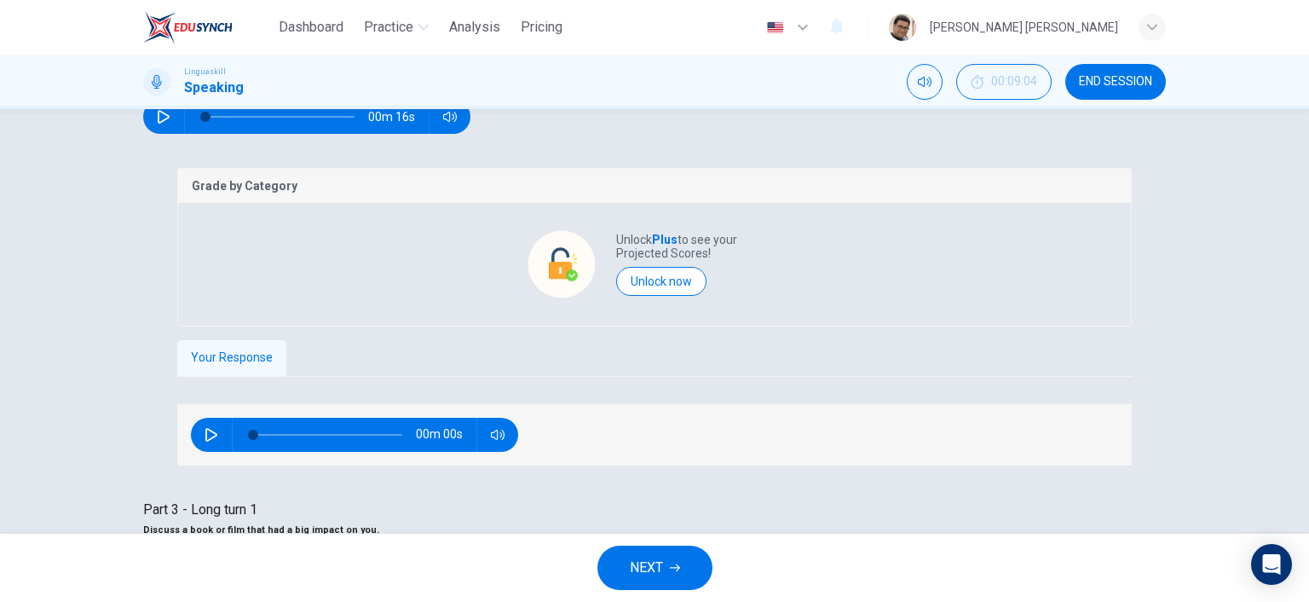
scroll to position [333, 0]
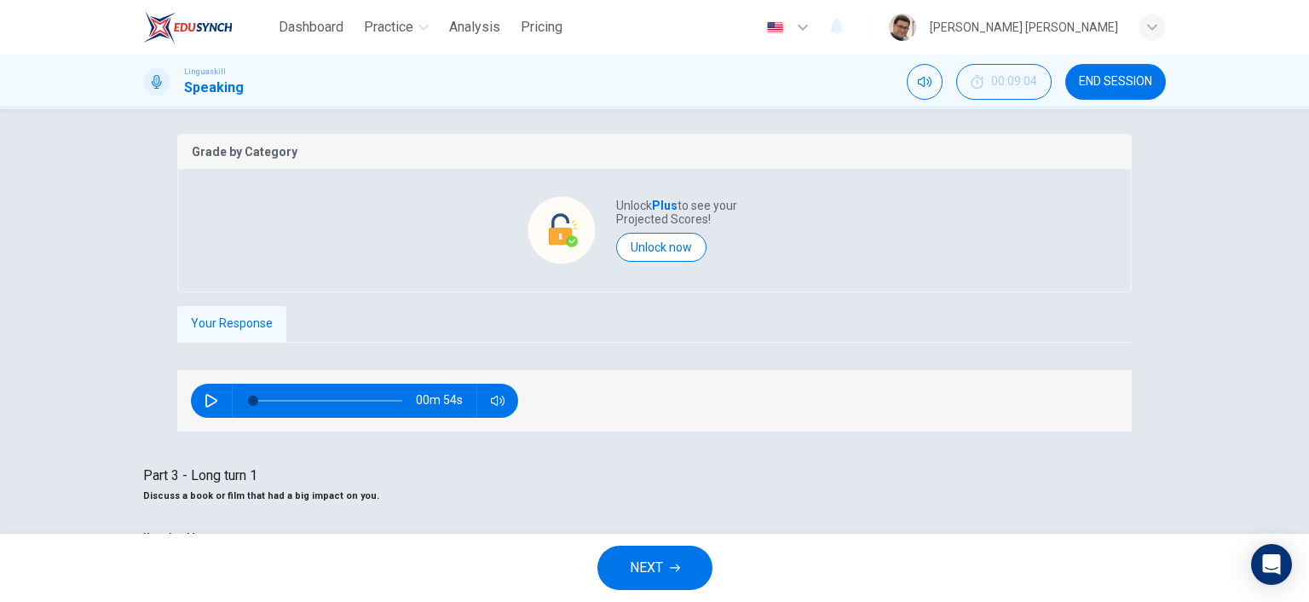
click at [644, 569] on span "NEXT" at bounding box center [646, 568] width 33 height 24
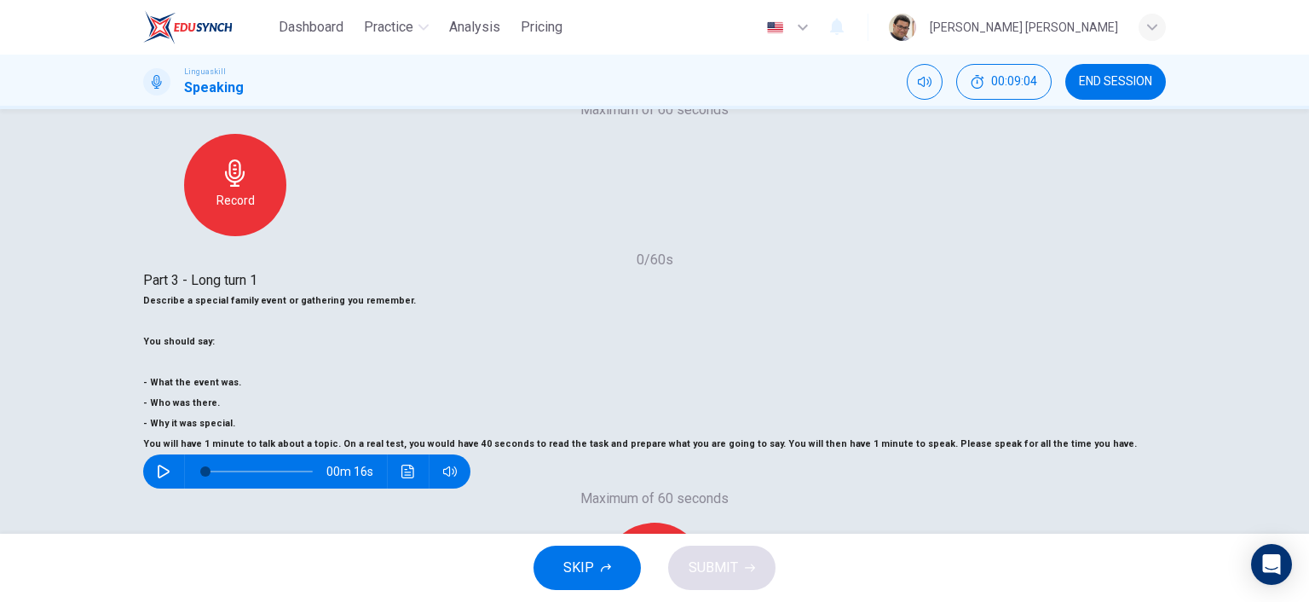
scroll to position [299, 0]
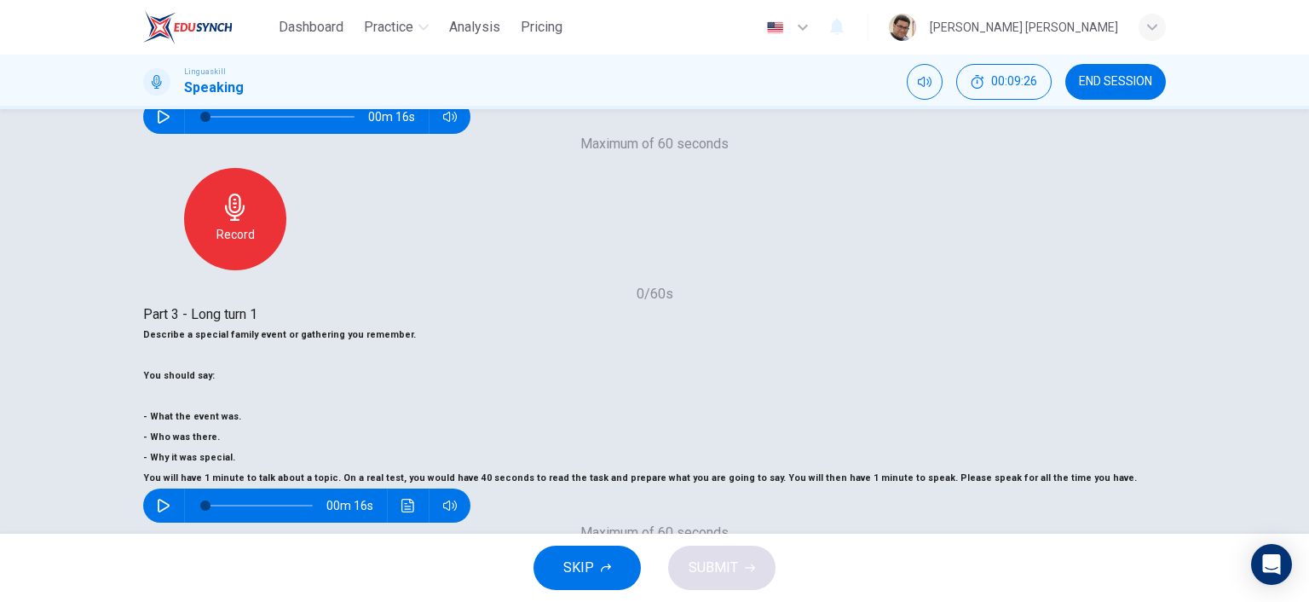
click at [706, 557] on div "Stop" at bounding box center [654, 608] width 102 height 102
click at [728, 565] on span "SUBMIT" at bounding box center [713, 568] width 49 height 24
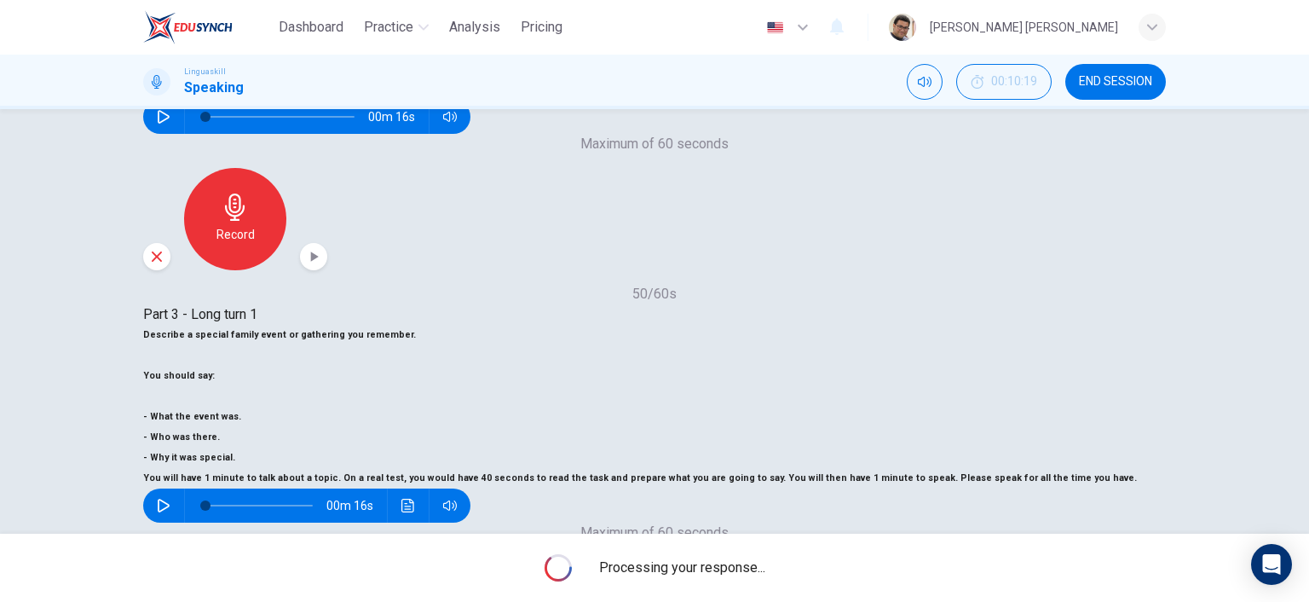
scroll to position [333, 0]
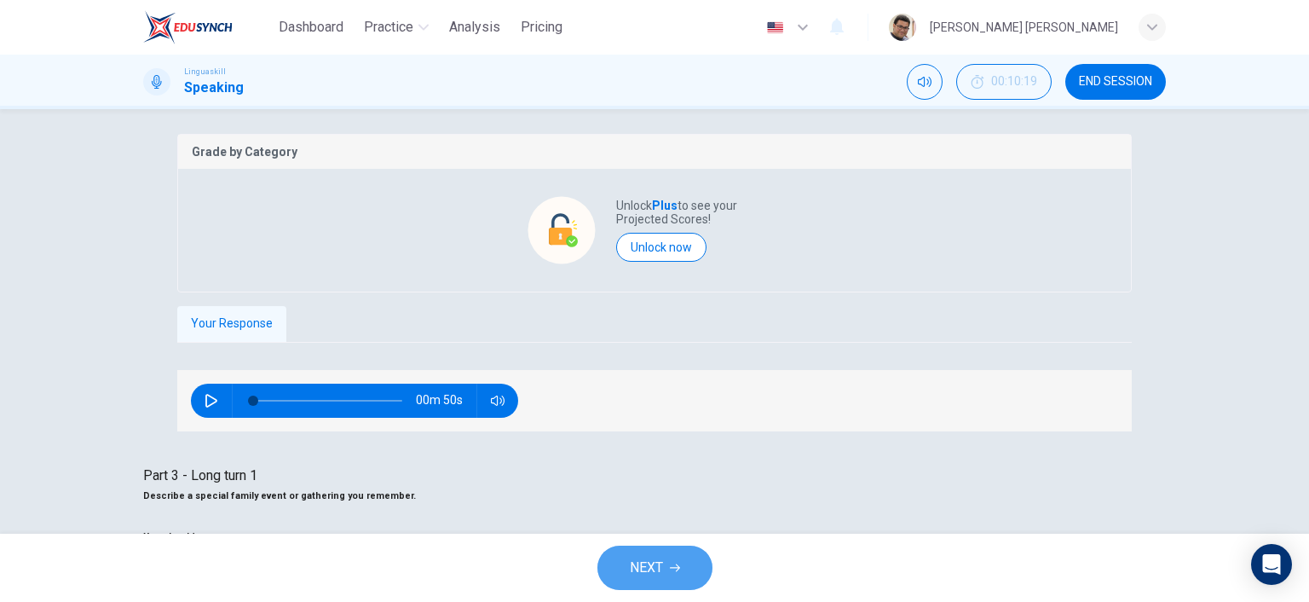
click at [661, 570] on span "NEXT" at bounding box center [646, 568] width 33 height 24
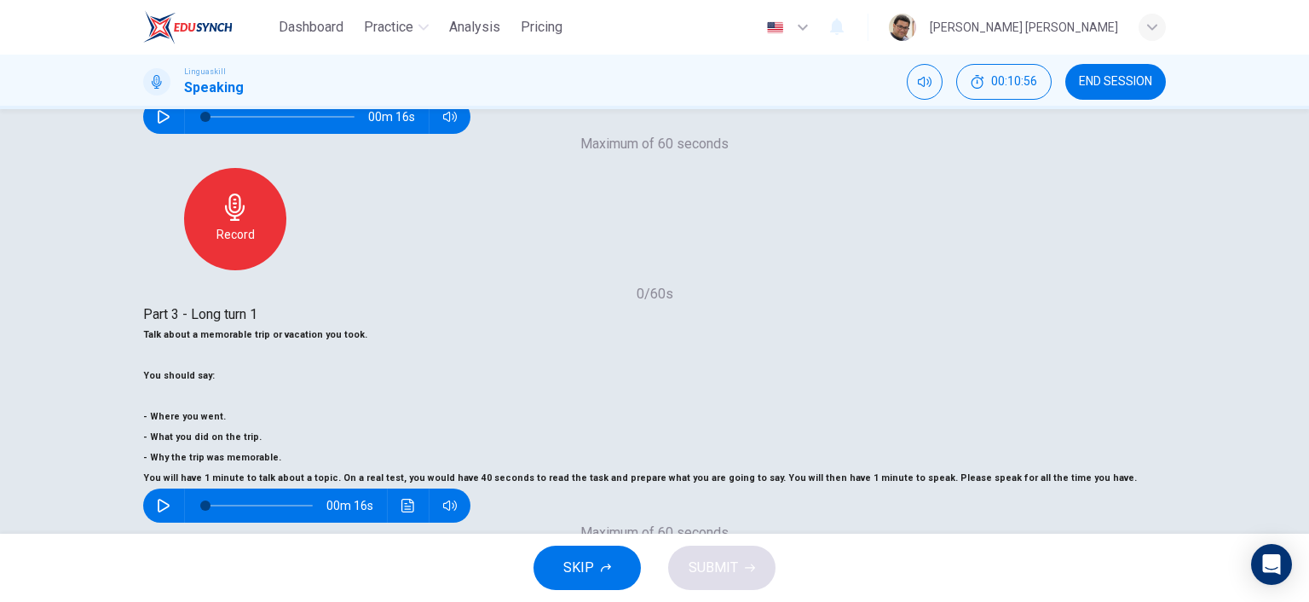
click at [664, 582] on icon "button" at bounding box center [654, 595] width 20 height 27
click at [730, 579] on span "SUBMIT" at bounding box center [713, 568] width 49 height 24
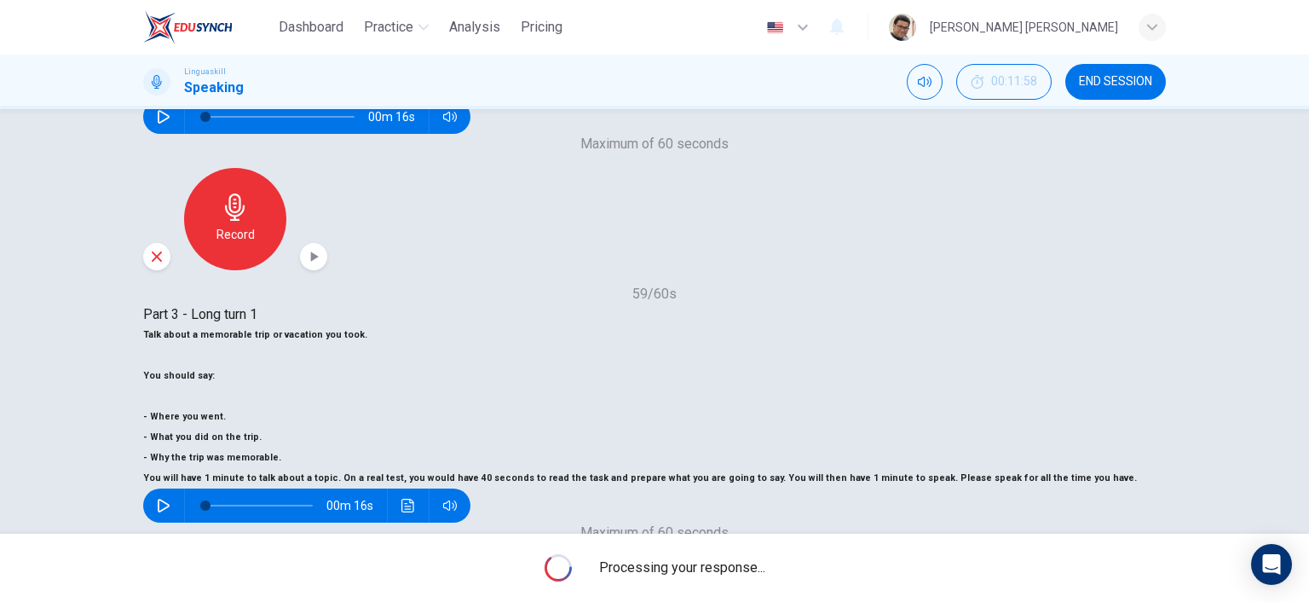
scroll to position [333, 0]
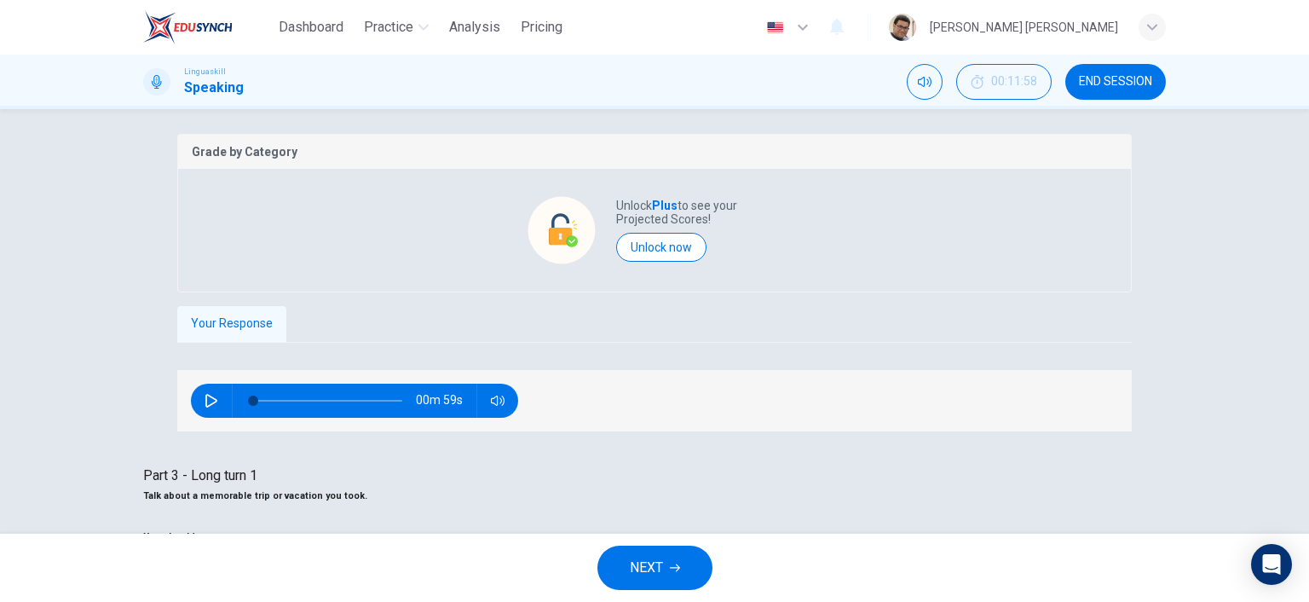
click at [661, 569] on span "NEXT" at bounding box center [646, 568] width 33 height 24
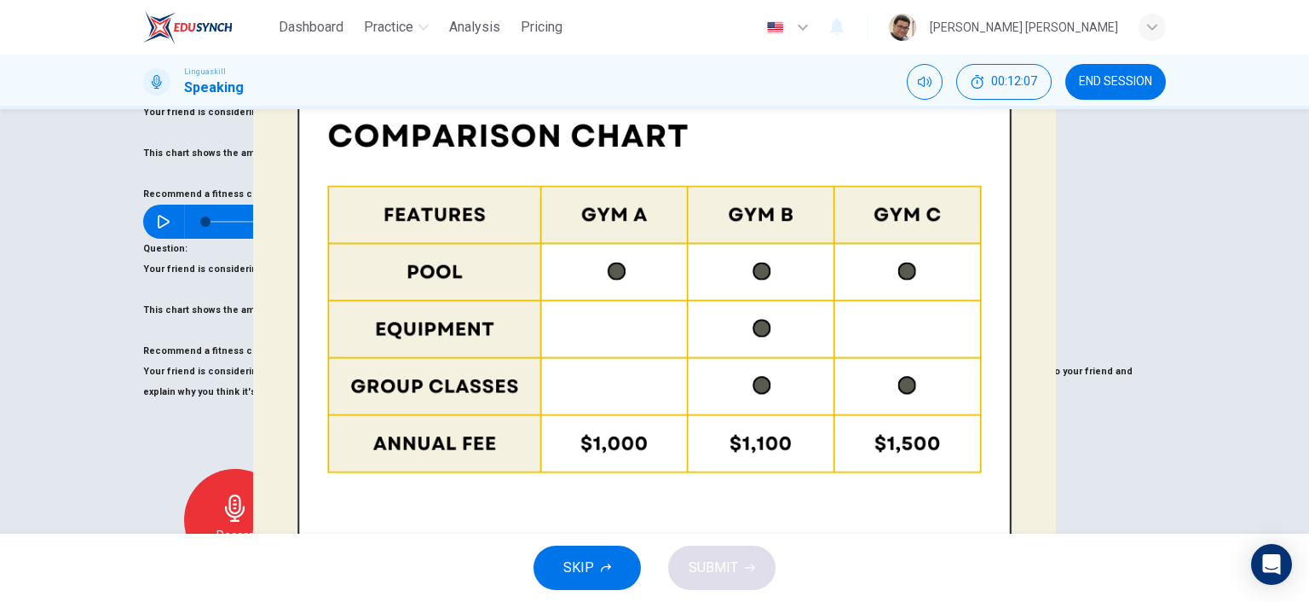
scroll to position [159, 0]
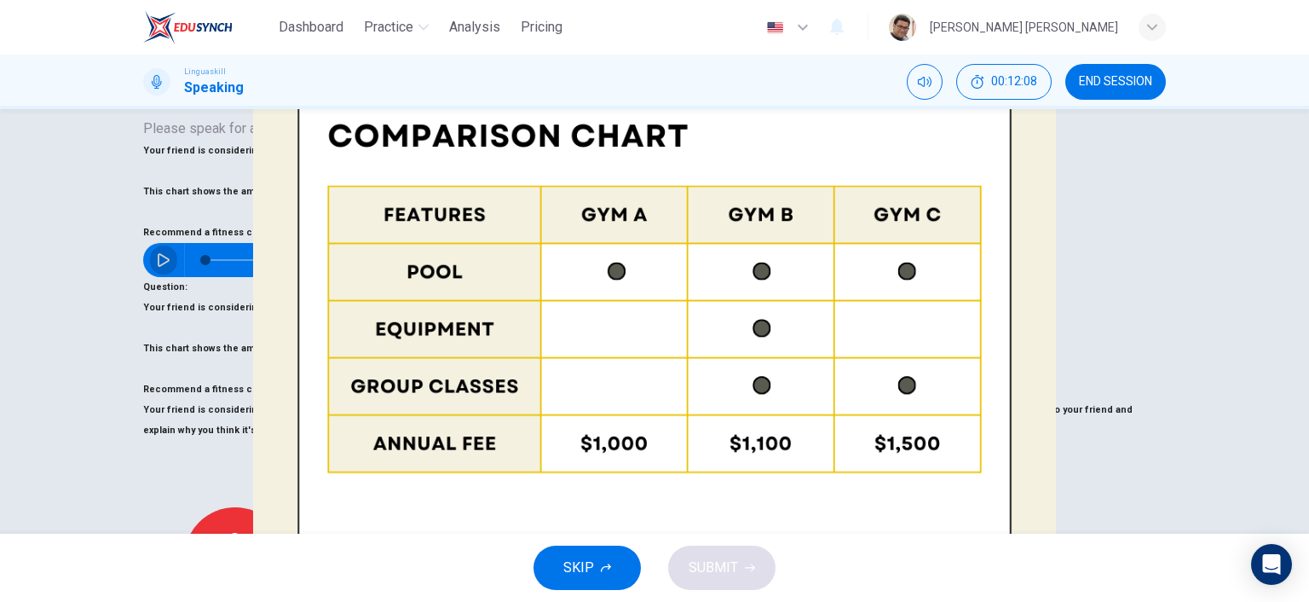
click at [170, 253] on icon "button" at bounding box center [164, 260] width 14 height 14
click at [315, 401] on img at bounding box center [654, 301] width 1309 height 602
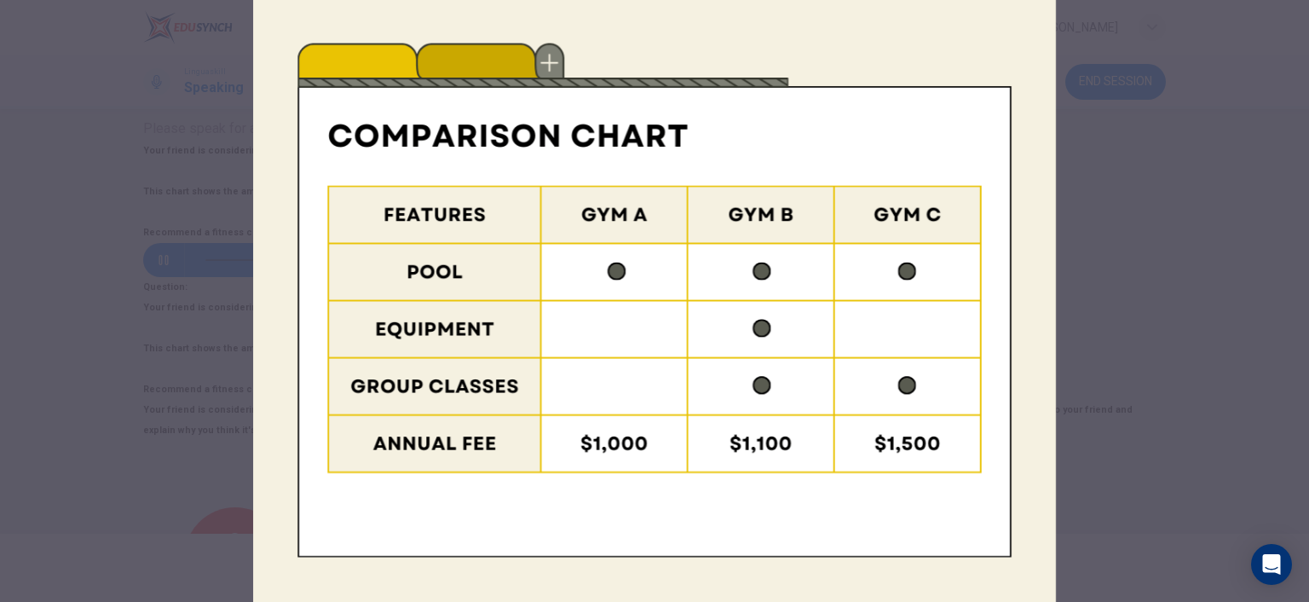
click at [70, 366] on div at bounding box center [654, 301] width 1309 height 602
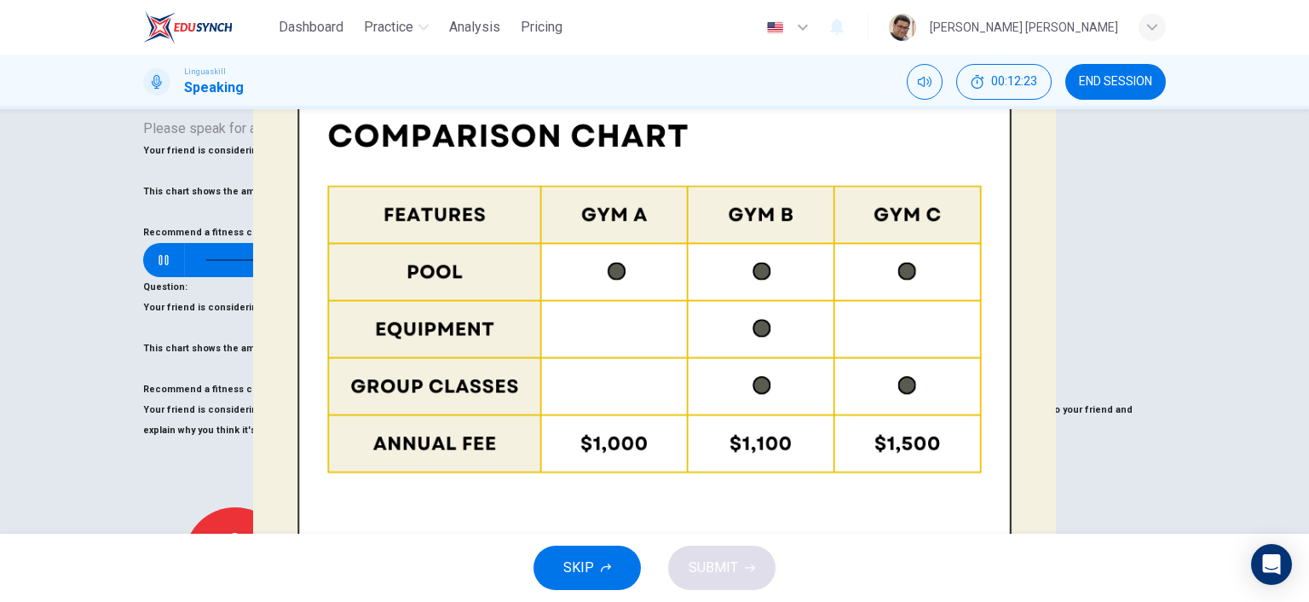
scroll to position [245, 0]
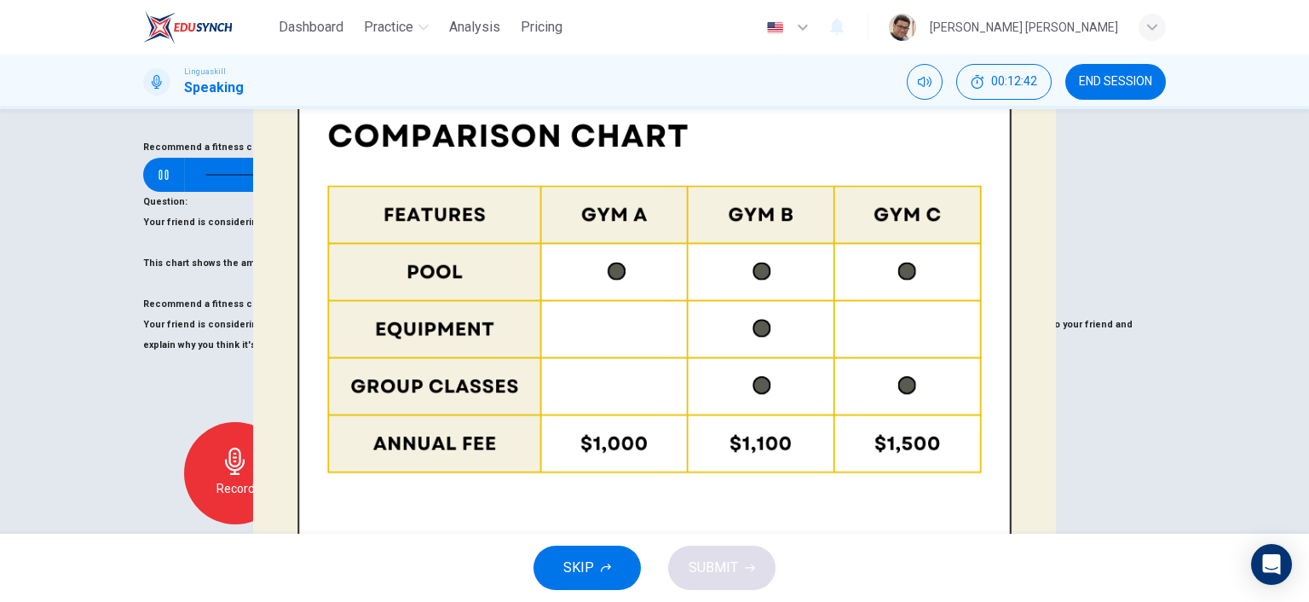
type input "0"
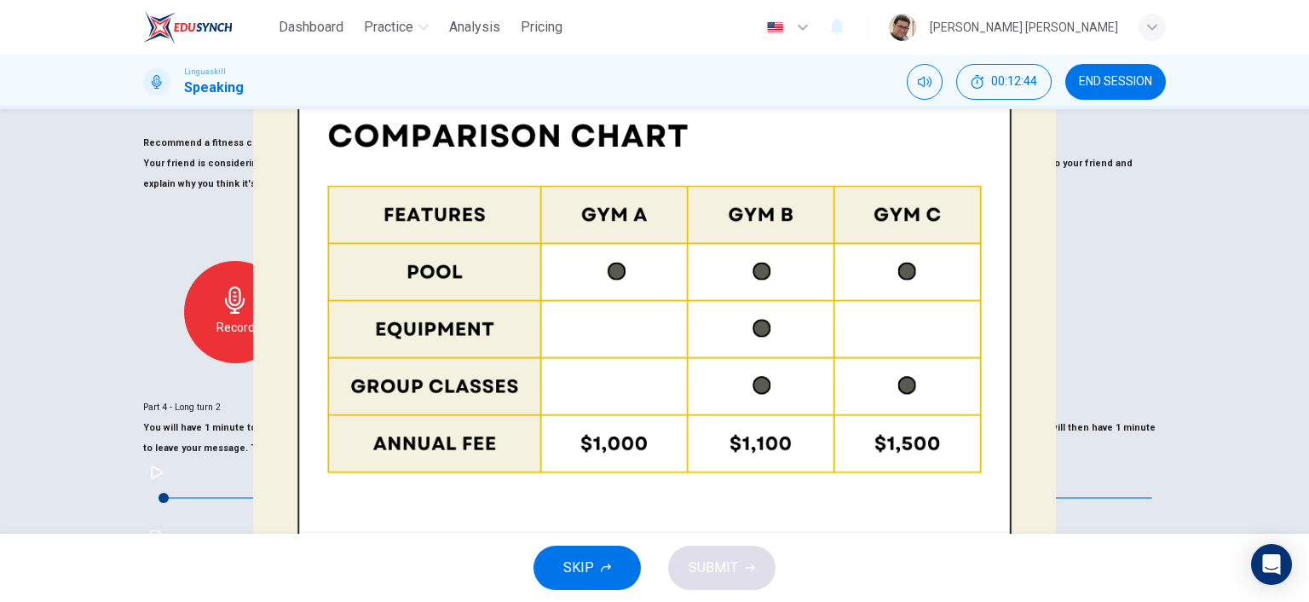
scroll to position [415, 0]
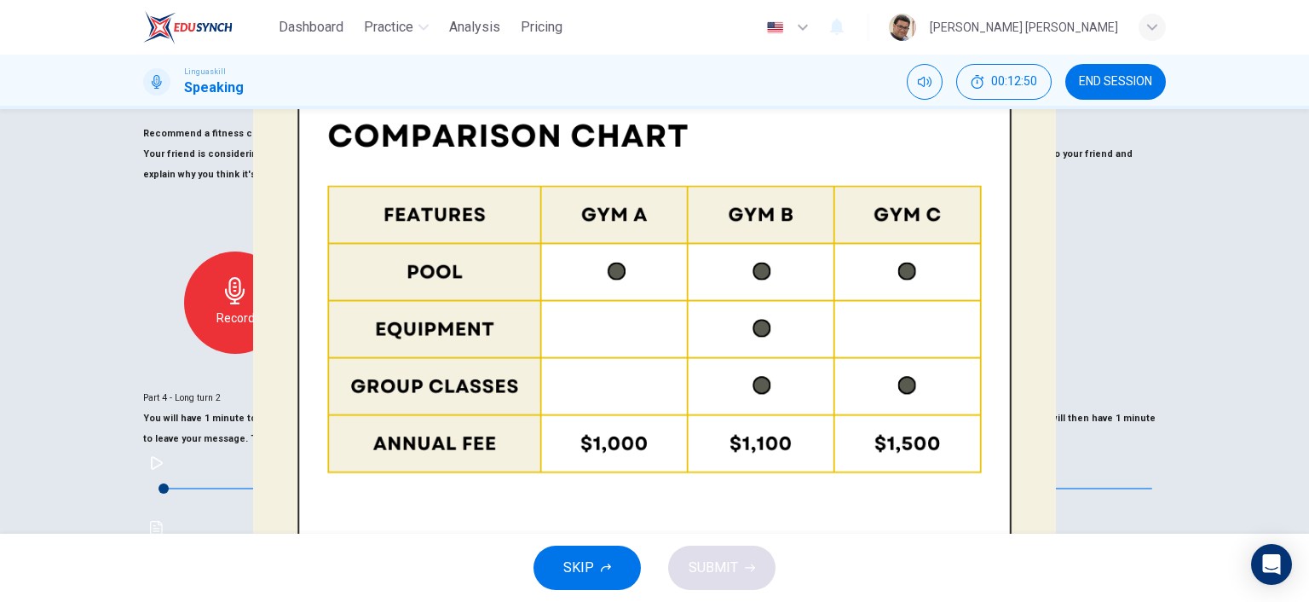
click at [750, 569] on icon "button" at bounding box center [750, 568] width 10 height 10
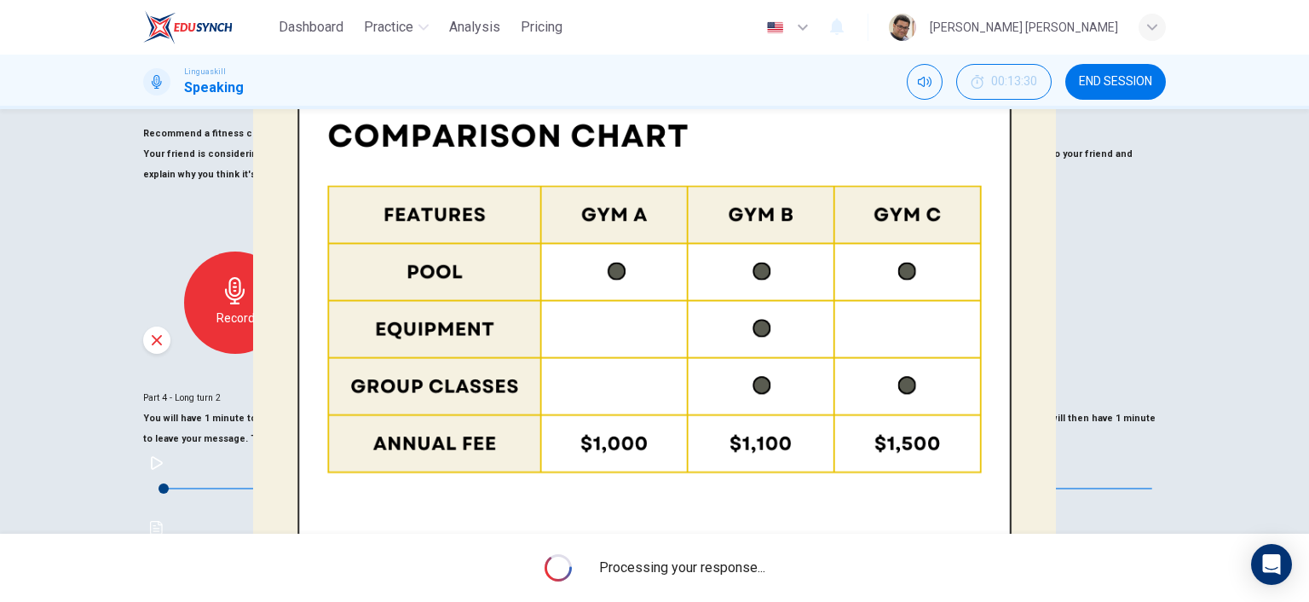
scroll to position [449, 0]
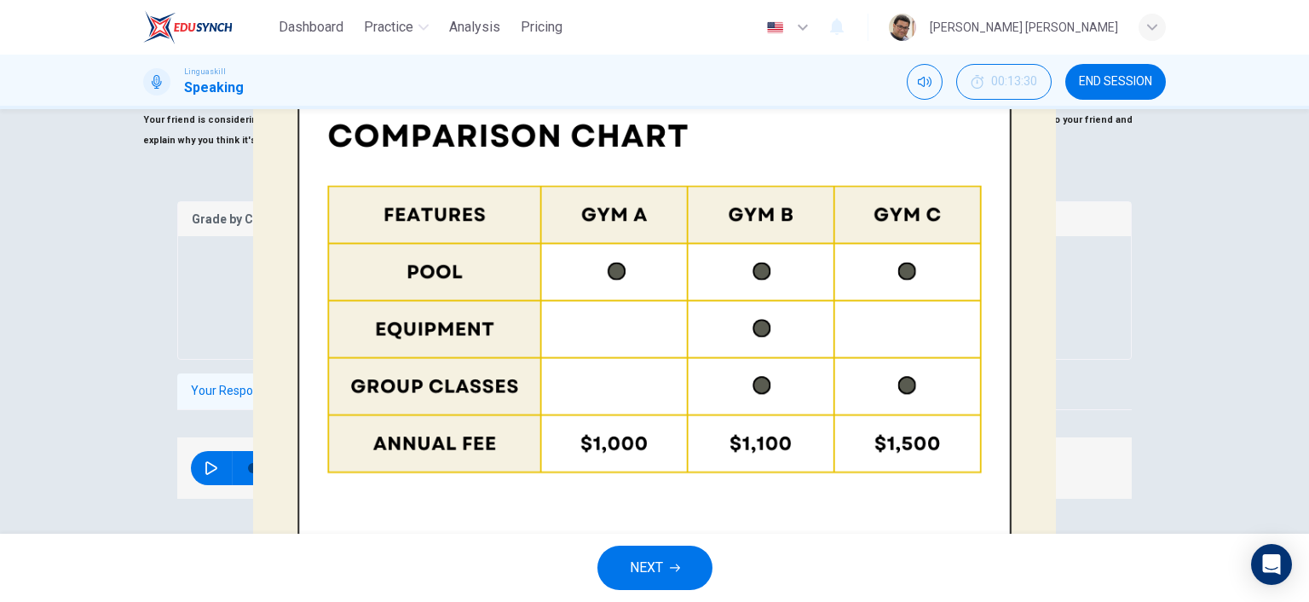
click at [649, 565] on span "NEXT" at bounding box center [646, 568] width 33 height 24
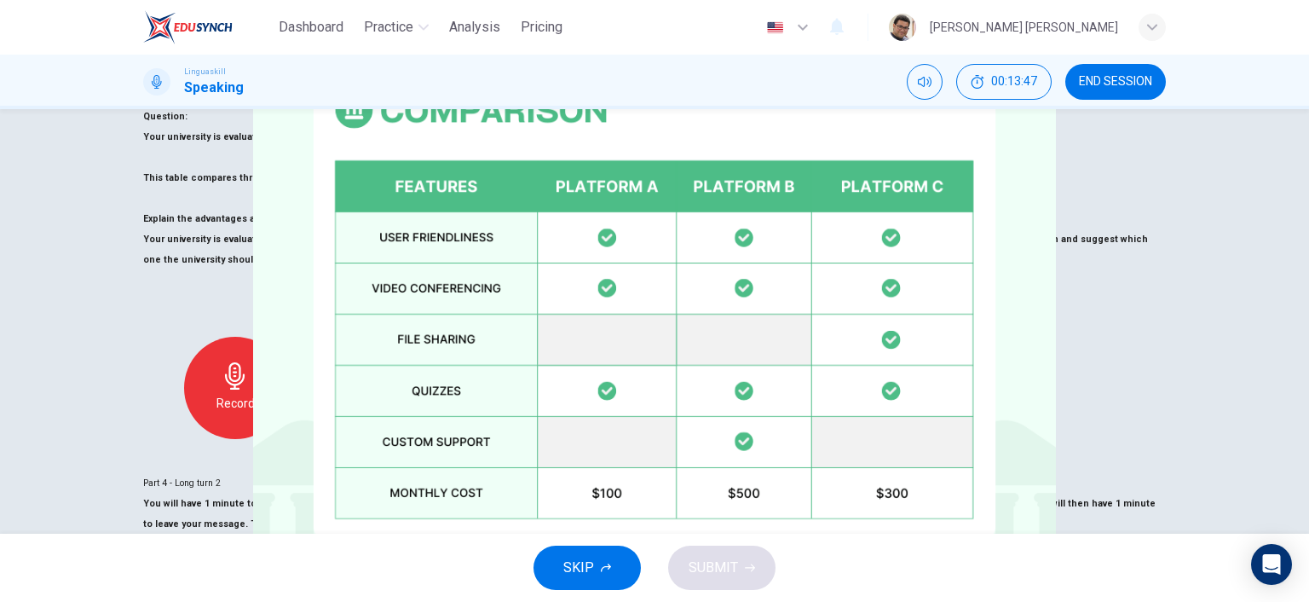
scroll to position [415, 0]
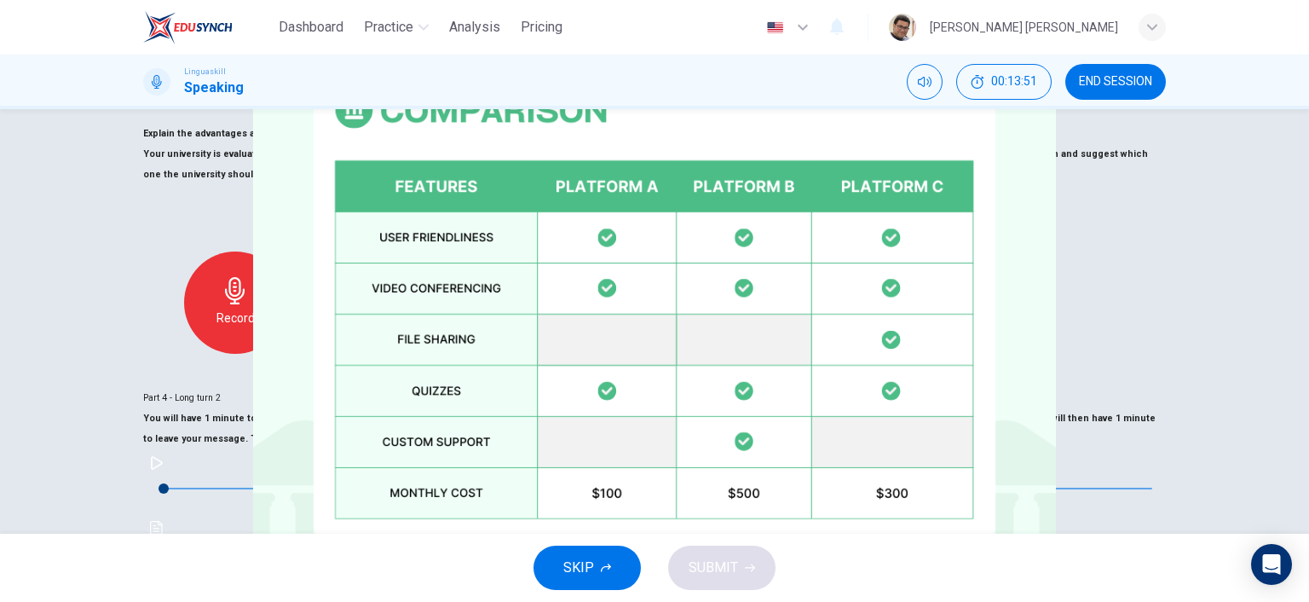
click at [709, 572] on span "SUBMIT" at bounding box center [713, 568] width 49 height 24
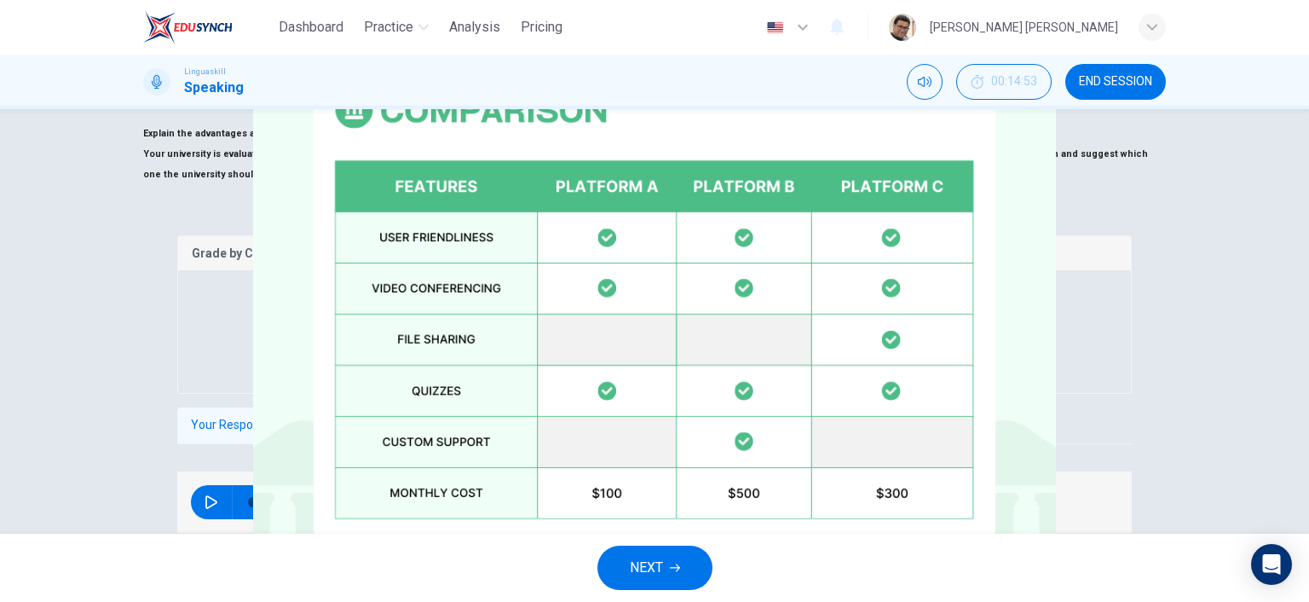
scroll to position [449, 0]
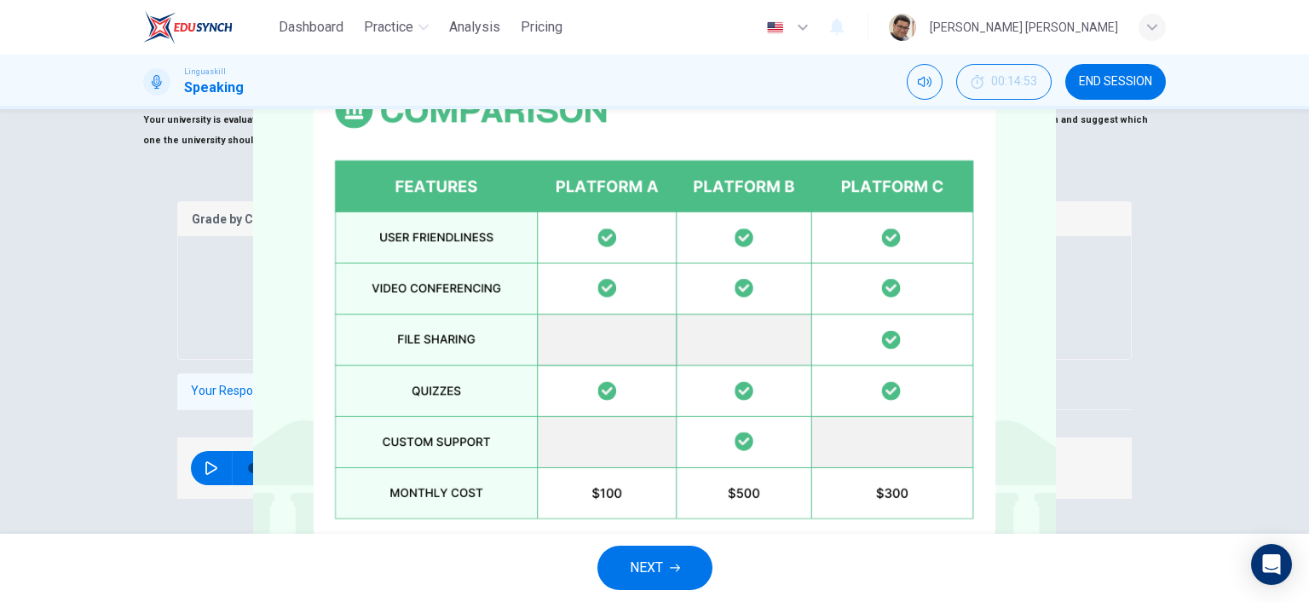
click at [682, 573] on button "NEXT" at bounding box center [654, 568] width 115 height 44
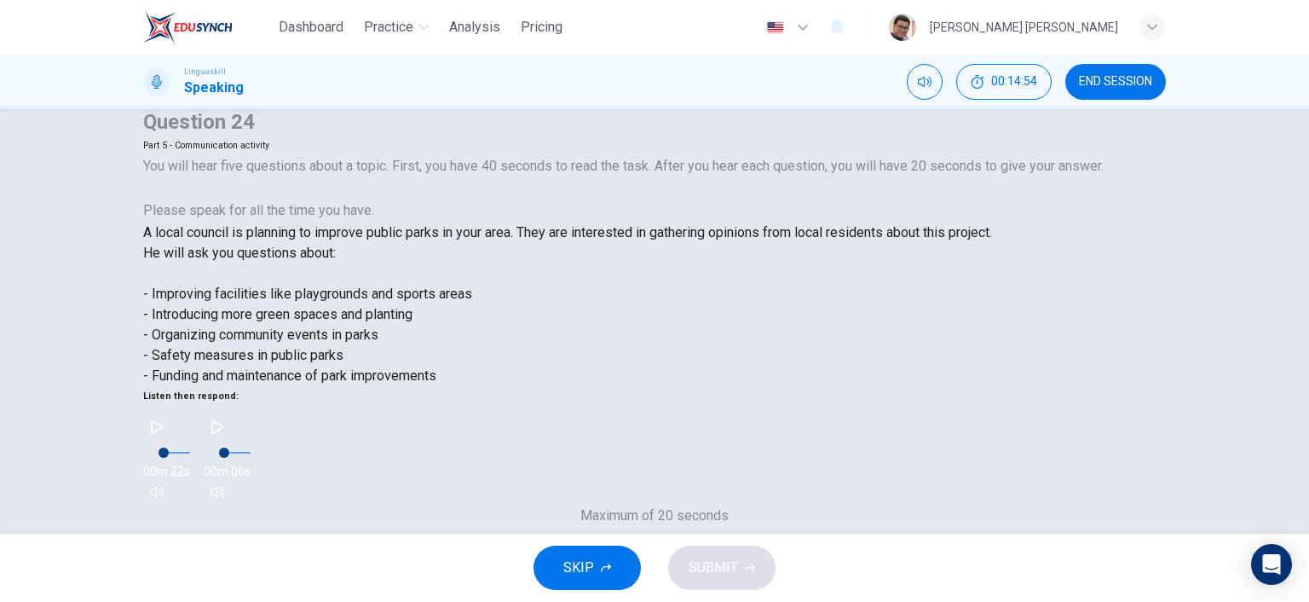
scroll to position [85, 0]
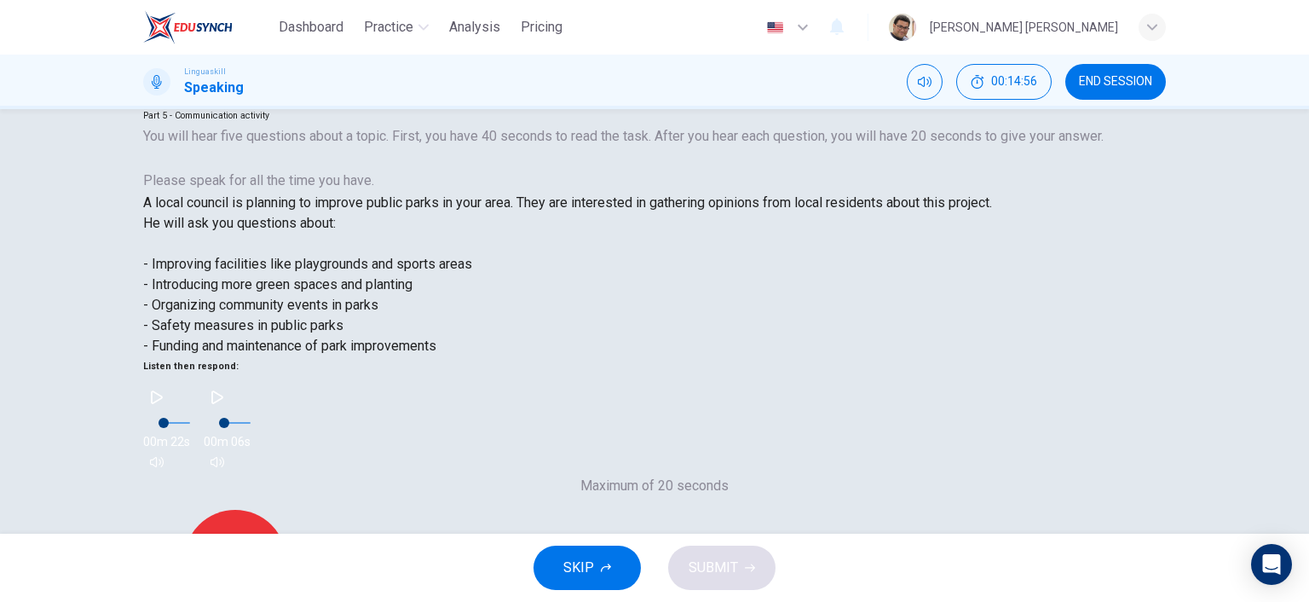
click at [170, 384] on button "button" at bounding box center [156, 397] width 27 height 27
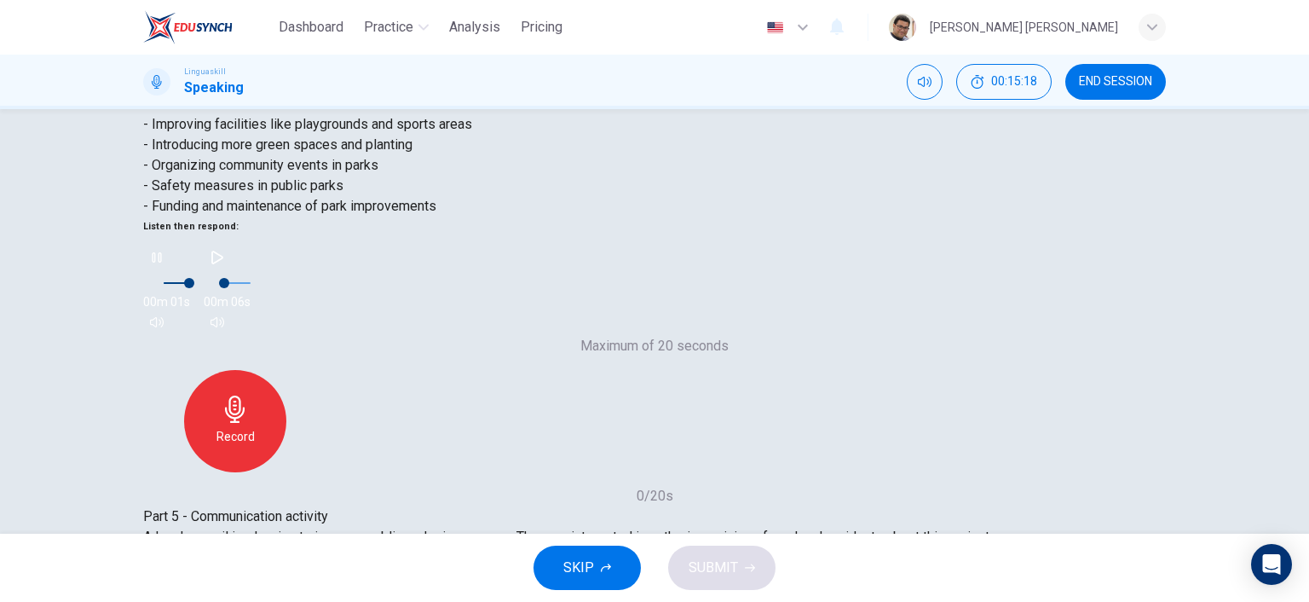
scroll to position [256, 0]
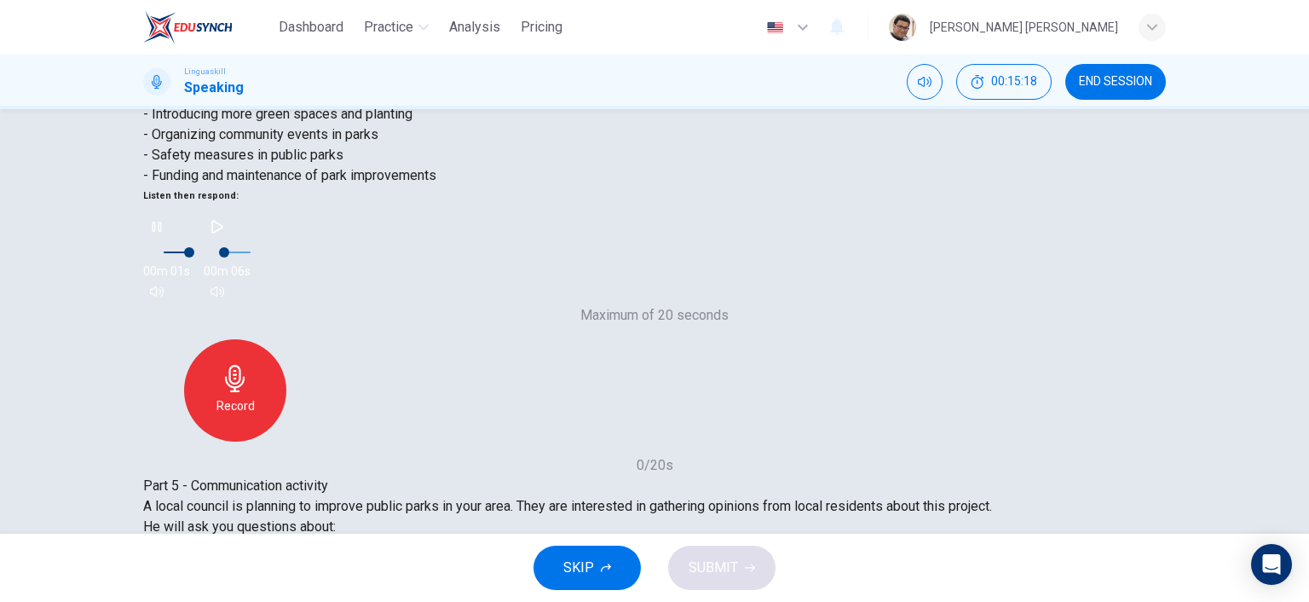
type input "0"
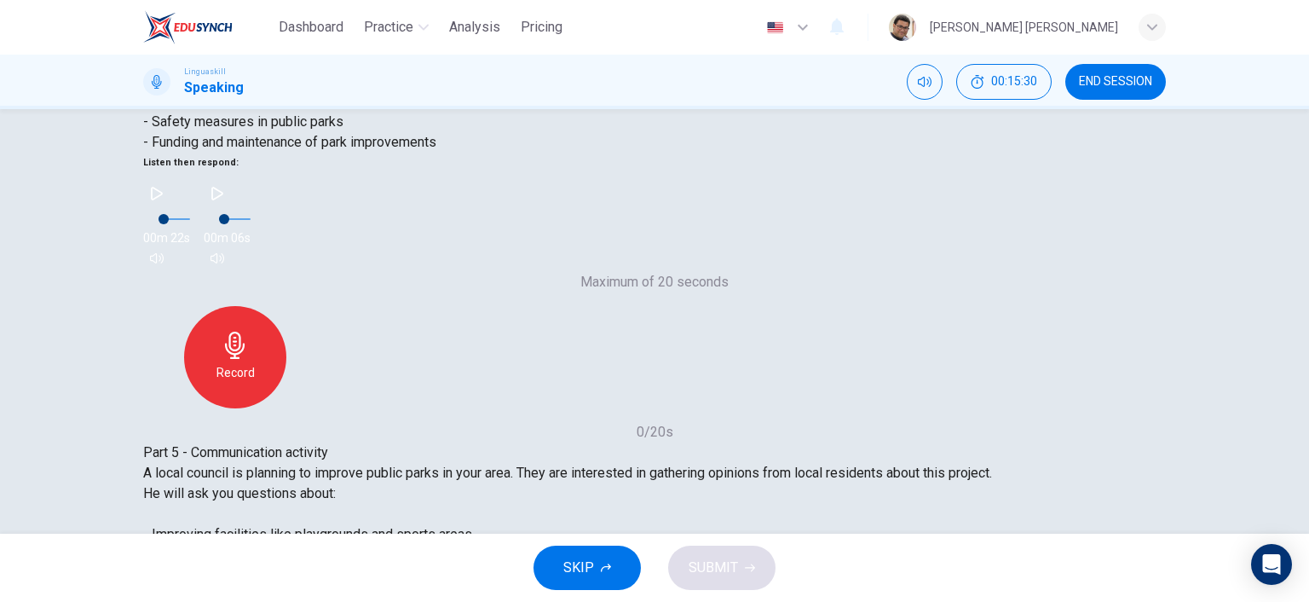
scroll to position [320, 0]
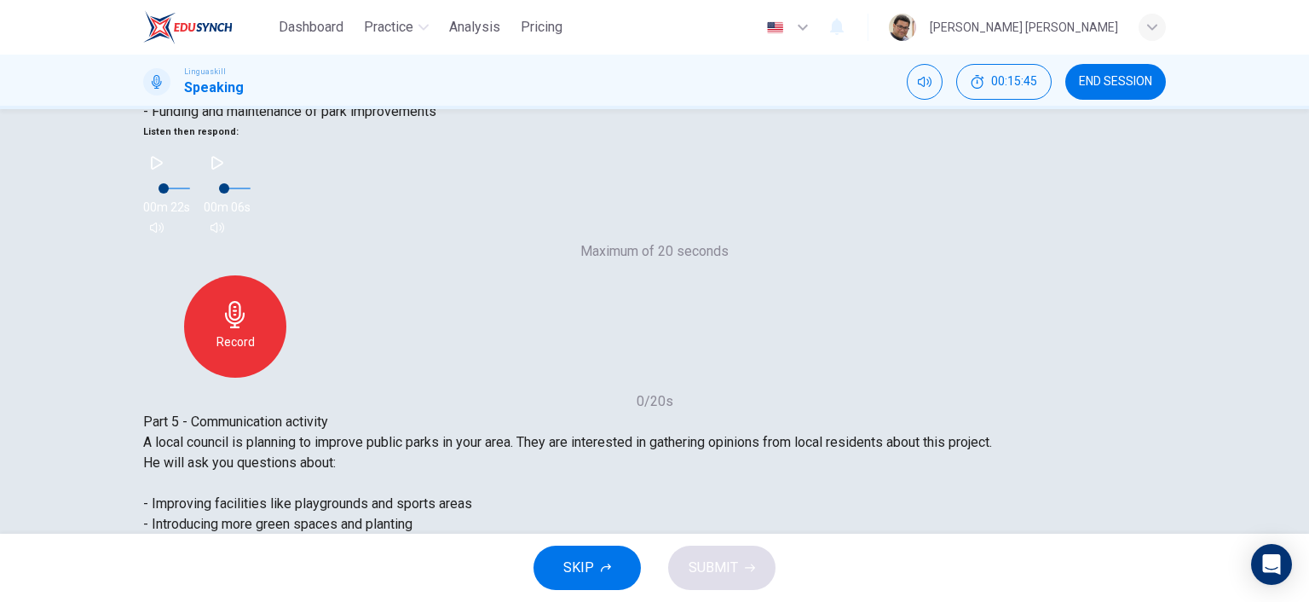
click at [717, 562] on span "SUBMIT" at bounding box center [713, 568] width 49 height 24
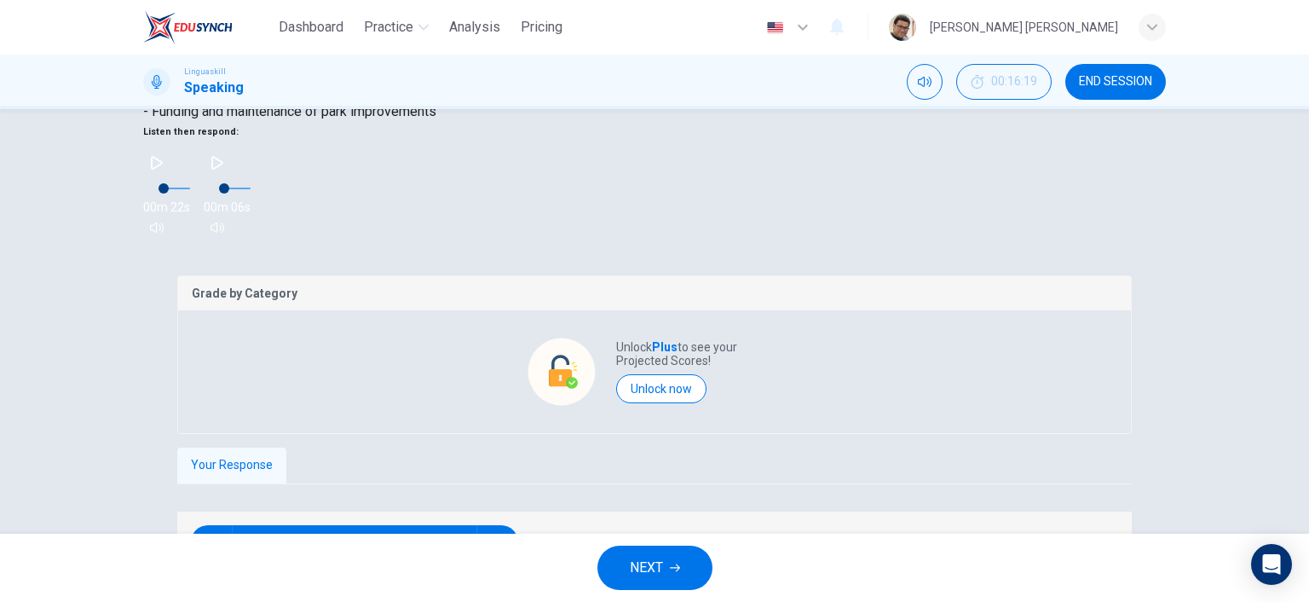
scroll to position [354, 0]
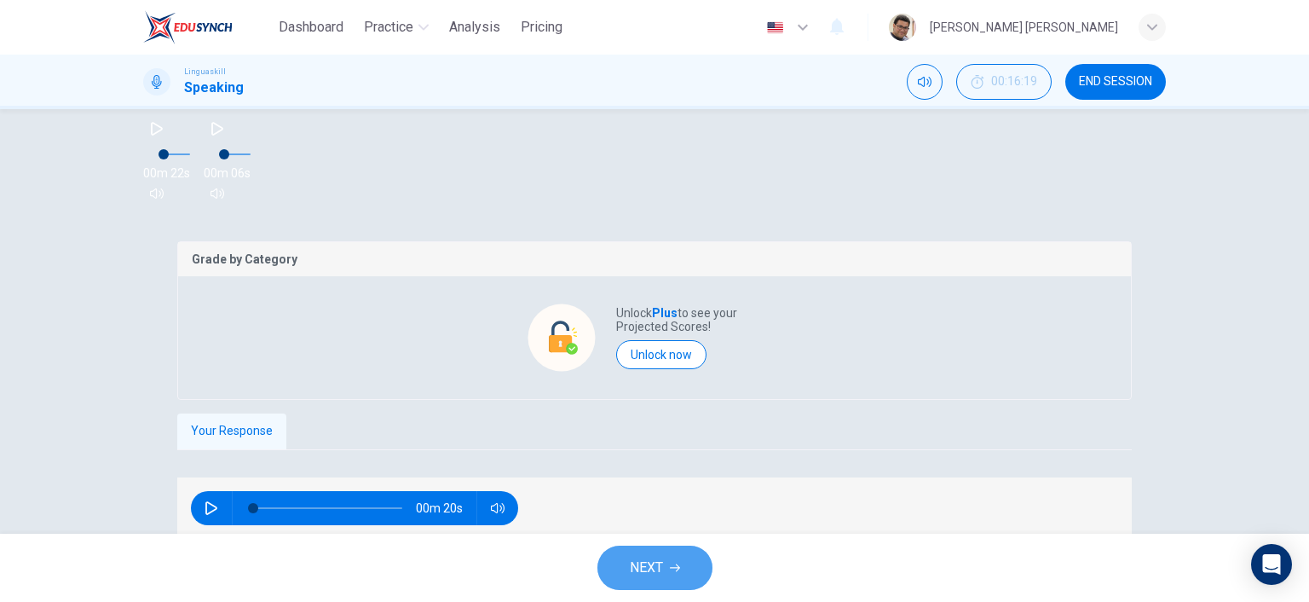
click at [640, 563] on span "NEXT" at bounding box center [646, 568] width 33 height 24
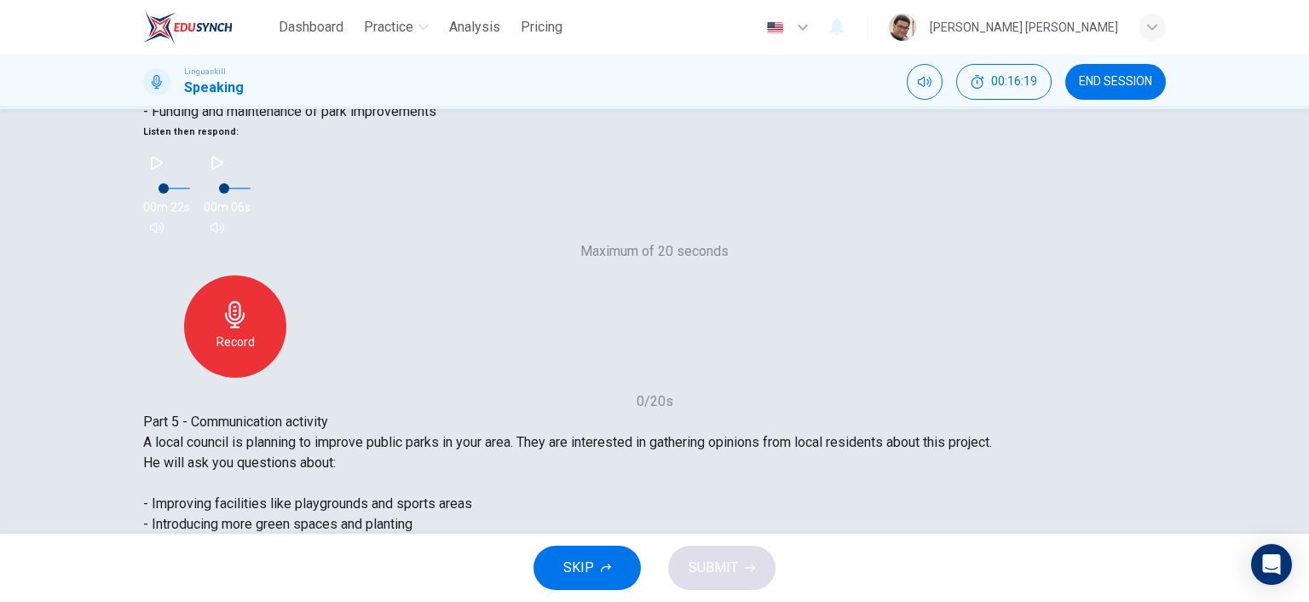
click at [714, 570] on span "SUBMIT" at bounding box center [713, 568] width 49 height 24
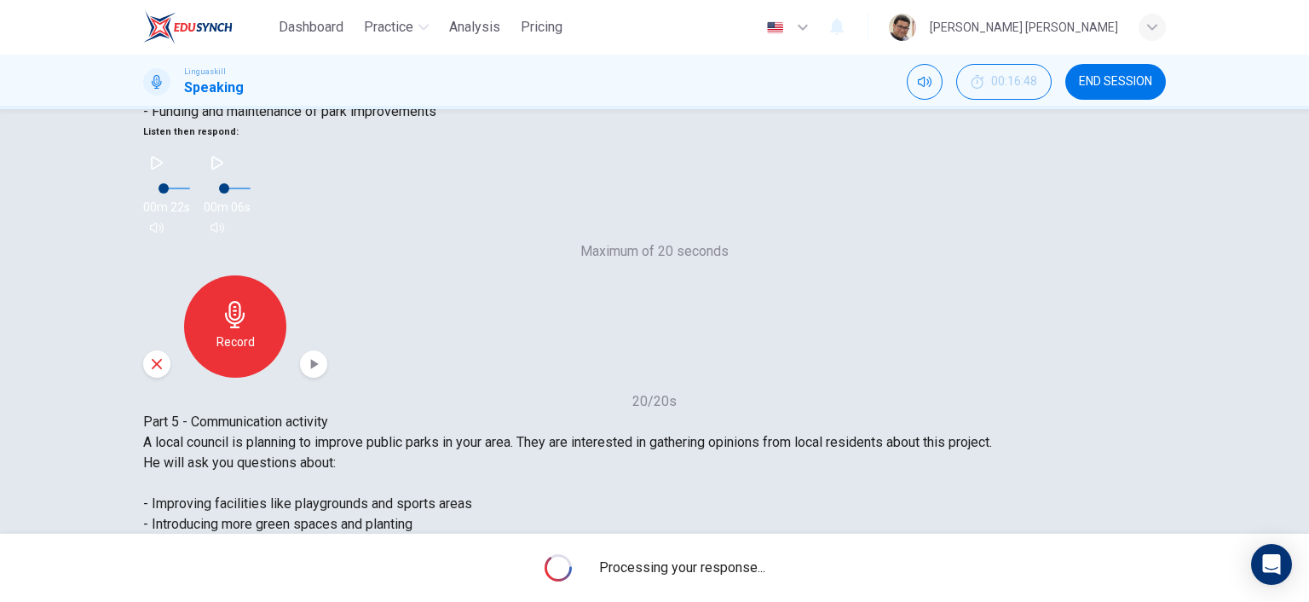
scroll to position [354, 0]
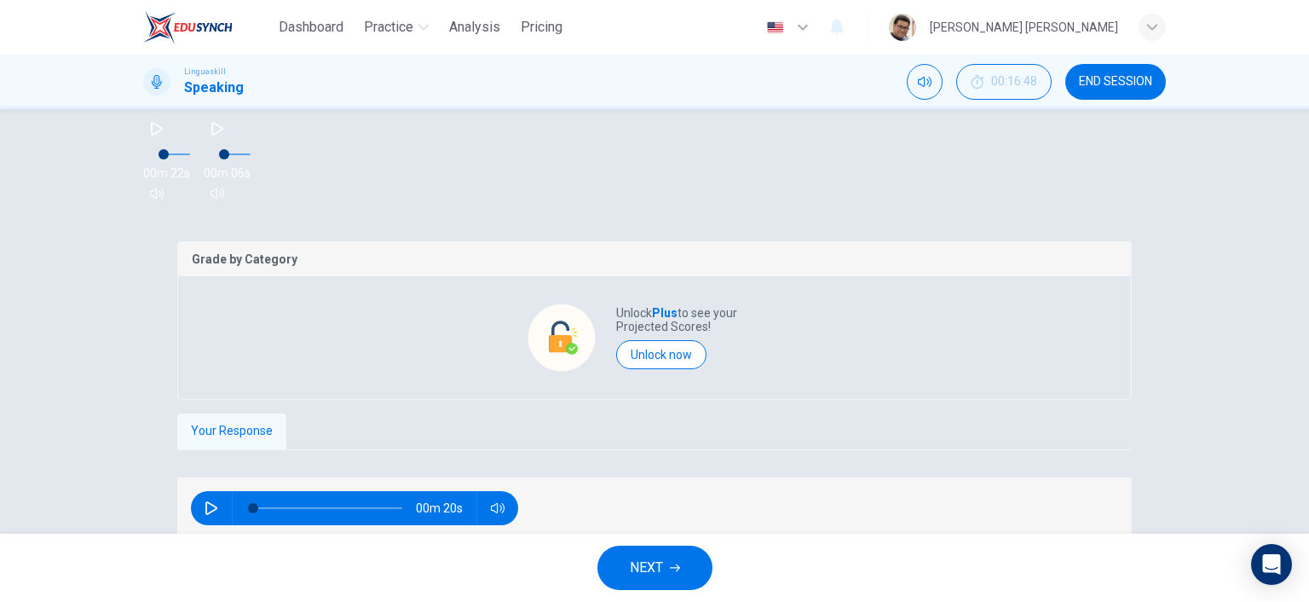
click at [665, 572] on button "NEXT" at bounding box center [654, 568] width 115 height 44
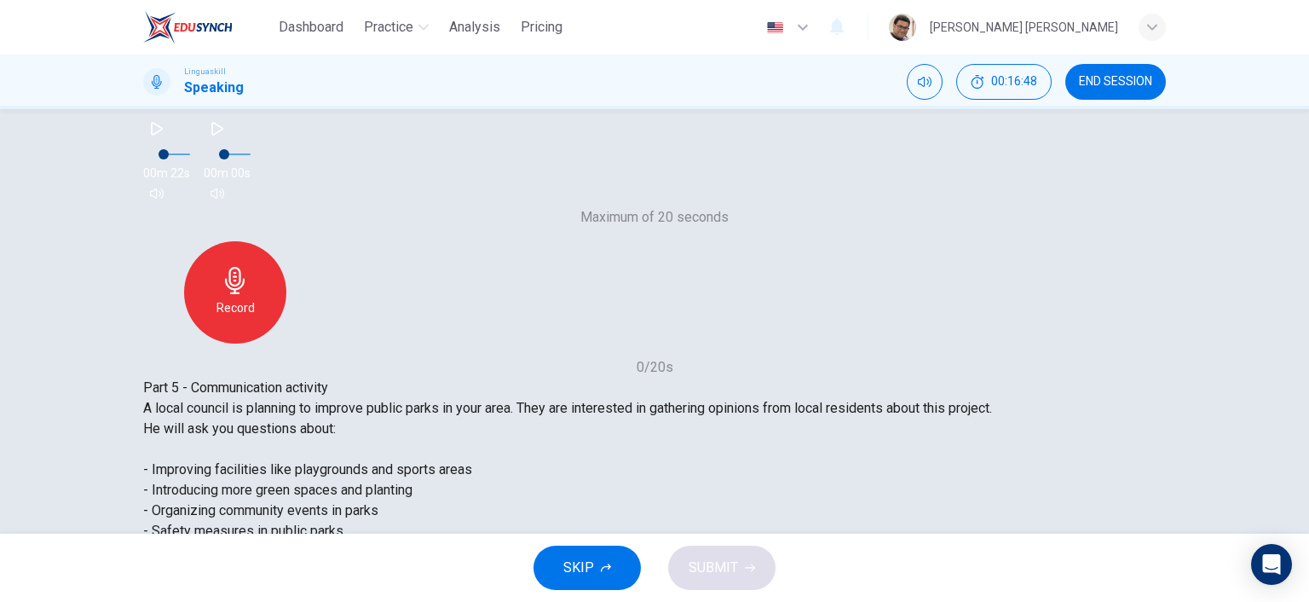
scroll to position [320, 0]
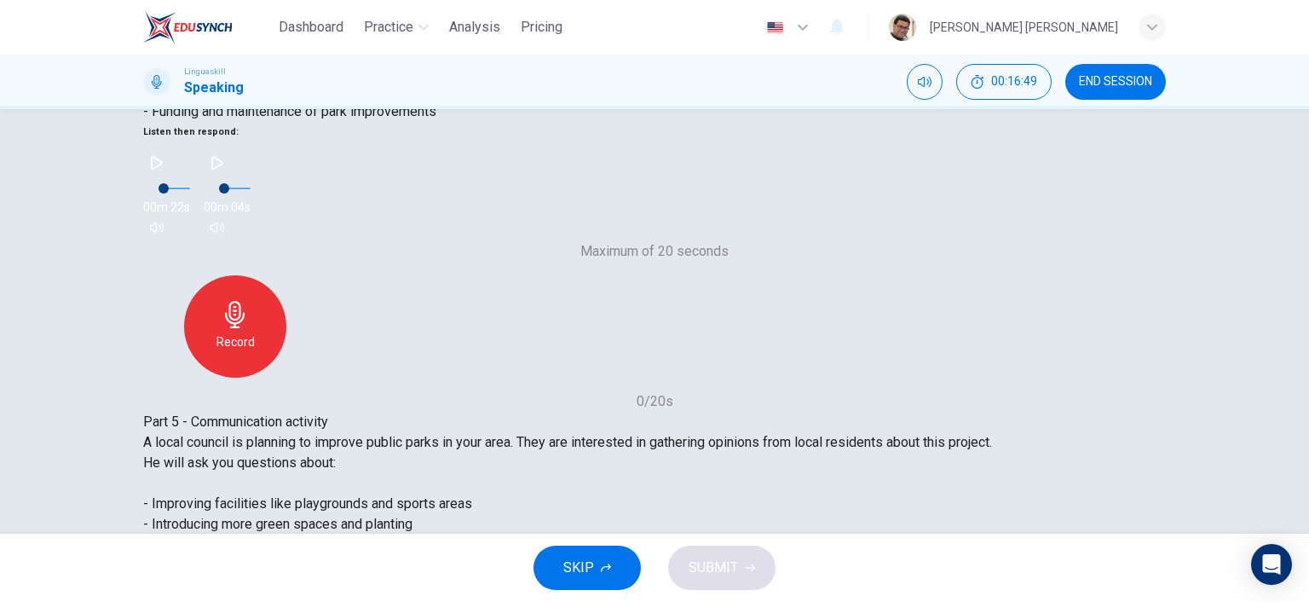
click at [721, 561] on span "SUBMIT" at bounding box center [713, 568] width 49 height 24
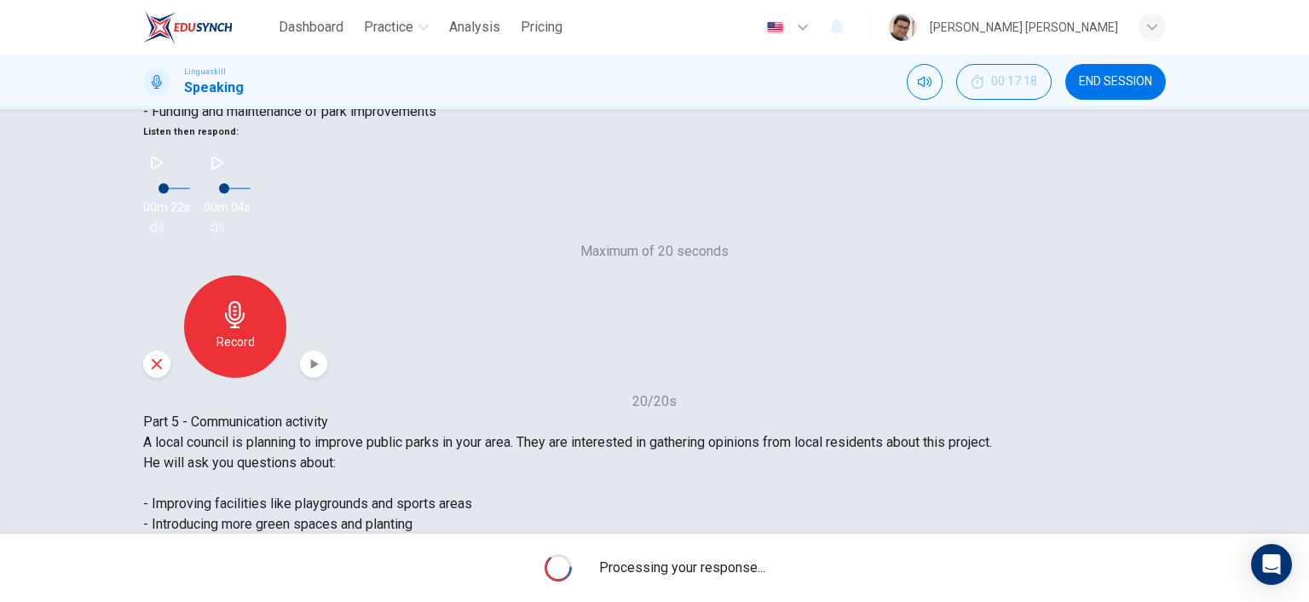
scroll to position [354, 0]
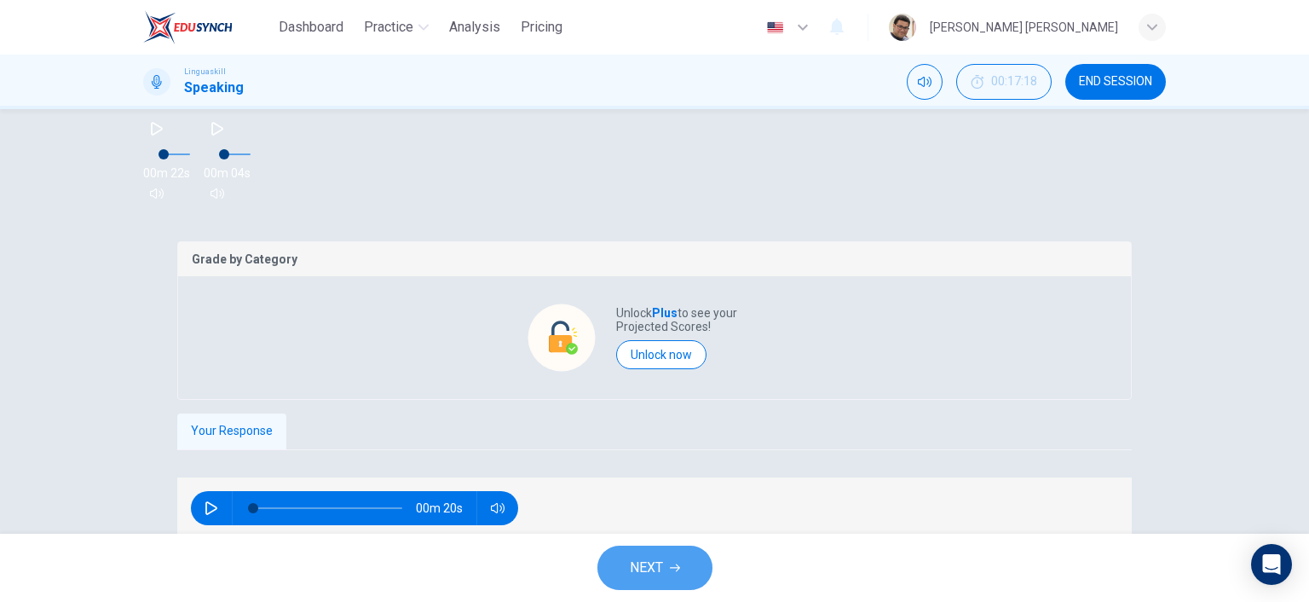
click at [653, 565] on span "NEXT" at bounding box center [646, 568] width 33 height 24
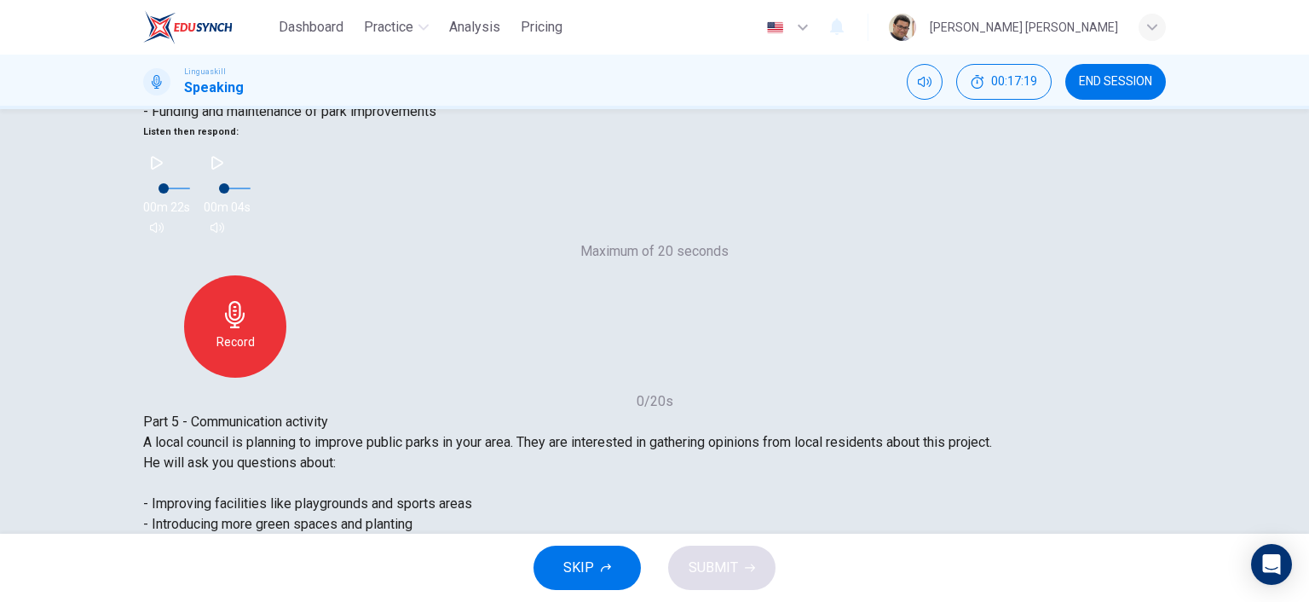
click at [736, 563] on span "SUBMIT" at bounding box center [713, 568] width 49 height 24
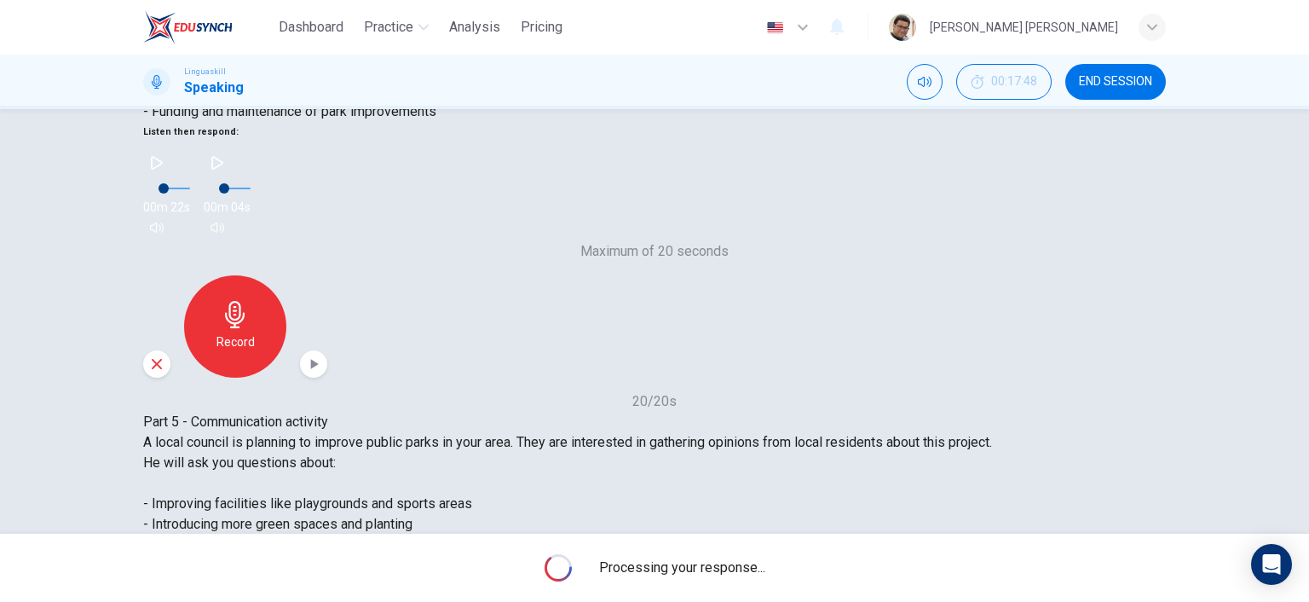
scroll to position [354, 0]
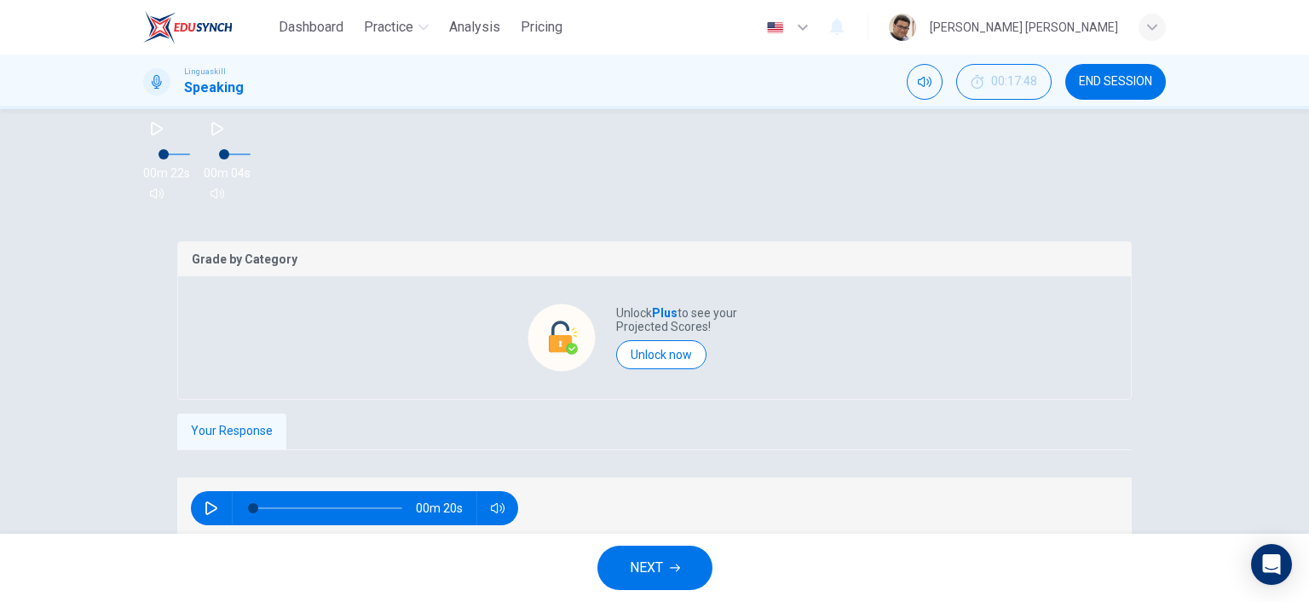
click at [674, 570] on icon "button" at bounding box center [675, 568] width 10 height 10
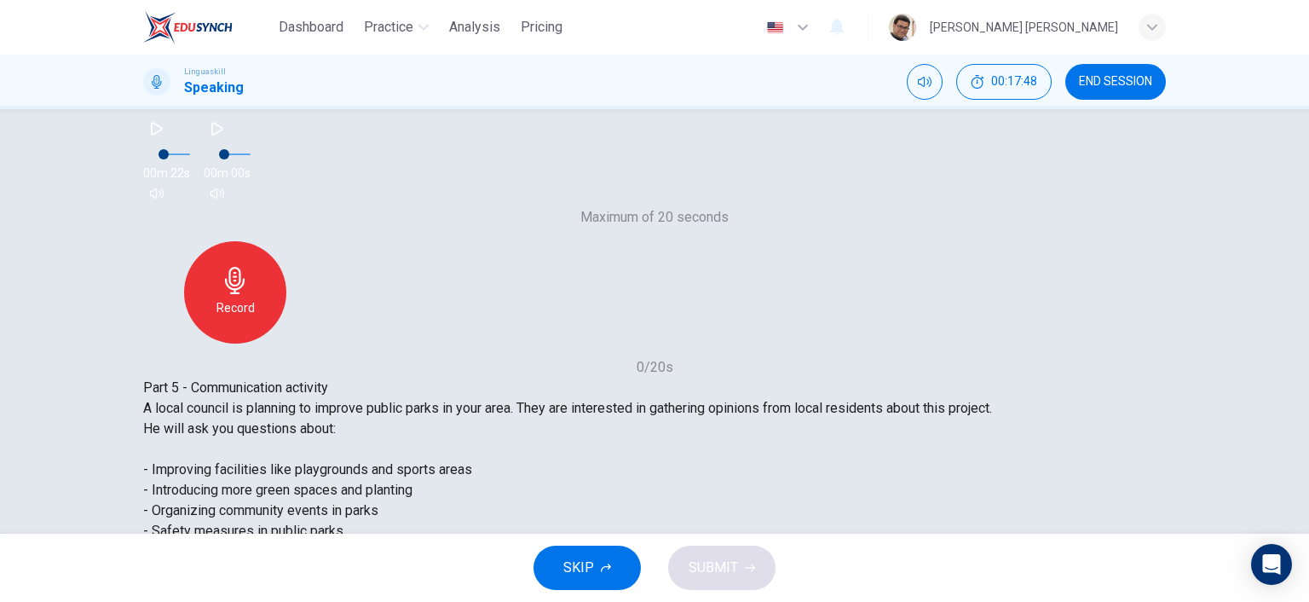
scroll to position [320, 0]
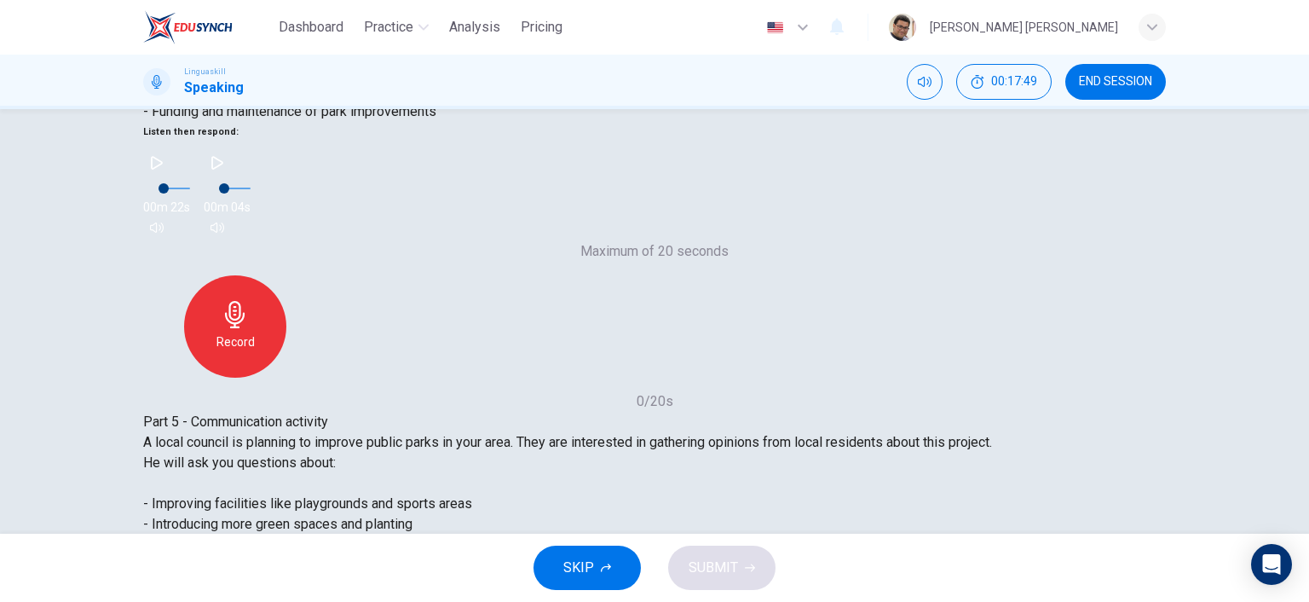
type input "0"
click at [745, 569] on icon "button" at bounding box center [750, 568] width 10 height 10
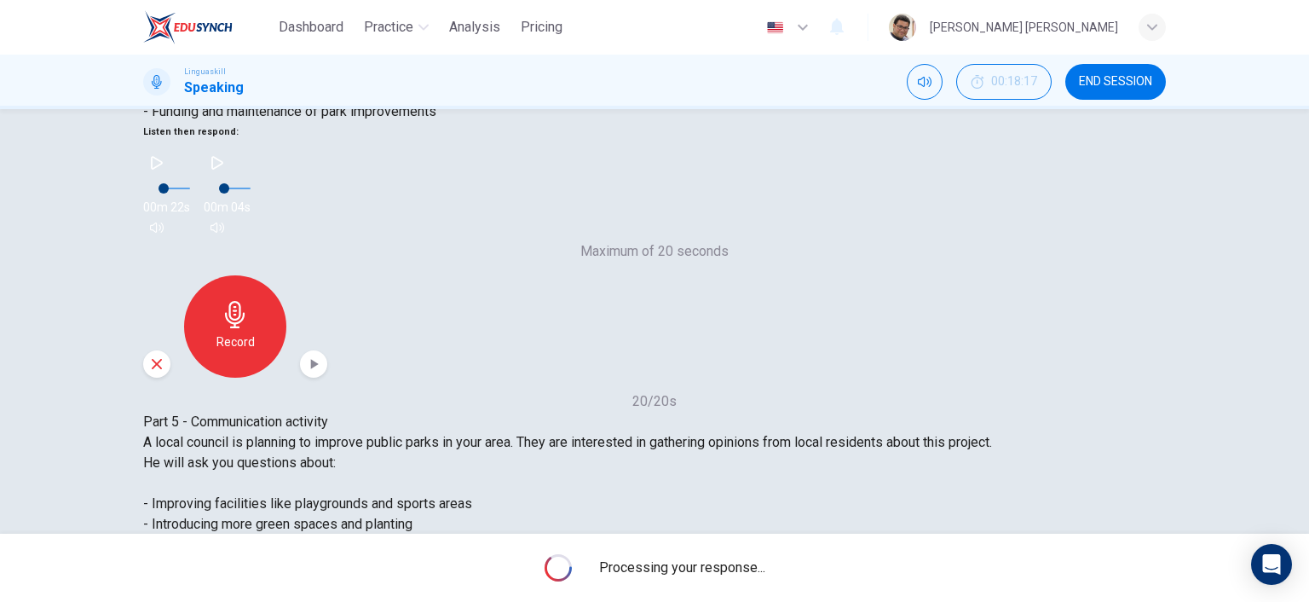
scroll to position [354, 0]
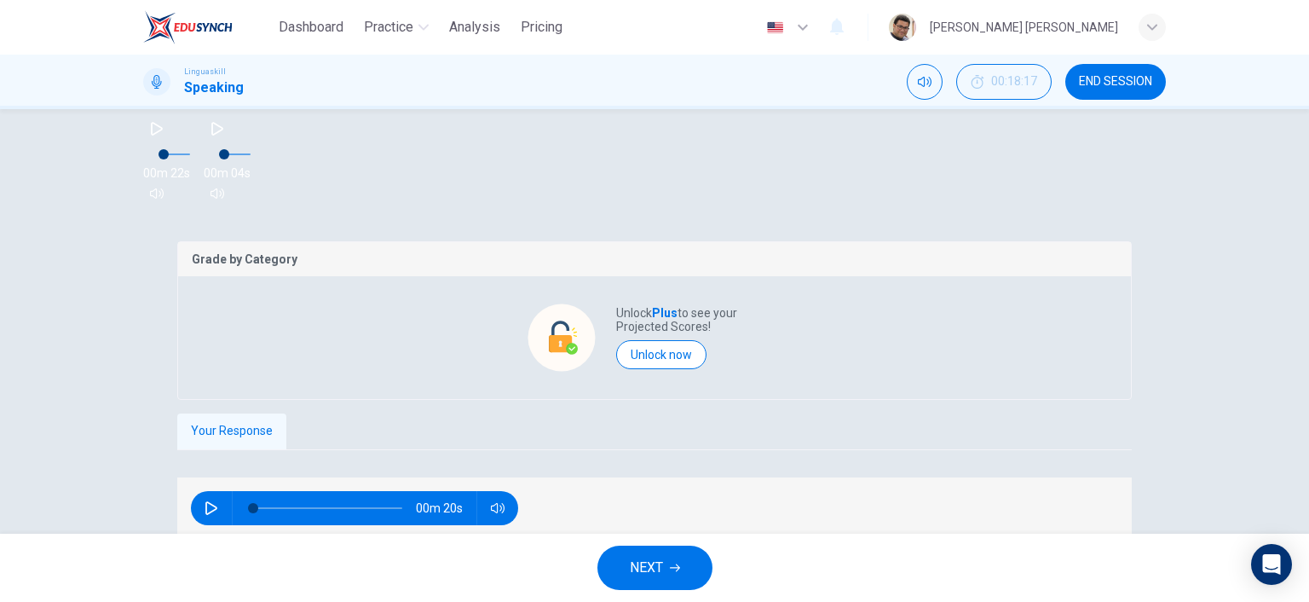
click at [653, 565] on span "NEXT" at bounding box center [646, 568] width 33 height 24
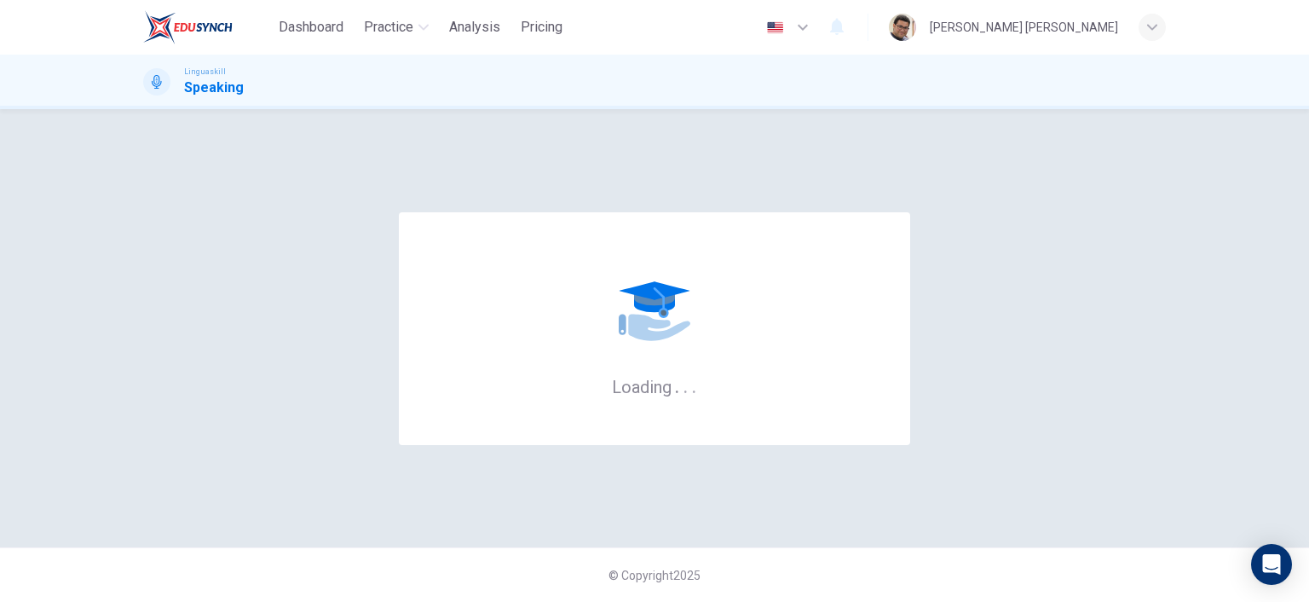
scroll to position [0, 0]
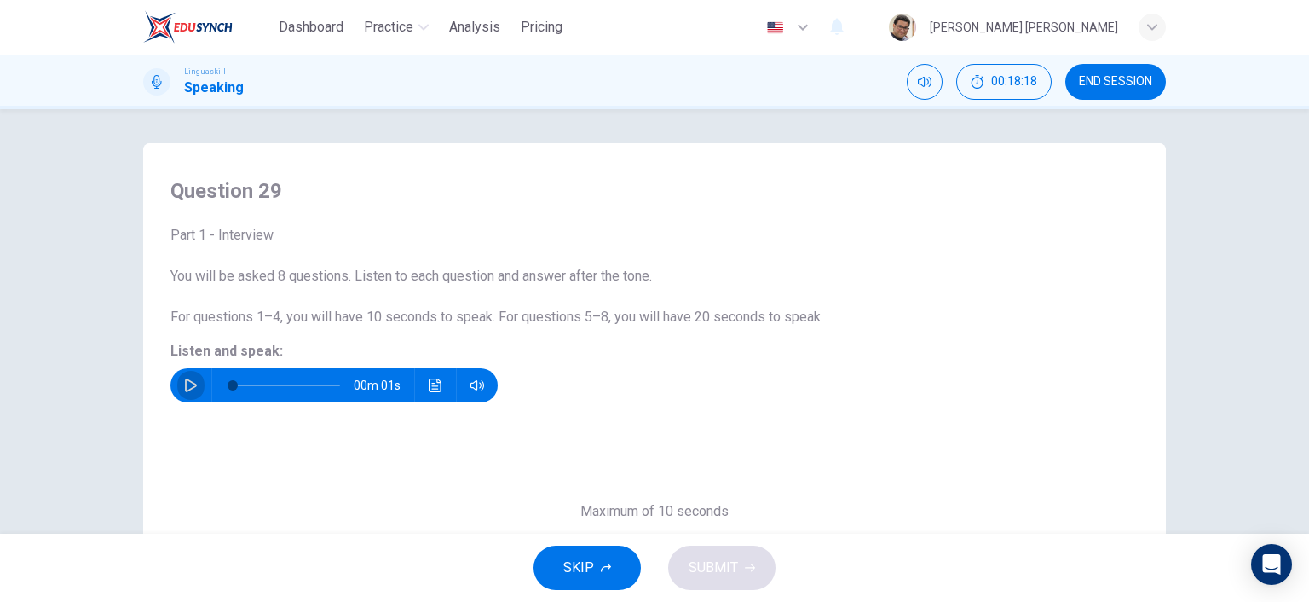
click at [184, 385] on icon "button" at bounding box center [191, 385] width 14 height 14
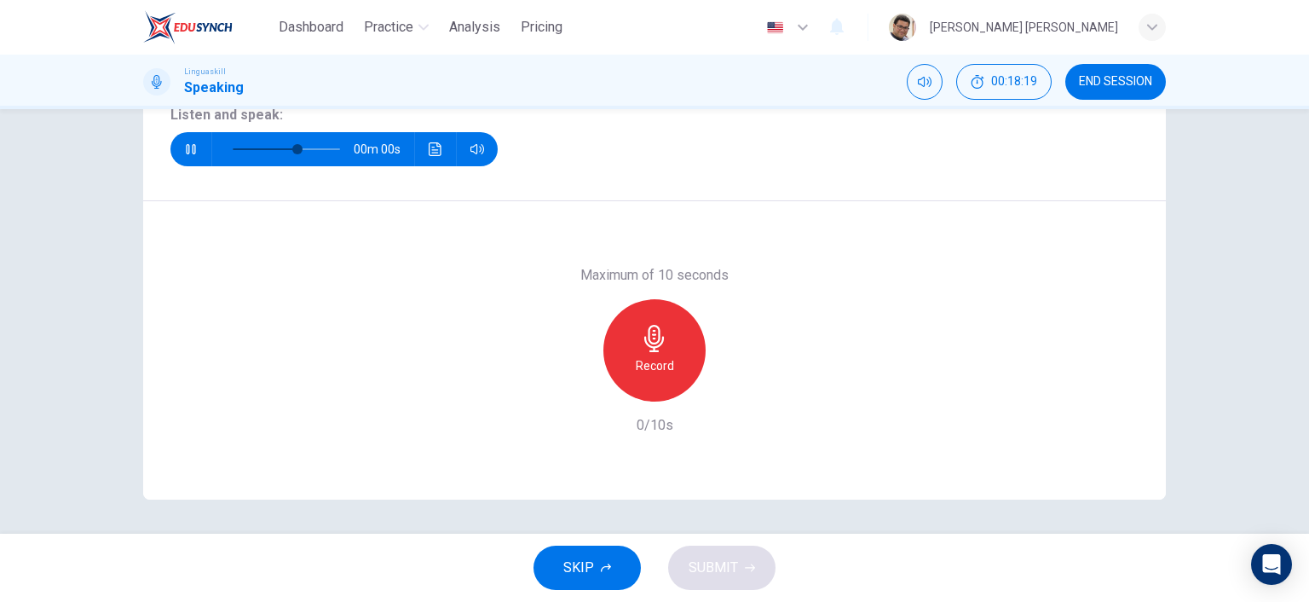
type input "0"
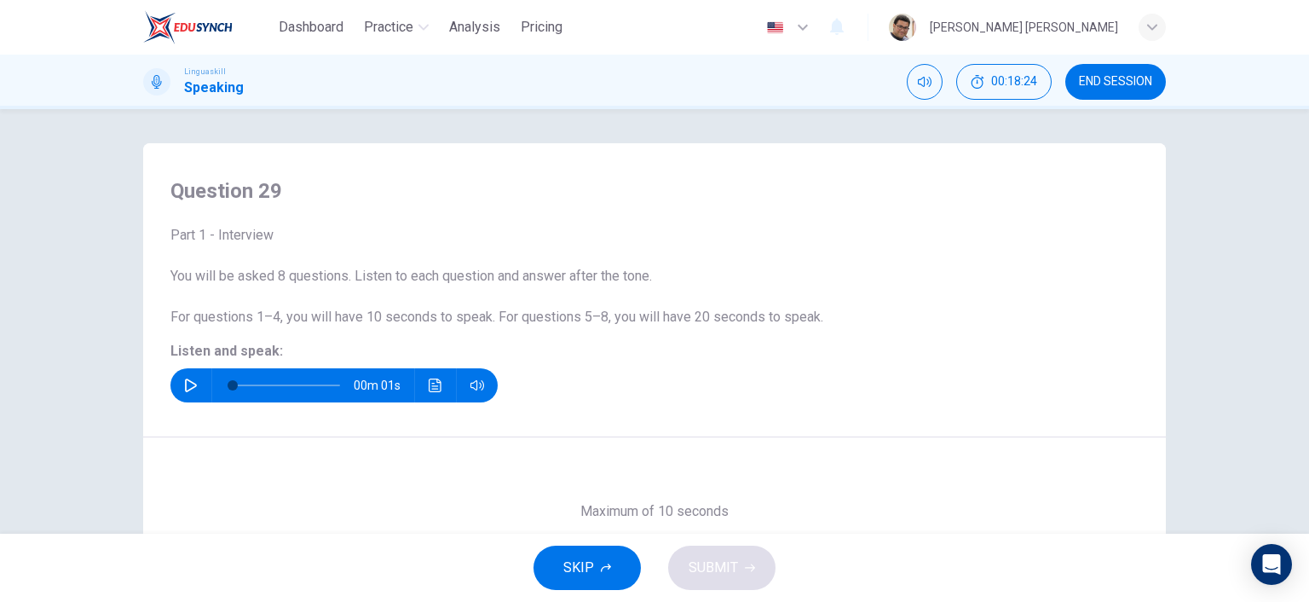
click at [1137, 76] on span "END SESSION" at bounding box center [1115, 82] width 73 height 14
